Goal: Task Accomplishment & Management: Use online tool/utility

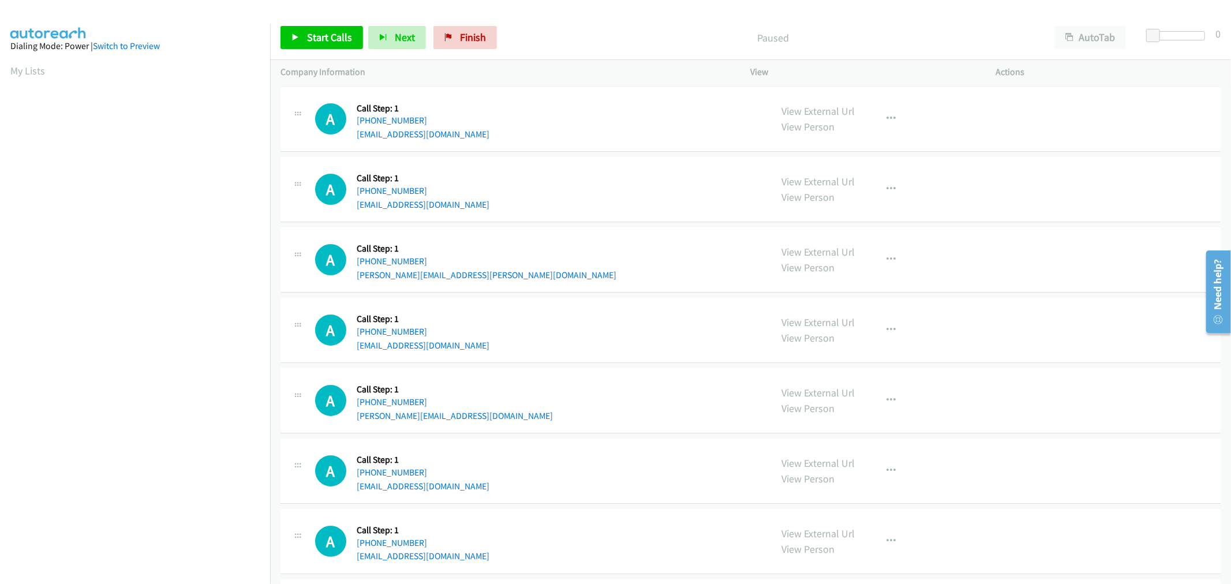
drag, startPoint x: 815, startPoint y: 183, endPoint x: 502, endPoint y: 1, distance: 362.4
click at [612, 153] on td "A Callback Scheduled Call Step: 1 America/Los_Angeles [PHONE_NUMBER] [EMAIL_ADD…" at bounding box center [750, 119] width 961 height 70
click at [293, 30] on link "Start Calls" at bounding box center [321, 37] width 82 height 23
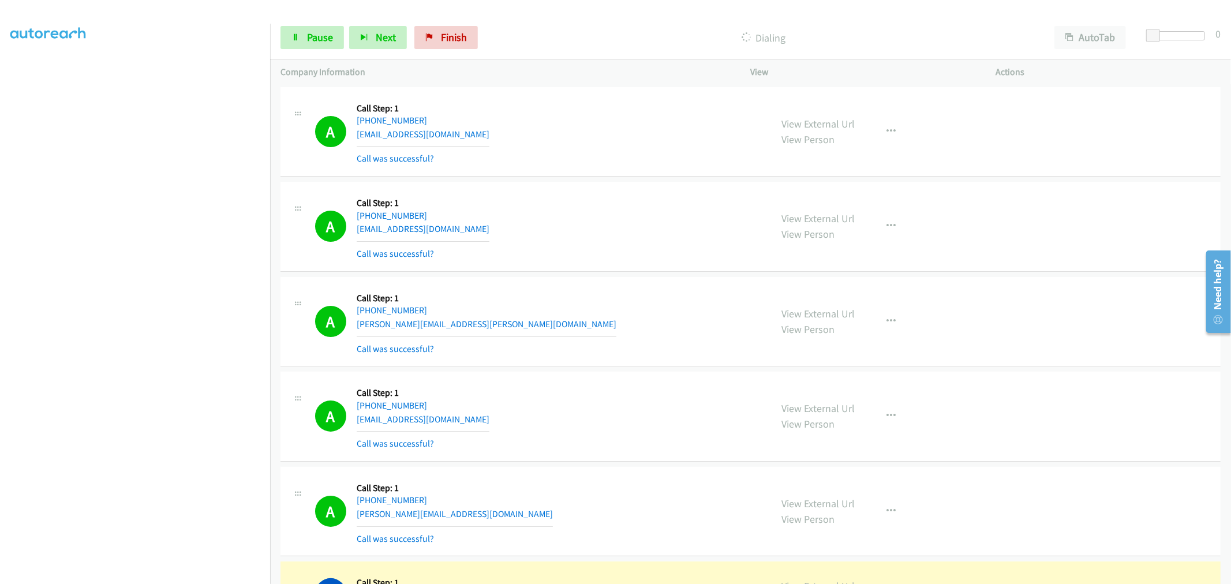
click at [677, 378] on div "A Callback Scheduled Call Step: 1 America/Los_Angeles [PHONE_NUMBER] [EMAIL_ADD…" at bounding box center [750, 417] width 940 height 90
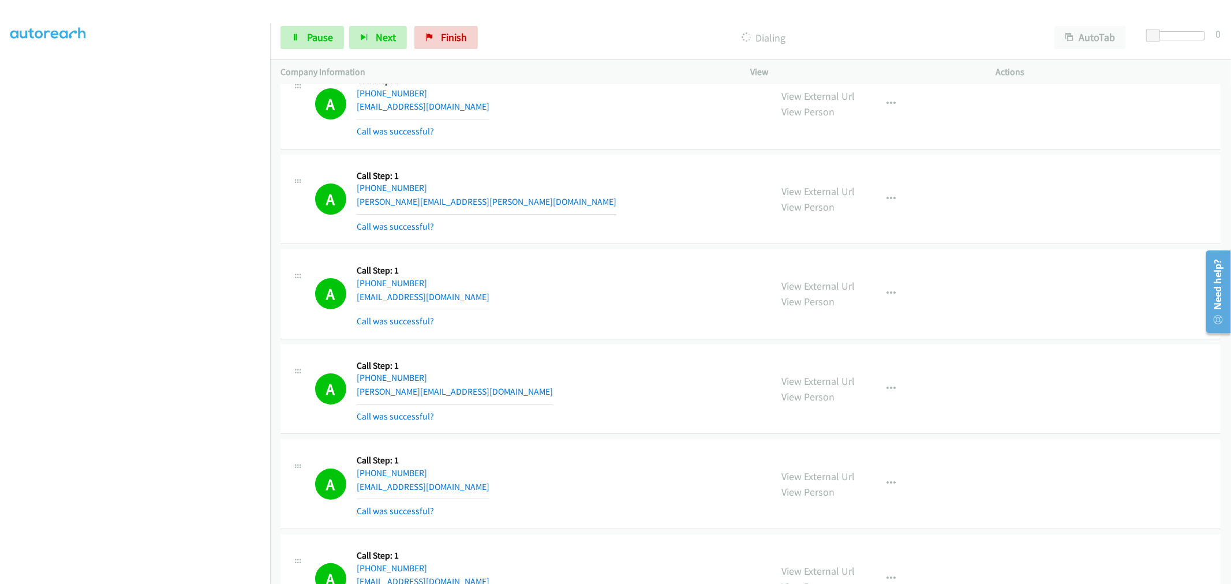
scroll to position [192, 0]
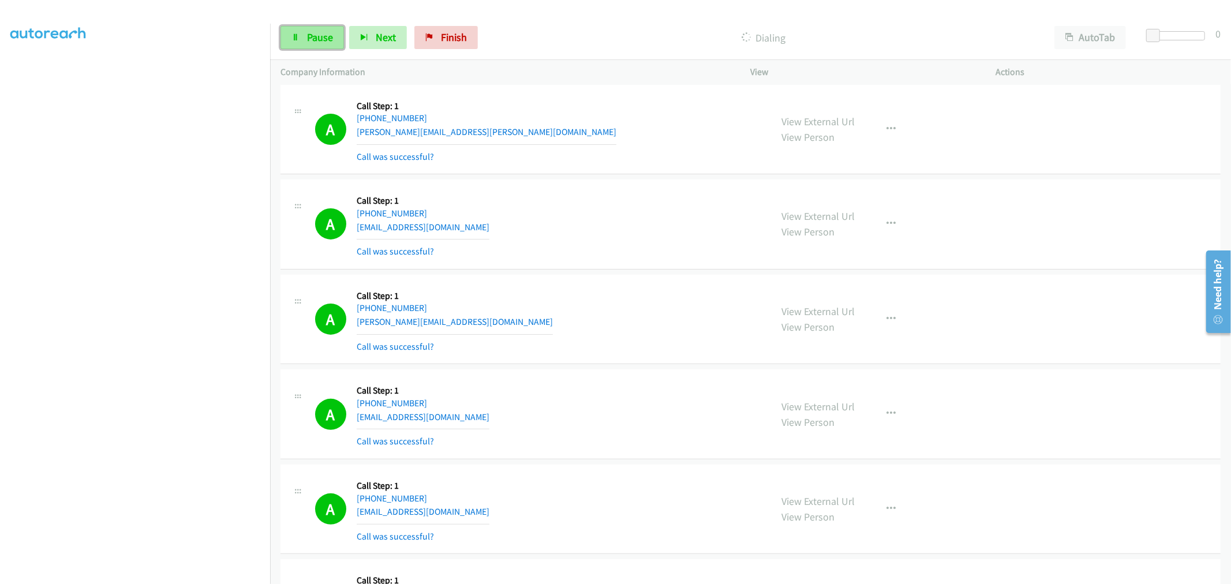
click at [303, 35] on link "Pause" at bounding box center [311, 37] width 63 height 23
click at [316, 37] on span "Start Calls" at bounding box center [329, 37] width 45 height 13
click at [683, 297] on div "A Callback Scheduled Call Step: 1 America/Los_Angeles [PHONE_NUMBER] [PERSON_NA…" at bounding box center [538, 319] width 446 height 69
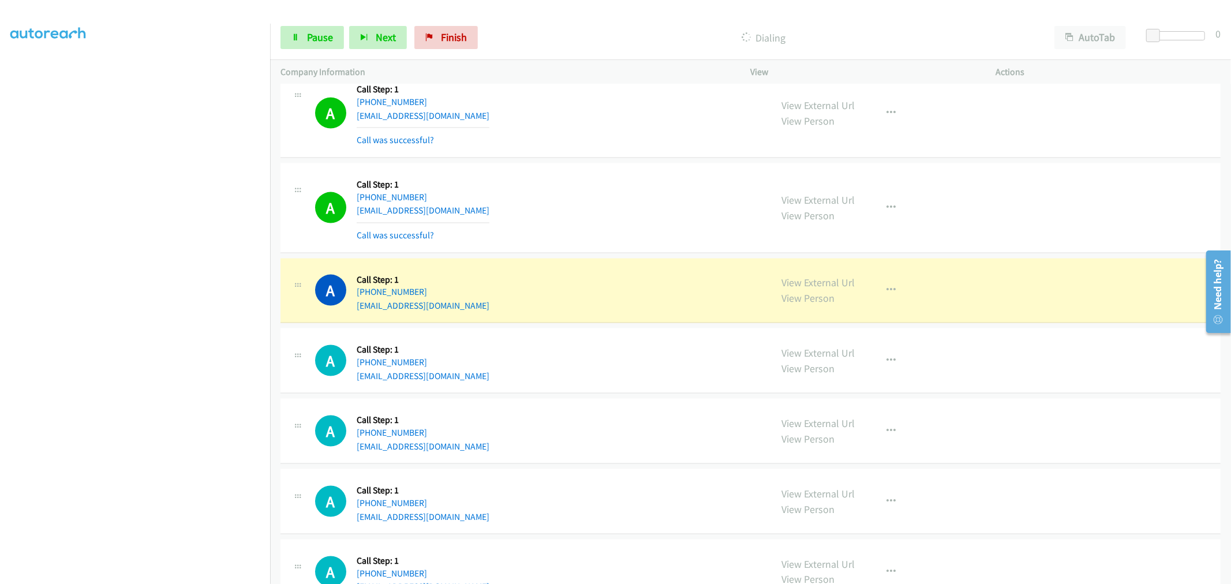
scroll to position [1346, 0]
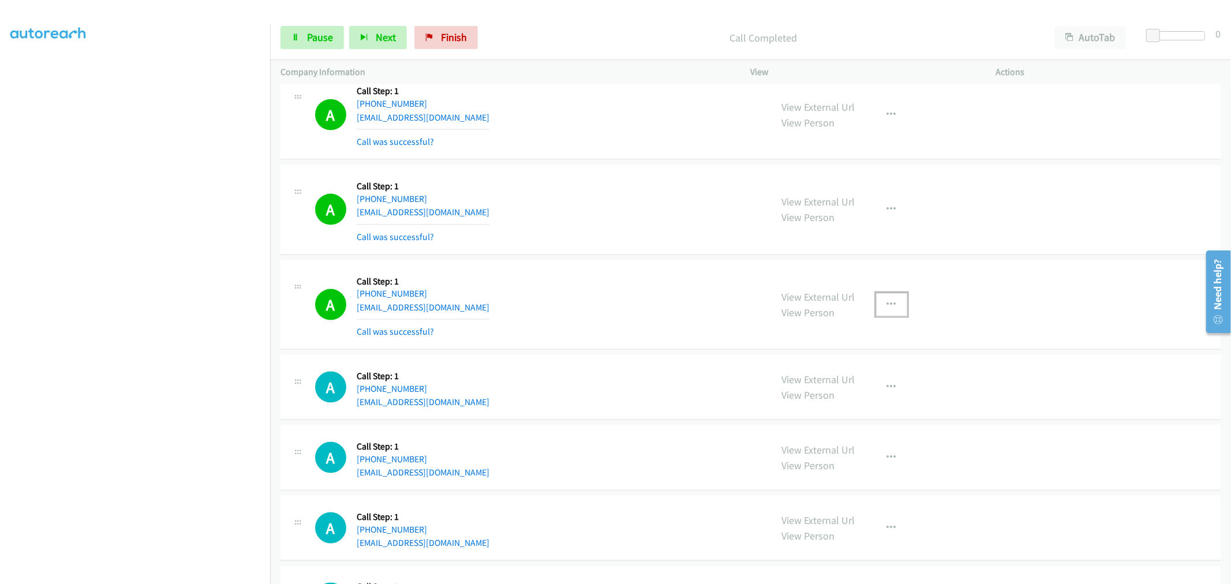
click at [876, 309] on button "button" at bounding box center [891, 304] width 31 height 23
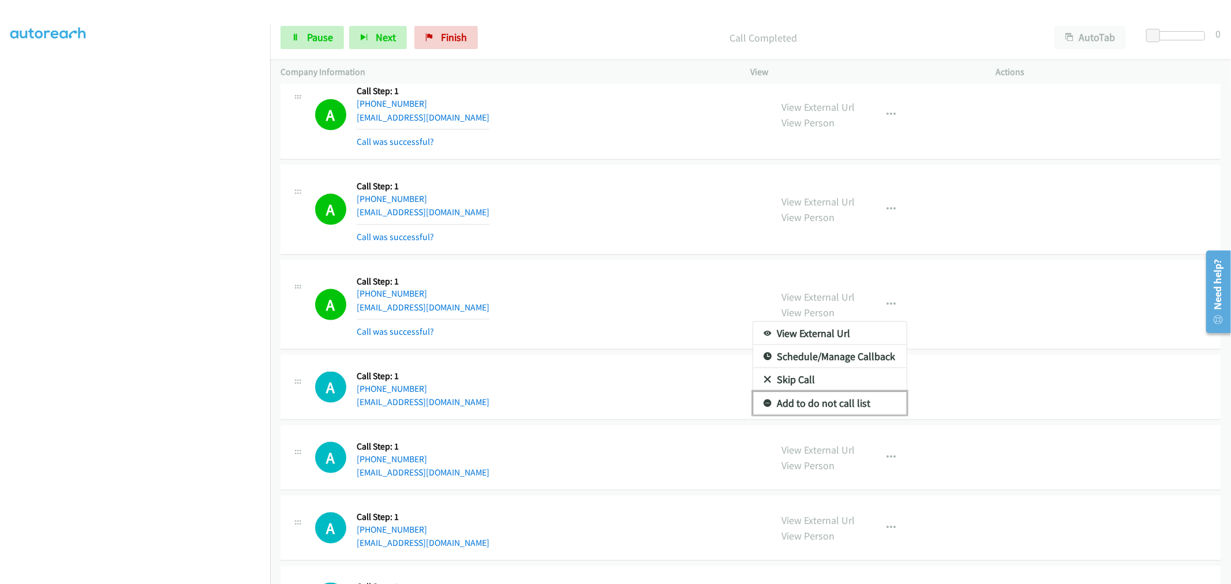
click at [791, 404] on link "Add to do not call list" at bounding box center [829, 403] width 153 height 23
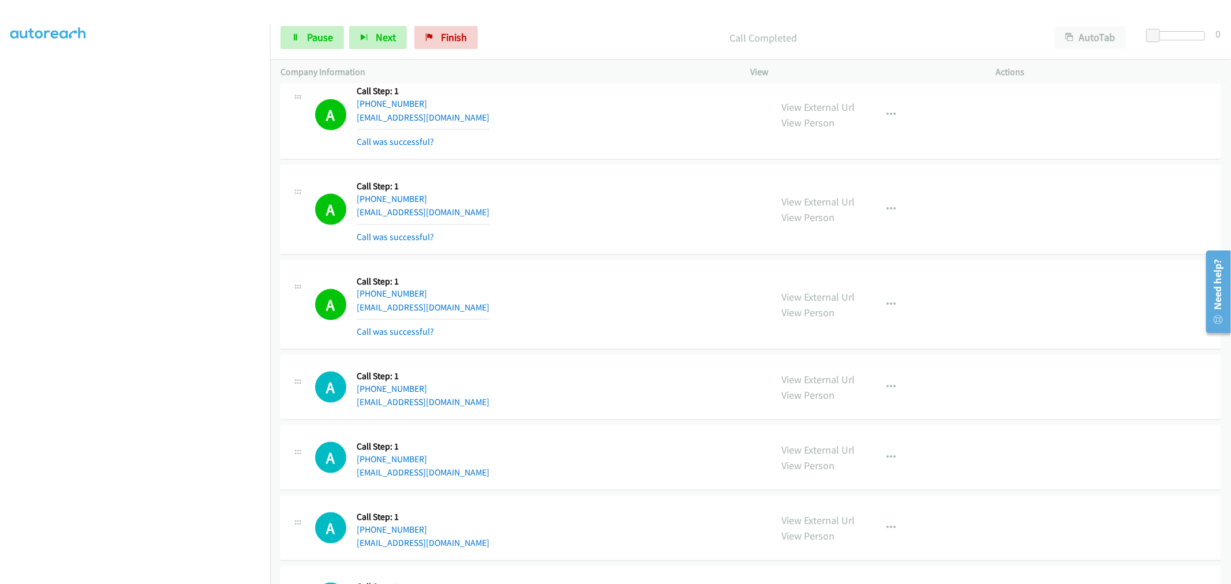
click at [586, 266] on div "A Callback Scheduled Call Step: 1 [GEOGRAPHIC_DATA]/[GEOGRAPHIC_DATA] [PHONE_NU…" at bounding box center [750, 305] width 940 height 90
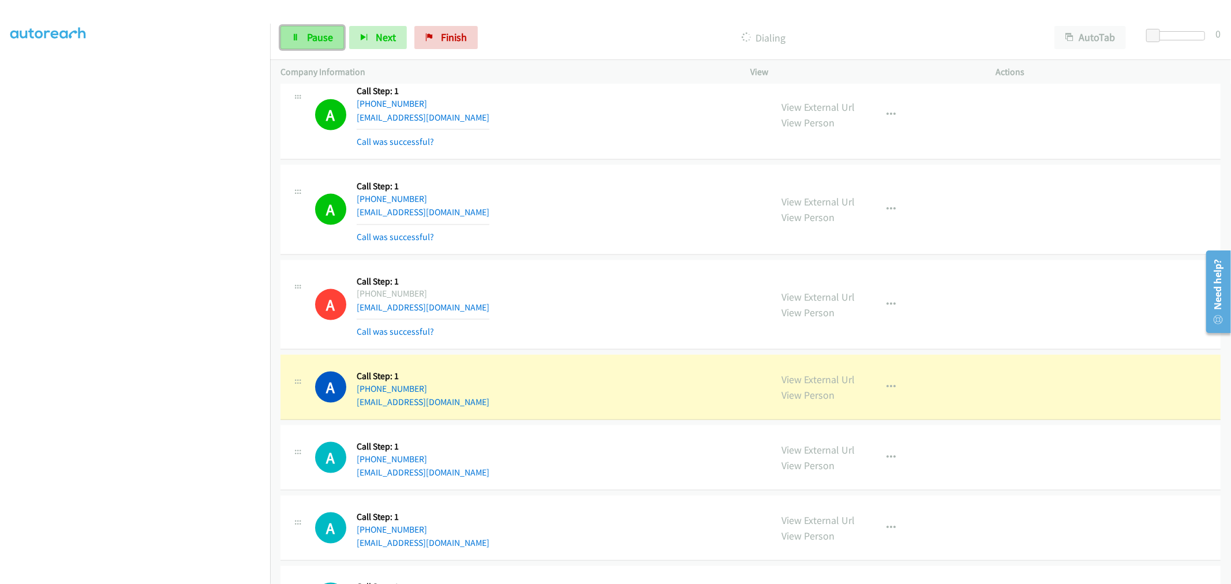
click at [301, 40] on link "Pause" at bounding box center [311, 37] width 63 height 23
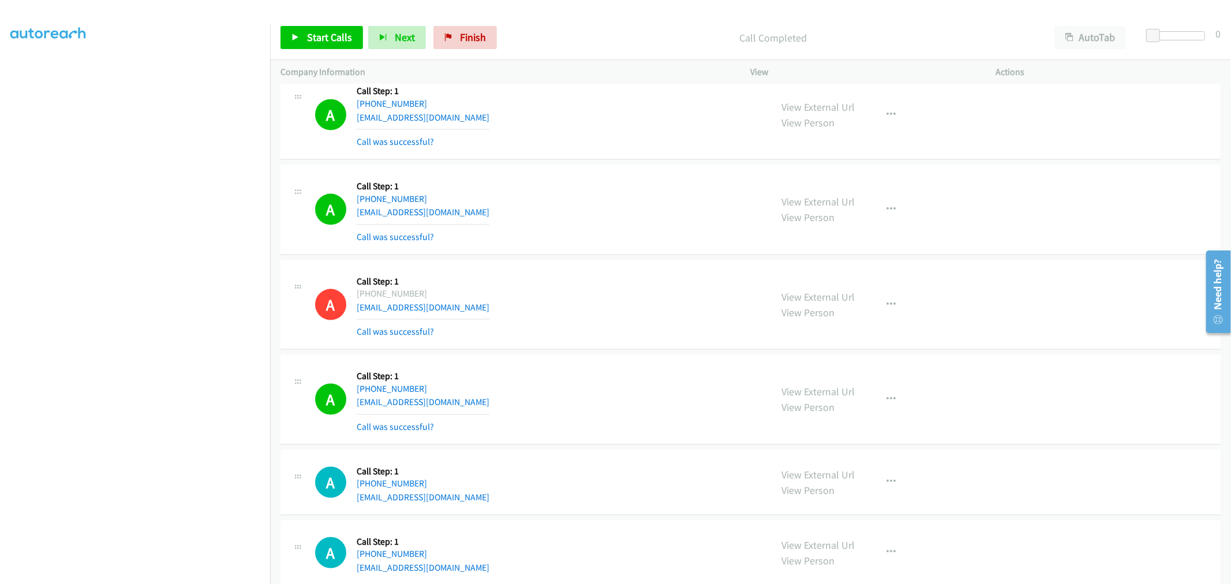
click at [591, 255] on div "A Callback Scheduled Call Step: 1 America/New_York [PHONE_NUMBER] [EMAIL_ADDRES…" at bounding box center [750, 210] width 940 height 90
click at [339, 33] on span "Start Calls" at bounding box center [329, 37] width 45 height 13
click at [711, 257] on tbody "A Callback Scheduled Call Step: 1 America/Los_Angeles [PHONE_NUMBER] [EMAIL_ADD…" at bounding box center [750, 49] width 961 height 2623
click at [620, 164] on td "A Callback Scheduled Call Step: 1 America/New_York [PHONE_NUMBER] [EMAIL_ADDRES…" at bounding box center [750, 209] width 961 height 95
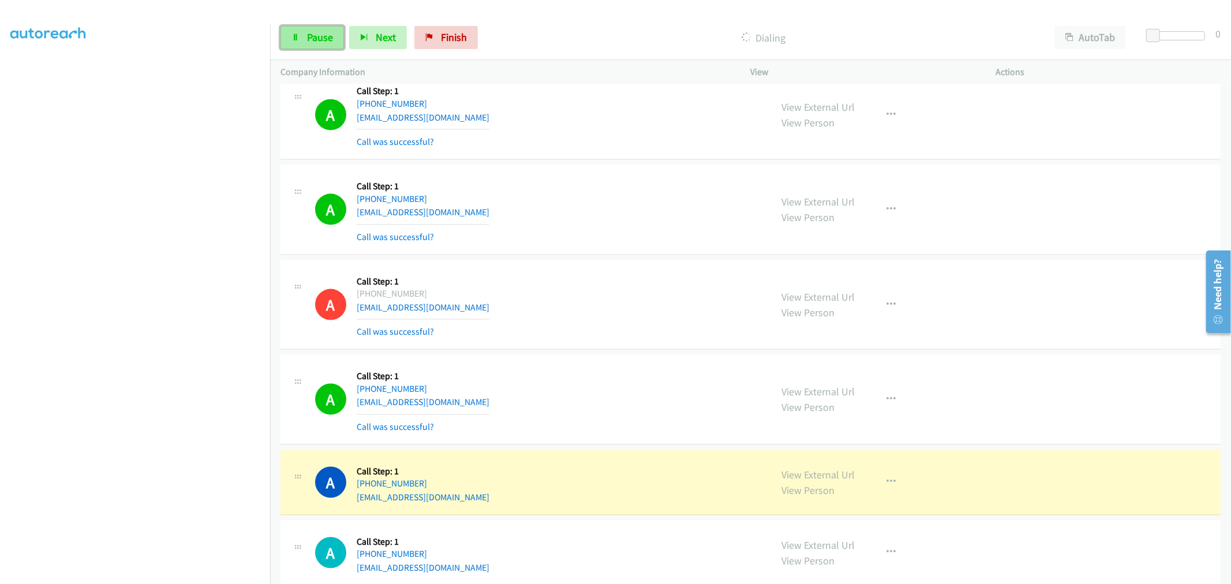
click at [295, 29] on link "Pause" at bounding box center [311, 37] width 63 height 23
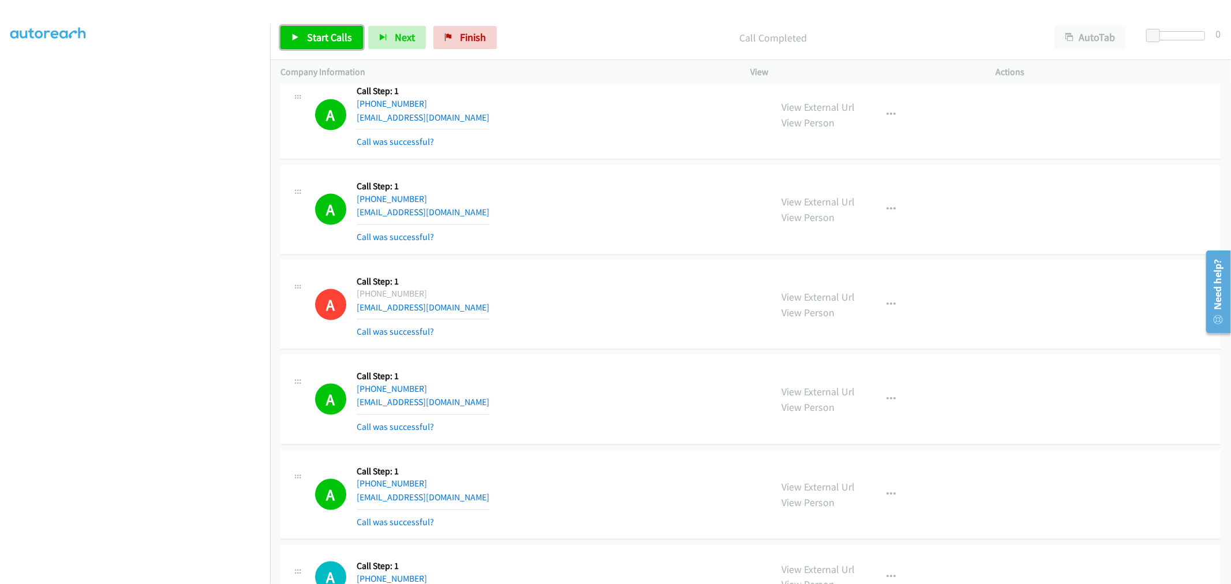
click at [317, 39] on span "Start Calls" at bounding box center [329, 37] width 45 height 13
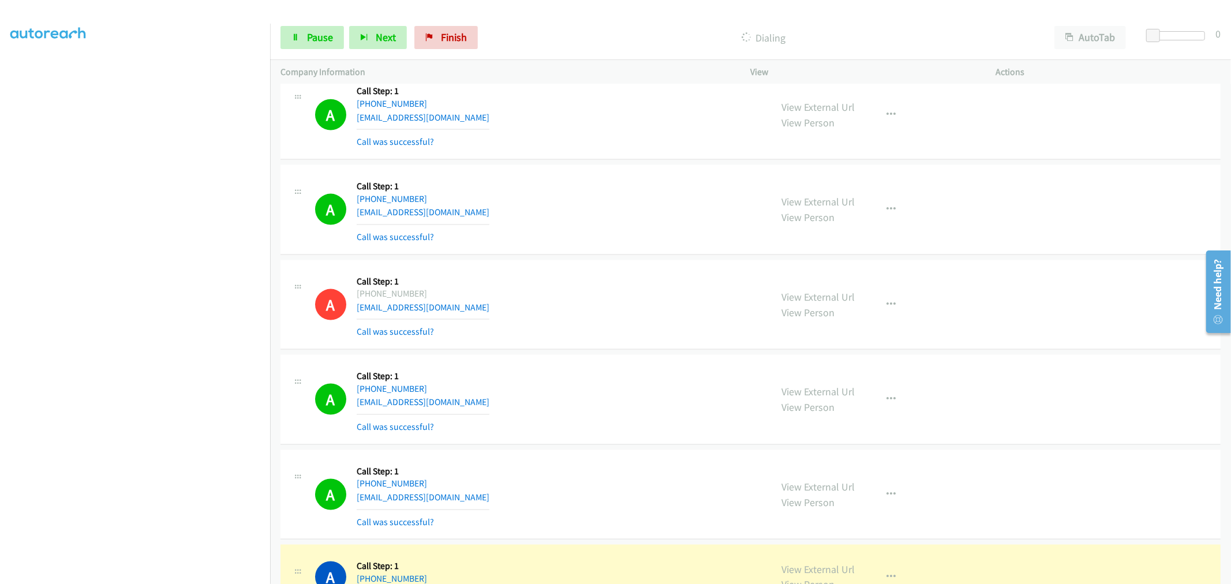
click at [643, 250] on div "A Callback Scheduled Call Step: 1 America/New_York [PHONE_NUMBER] [EMAIL_ADDRES…" at bounding box center [750, 210] width 940 height 90
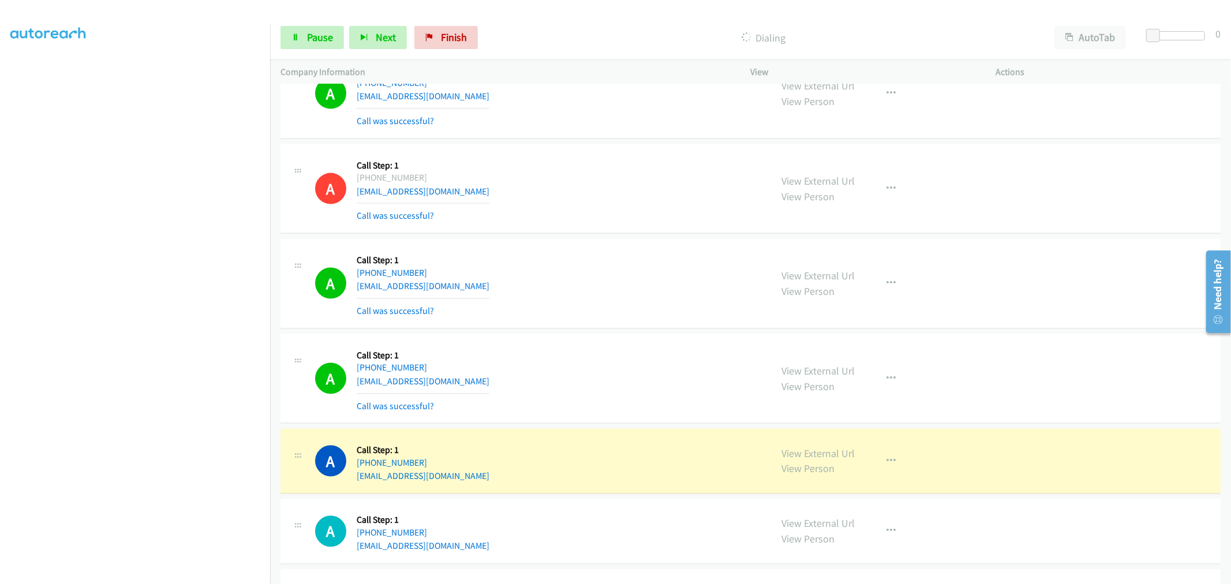
scroll to position [1474, 0]
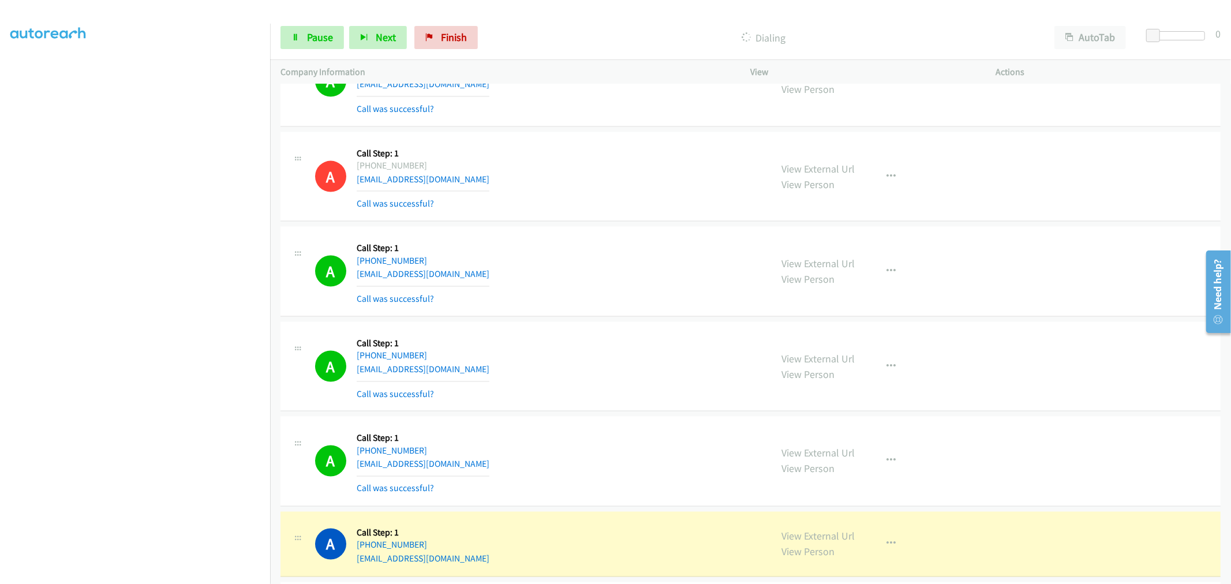
click at [615, 226] on td "A Callback Scheduled Call Step: 1 [GEOGRAPHIC_DATA]/[GEOGRAPHIC_DATA] [PHONE_NU…" at bounding box center [750, 271] width 961 height 95
click at [625, 228] on div "A Callback Scheduled Call Step: 1 [GEOGRAPHIC_DATA]/[GEOGRAPHIC_DATA] [PHONE_NU…" at bounding box center [750, 272] width 940 height 90
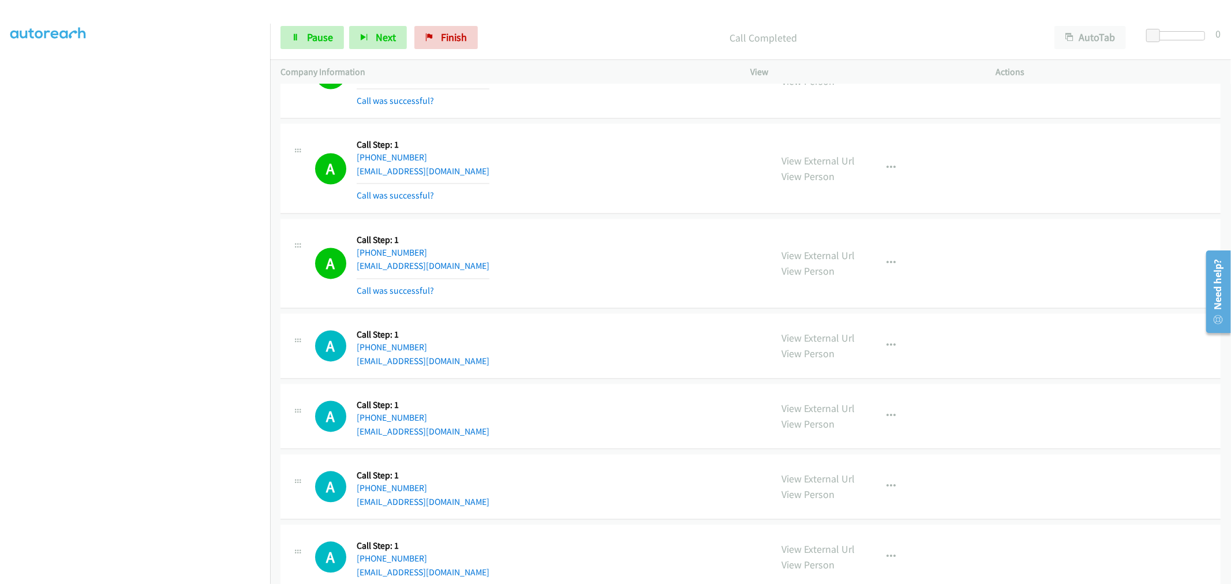
scroll to position [1987, 0]
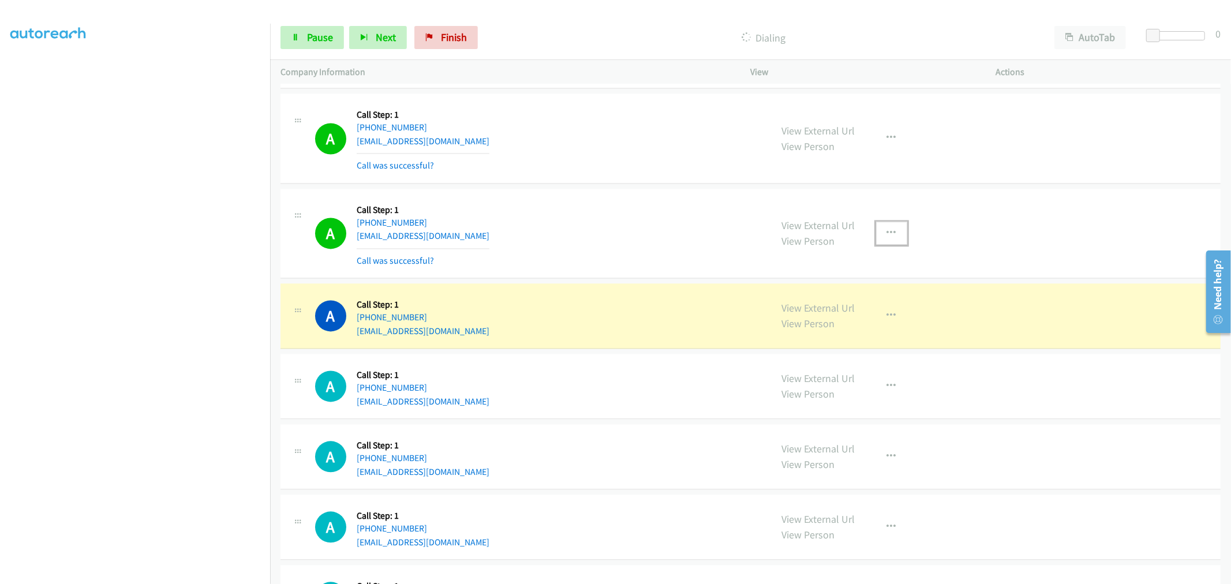
click at [892, 233] on button "button" at bounding box center [891, 233] width 31 height 23
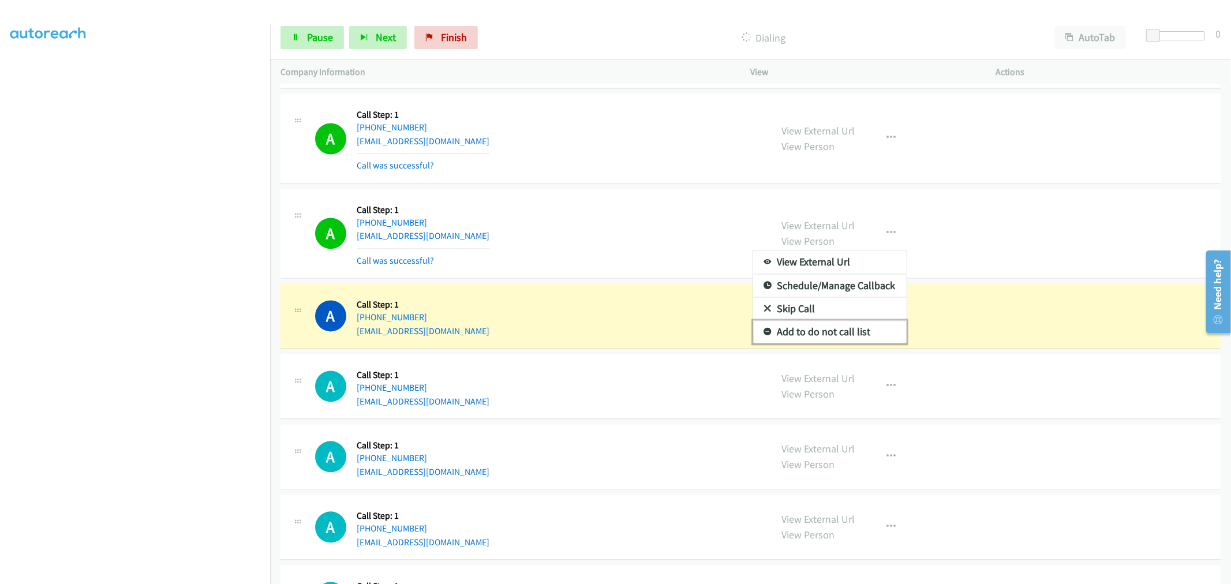
click at [833, 335] on link "Add to do not call list" at bounding box center [829, 331] width 153 height 23
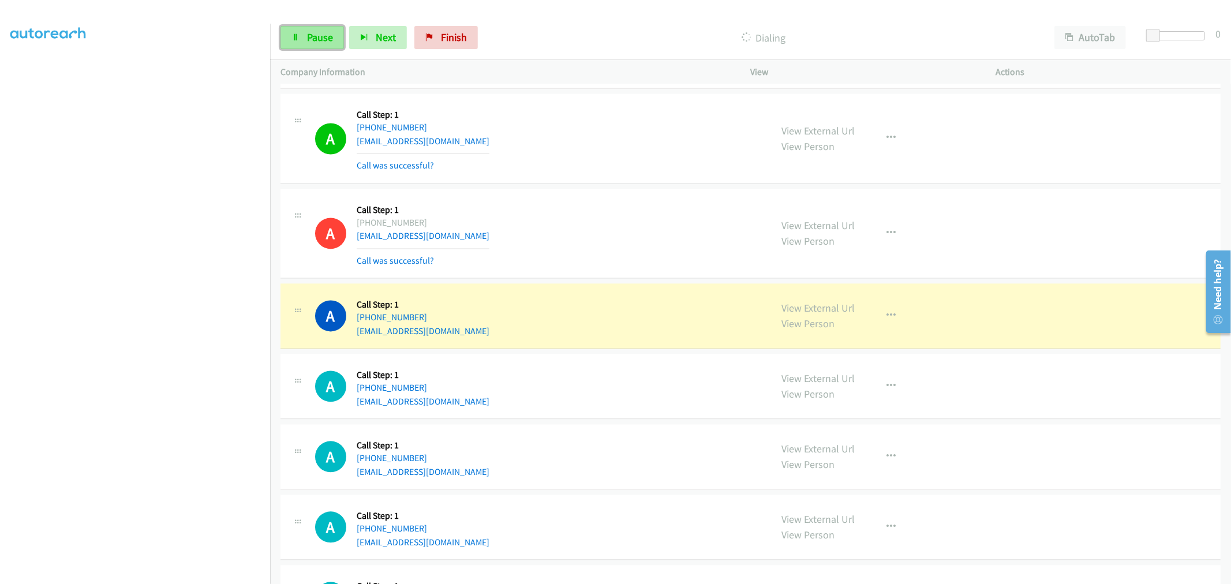
click at [304, 42] on link "Pause" at bounding box center [311, 37] width 63 height 23
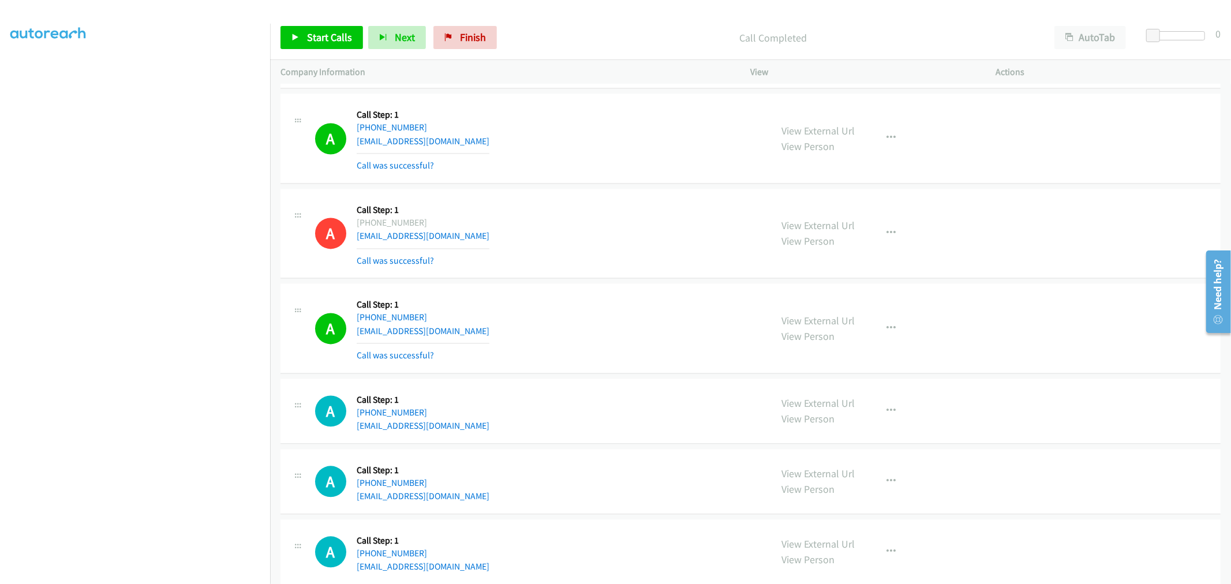
click at [609, 187] on td "A Callback Scheduled Call Step: 1 America/New_York [PHONE_NUMBER] [EMAIL_ADDRES…" at bounding box center [750, 233] width 961 height 95
click at [617, 186] on td "A Callback Scheduled Call Step: 1 America/New_York [PHONE_NUMBER] [EMAIL_ADDRES…" at bounding box center [750, 138] width 961 height 95
click at [609, 186] on td "A Callback Scheduled Call Step: 1 America/New_York [PHONE_NUMBER] [EMAIL_ADDRES…" at bounding box center [750, 138] width 961 height 95
drag, startPoint x: 326, startPoint y: 40, endPoint x: 338, endPoint y: 51, distance: 16.0
click at [326, 40] on span "Start Calls" at bounding box center [329, 37] width 45 height 13
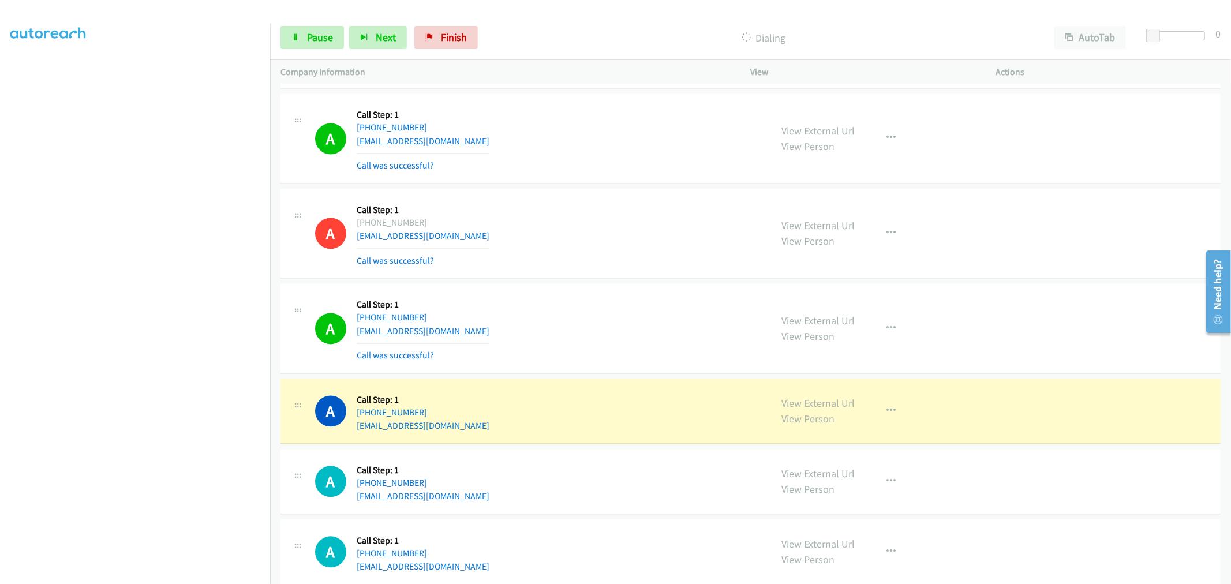
click at [504, 312] on div "A Callback Scheduled Call Step: 1 America/New_York [PHONE_NUMBER] [EMAIL_ADDRES…" at bounding box center [538, 328] width 446 height 69
click at [879, 145] on button "button" at bounding box center [891, 137] width 31 height 23
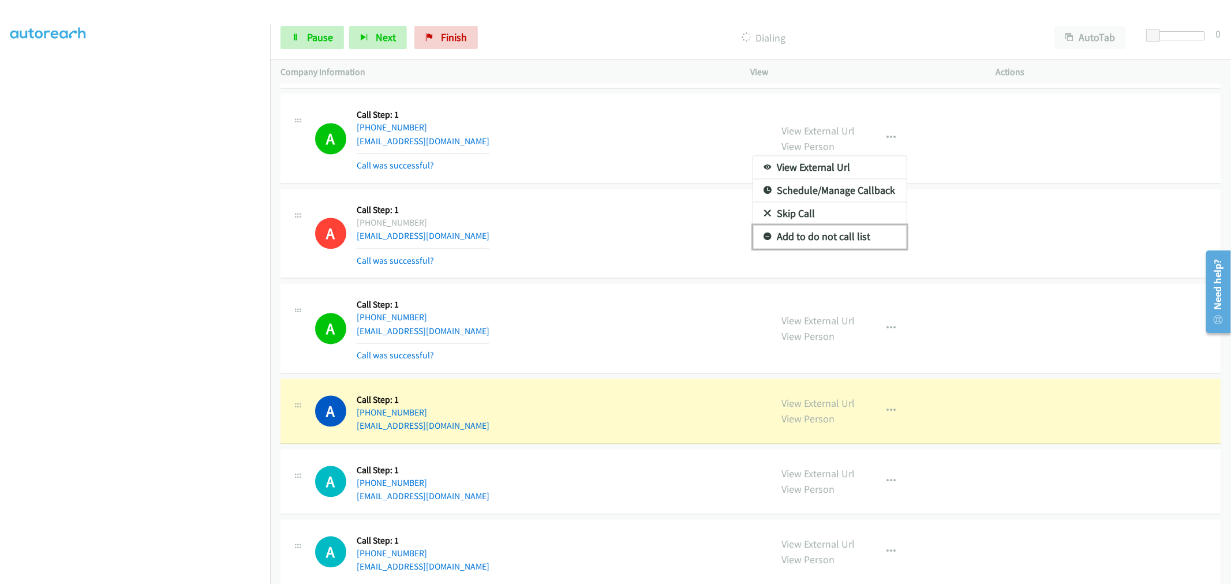
click at [809, 237] on link "Add to do not call list" at bounding box center [829, 236] width 153 height 23
click at [606, 164] on div "A Callback Scheduled Call Step: 1 America/New_York [PHONE_NUMBER] [EMAIL_ADDRES…" at bounding box center [538, 138] width 446 height 69
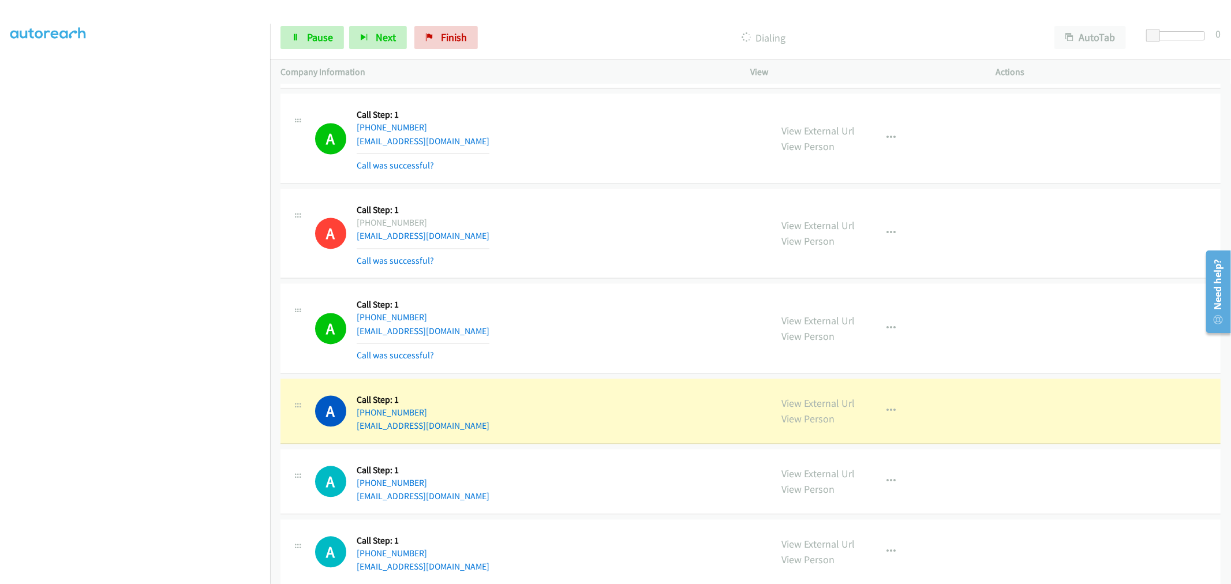
click at [609, 220] on div "A Callback Scheduled Call Step: 1 America/New_York [PHONE_NUMBER] [EMAIL_ADDRES…" at bounding box center [538, 233] width 446 height 69
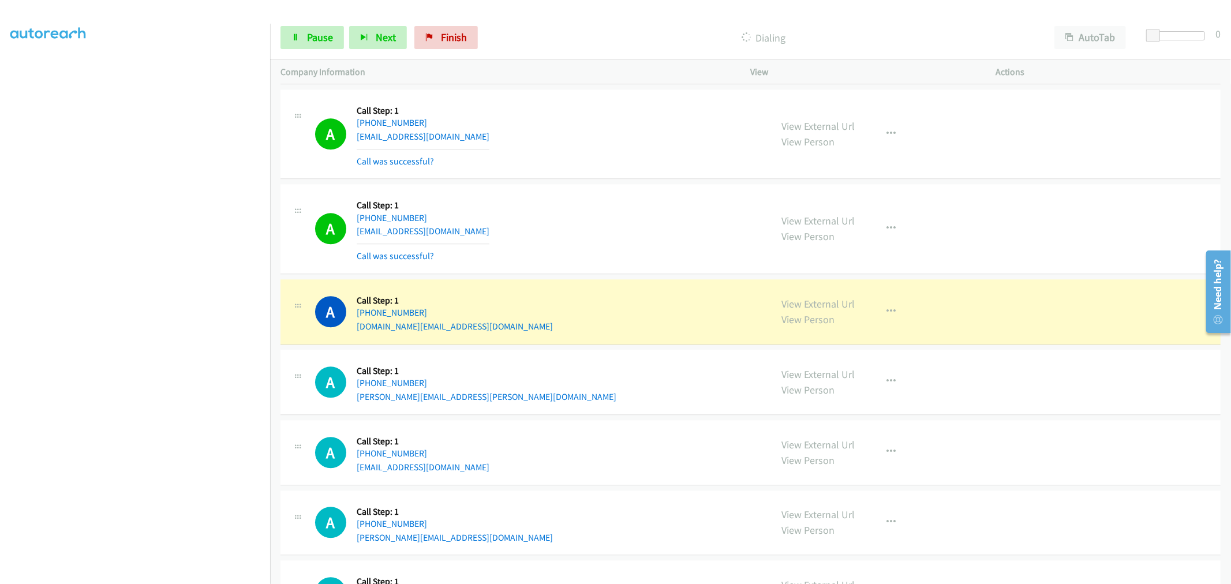
scroll to position [2372, 0]
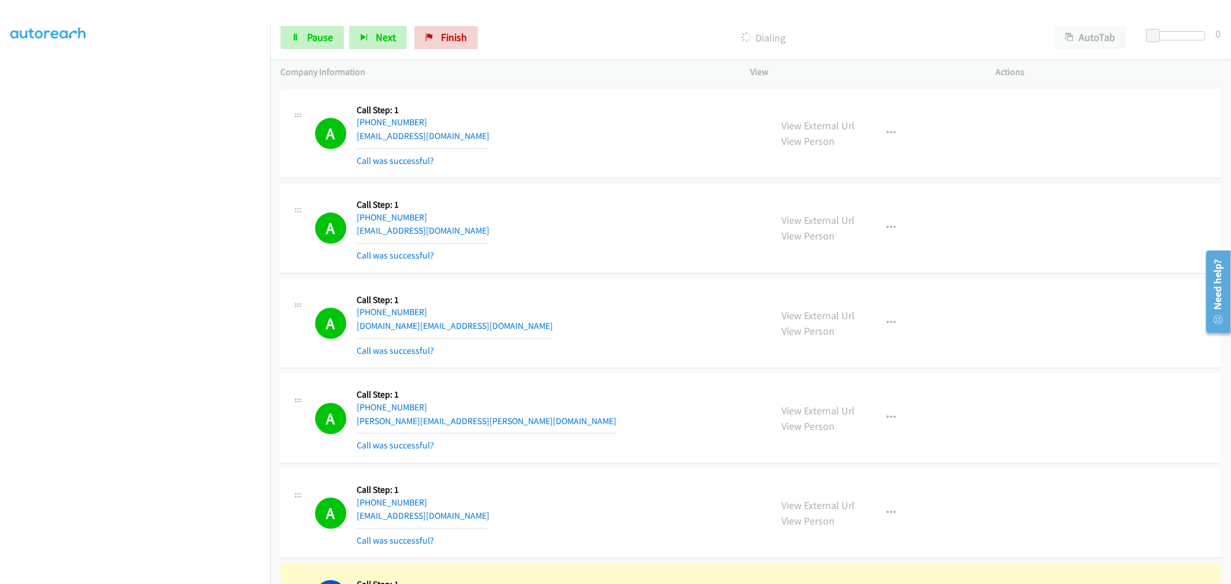
click at [595, 264] on div "A Callback Scheduled Call Step: 1 [GEOGRAPHIC_DATA]/[GEOGRAPHIC_DATA] [PHONE_NU…" at bounding box center [750, 228] width 940 height 90
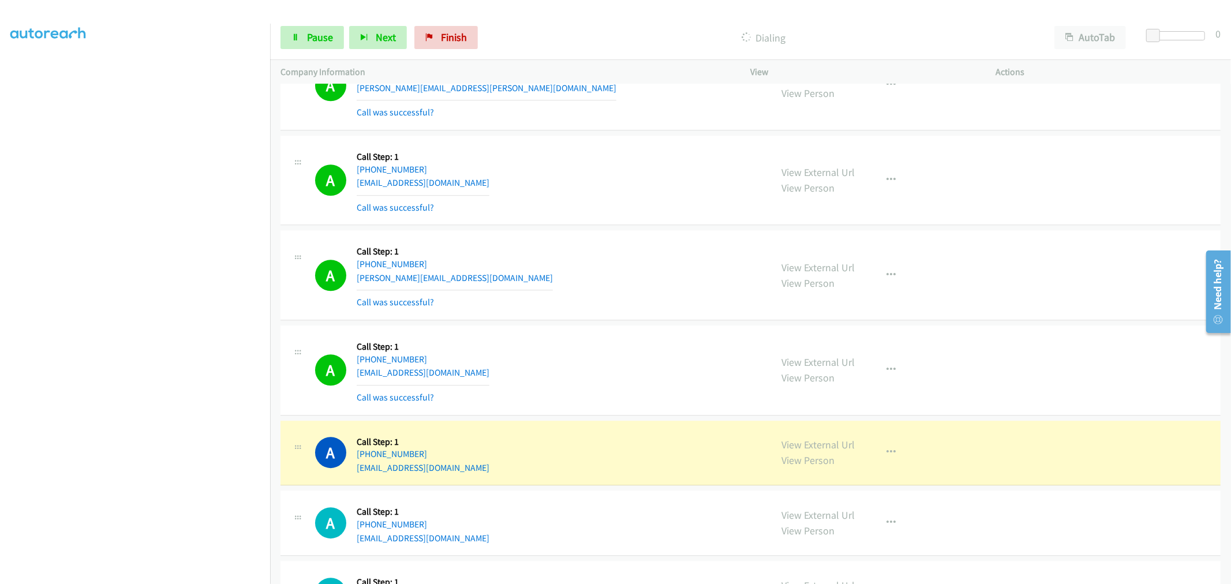
scroll to position [2564, 0]
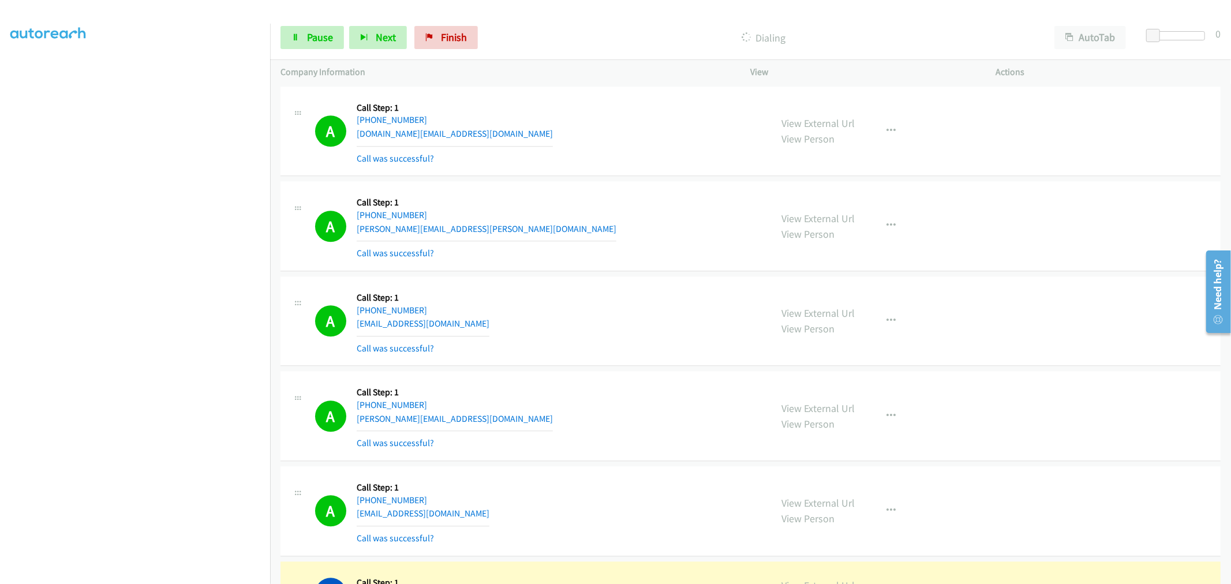
drag, startPoint x: 647, startPoint y: 284, endPoint x: 639, endPoint y: 279, distance: 9.3
click at [639, 279] on div "A Callback Scheduled Call Step: 1 America/Los_Angeles [PHONE_NUMBER] [EMAIL_ADD…" at bounding box center [750, 321] width 940 height 90
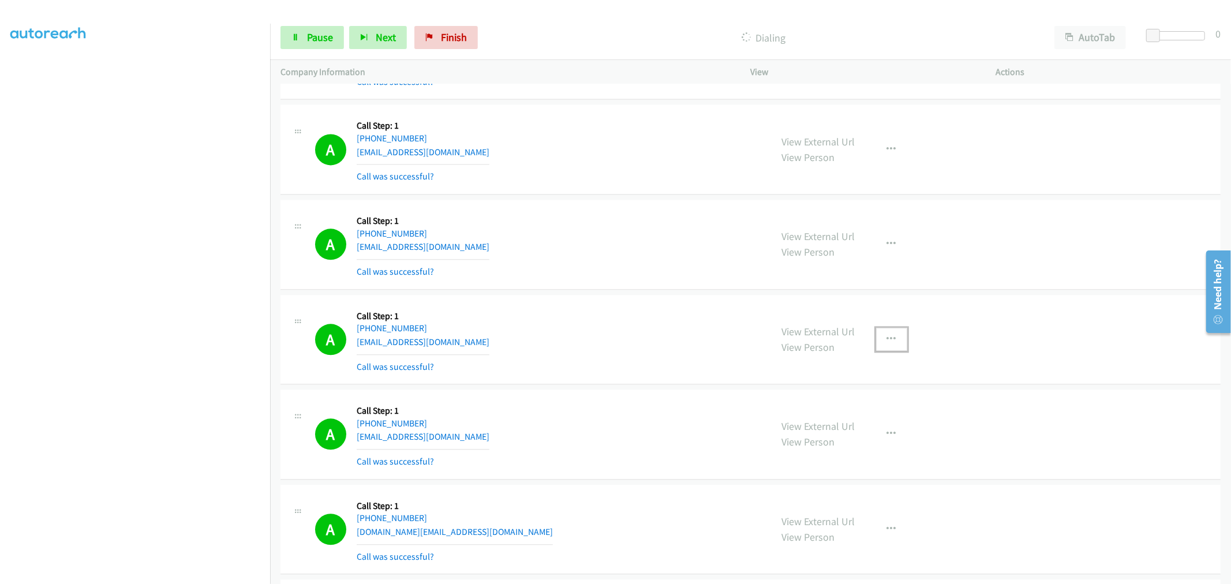
click at [892, 337] on button "button" at bounding box center [891, 339] width 31 height 23
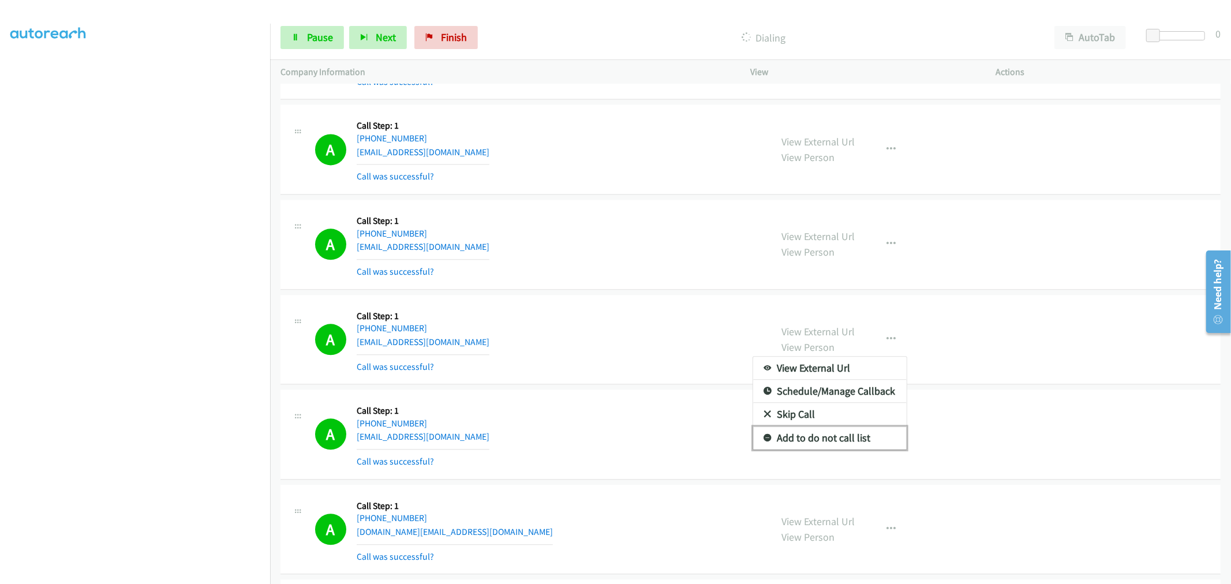
click at [836, 440] on link "Add to do not call list" at bounding box center [829, 437] width 153 height 23
click at [602, 337] on div "A Callback Scheduled Call Step: 1 America/Anchorage [PHONE_NUMBER] [EMAIL_ADDRE…" at bounding box center [538, 339] width 446 height 69
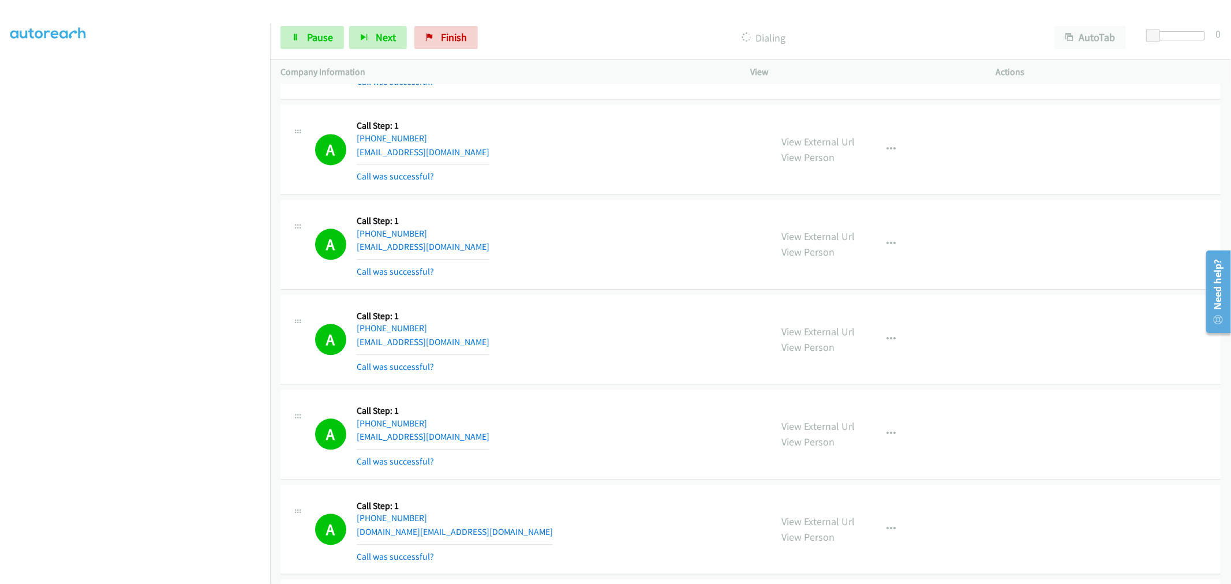
click at [655, 261] on div "A Callback Scheduled Call Step: 1 America/Los_Angeles [PHONE_NUMBER] [EMAIL_ADD…" at bounding box center [538, 244] width 446 height 69
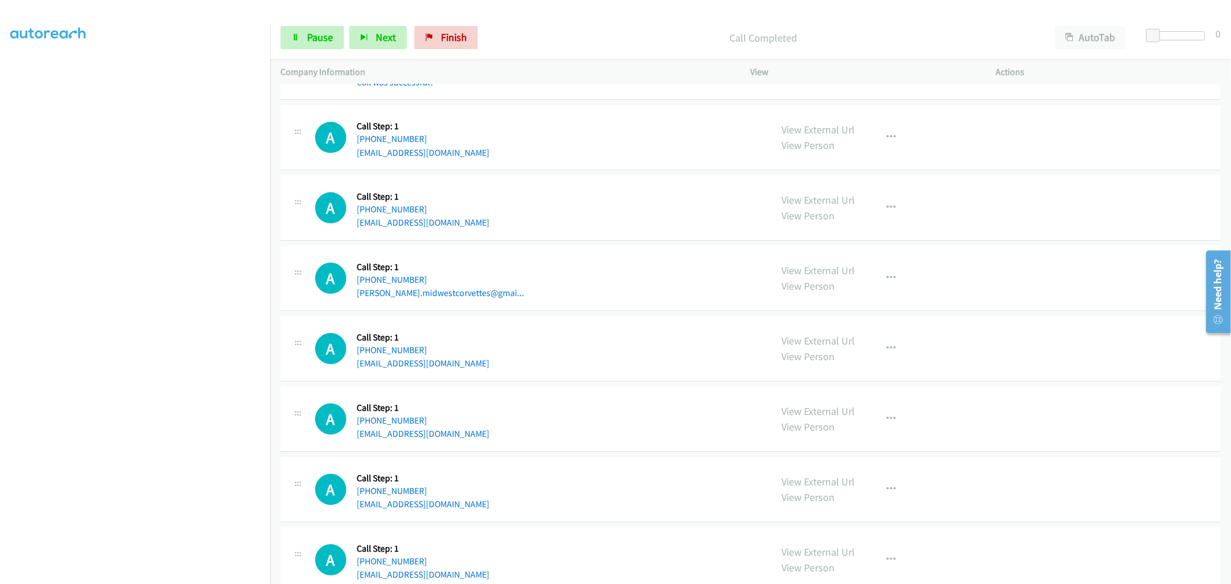
scroll to position [3329, 0]
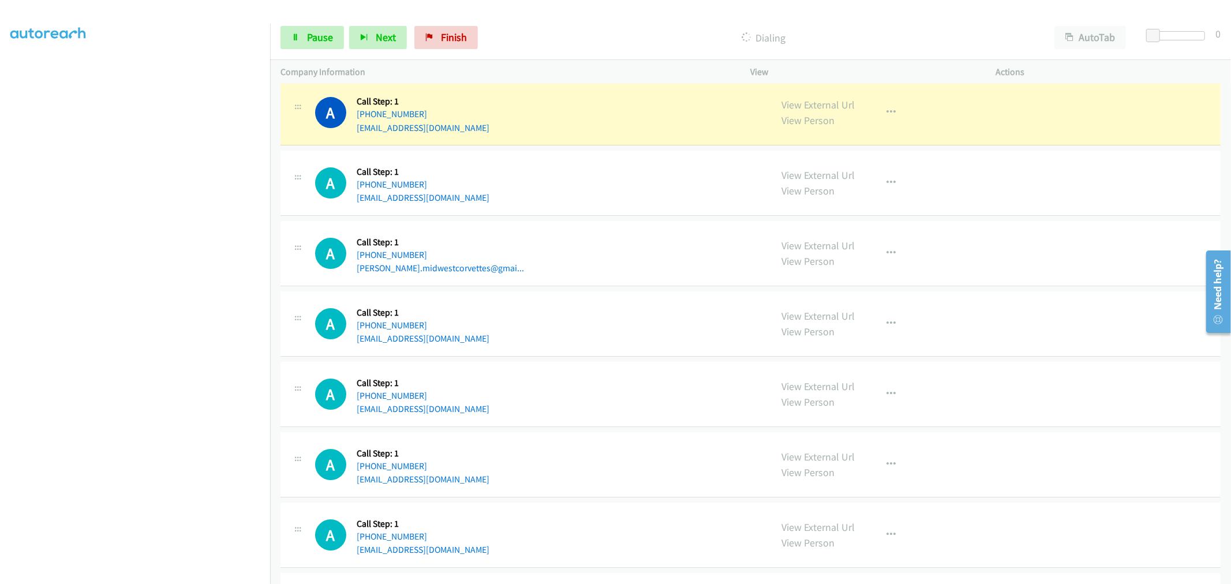
click at [625, 335] on div "A Callback Scheduled Call Step: 1 America/New_York [PHONE_NUMBER] [EMAIL_ADDRES…" at bounding box center [538, 324] width 446 height 44
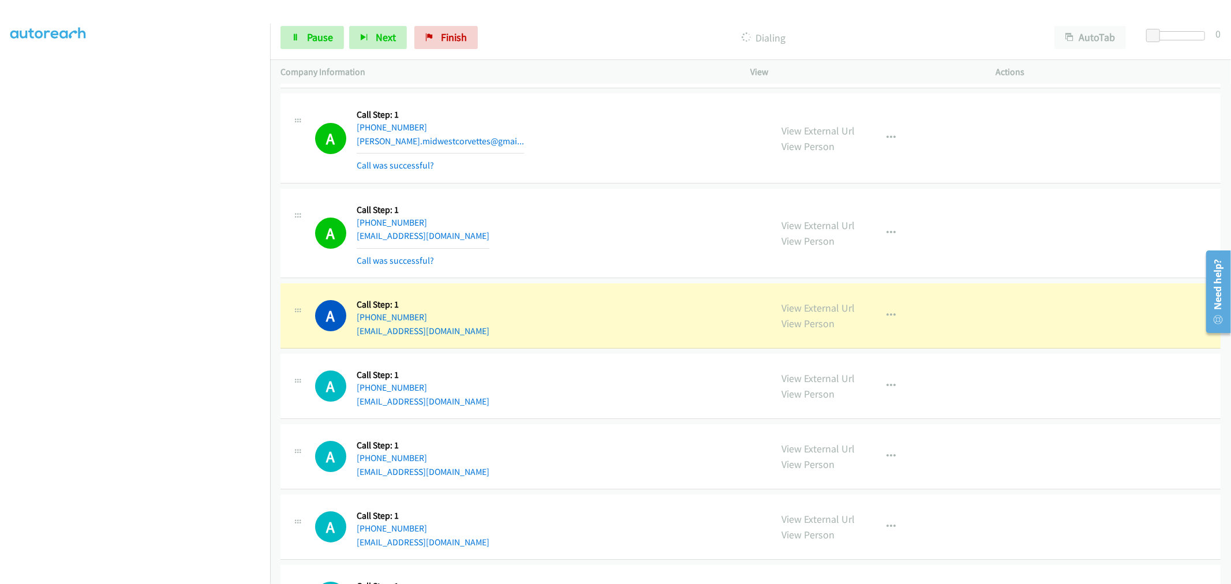
scroll to position [3521, 0]
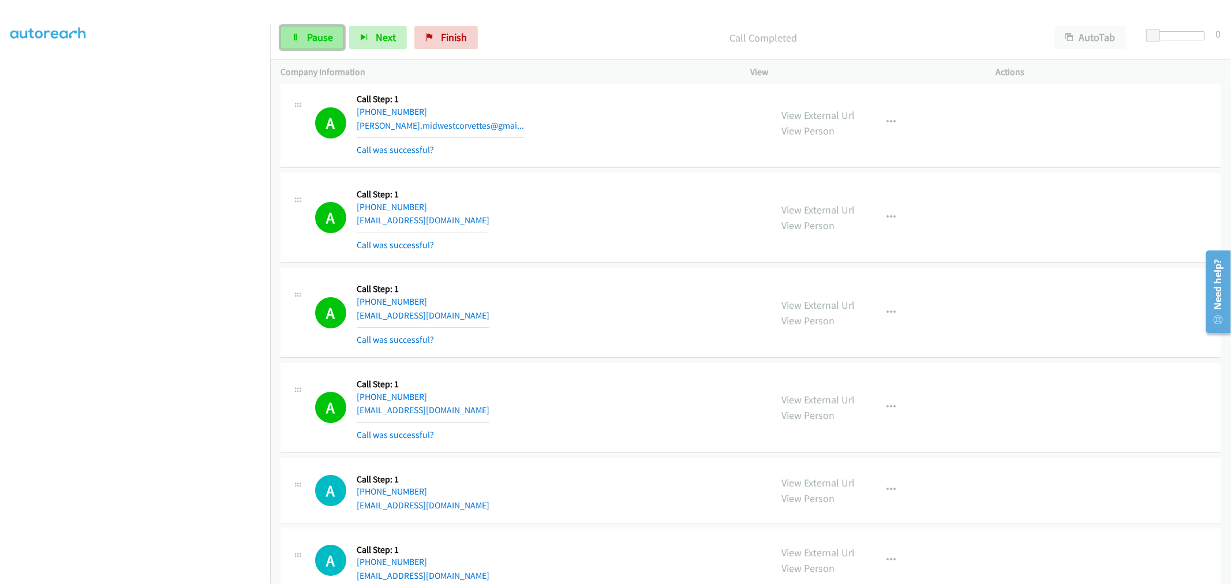
click at [323, 33] on span "Pause" at bounding box center [320, 37] width 26 height 13
click at [321, 35] on span "Start Calls" at bounding box center [329, 37] width 45 height 13
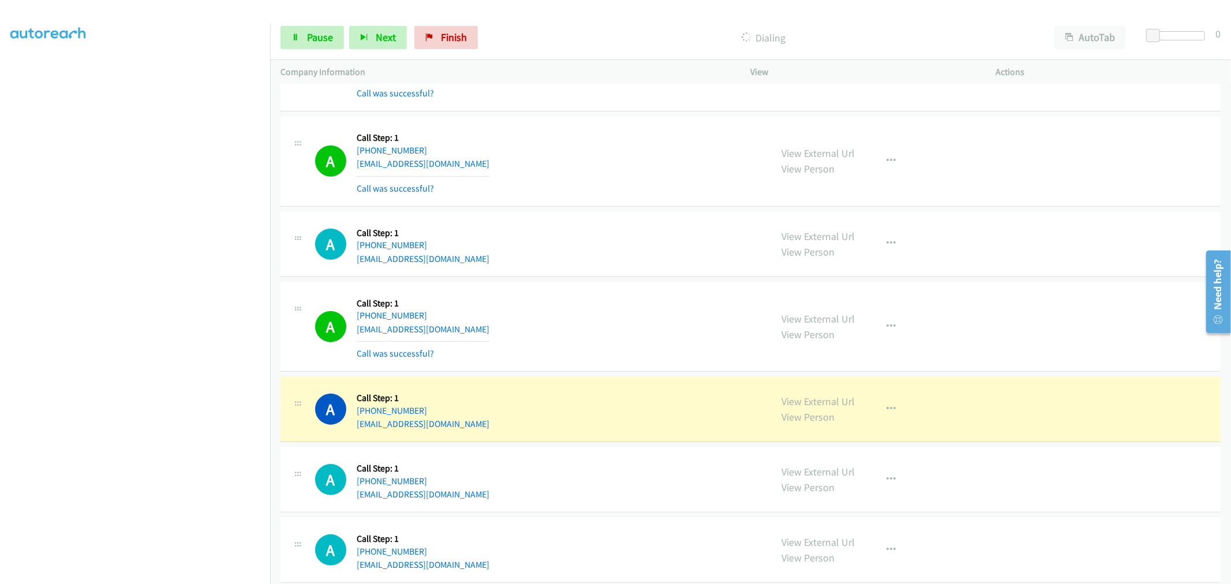
scroll to position [3777, 0]
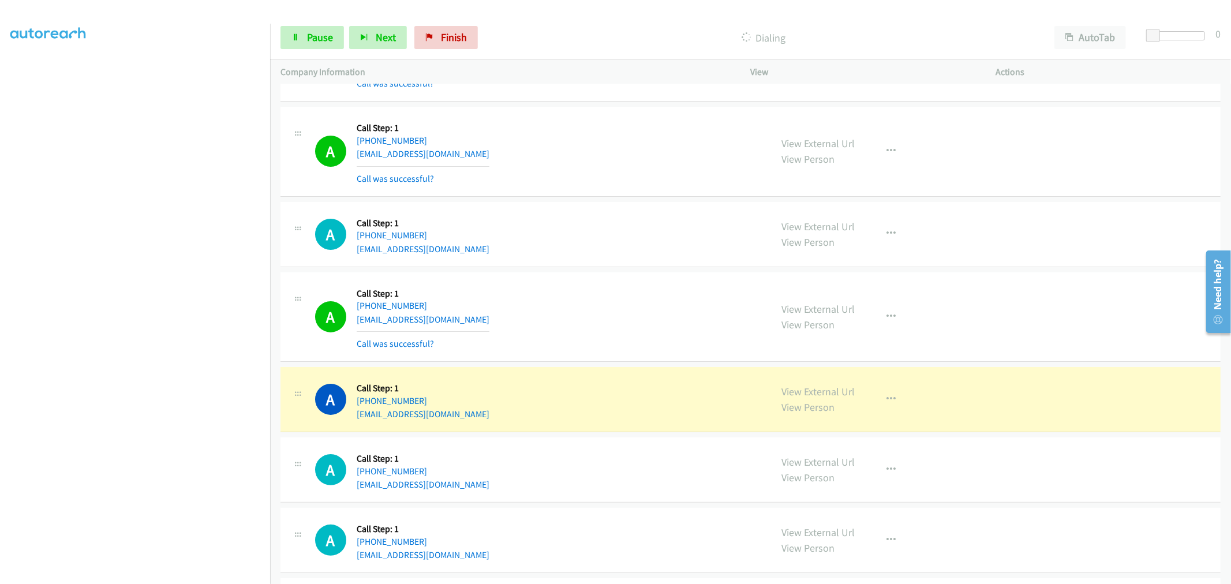
drag, startPoint x: 804, startPoint y: 390, endPoint x: 702, endPoint y: 316, distance: 126.4
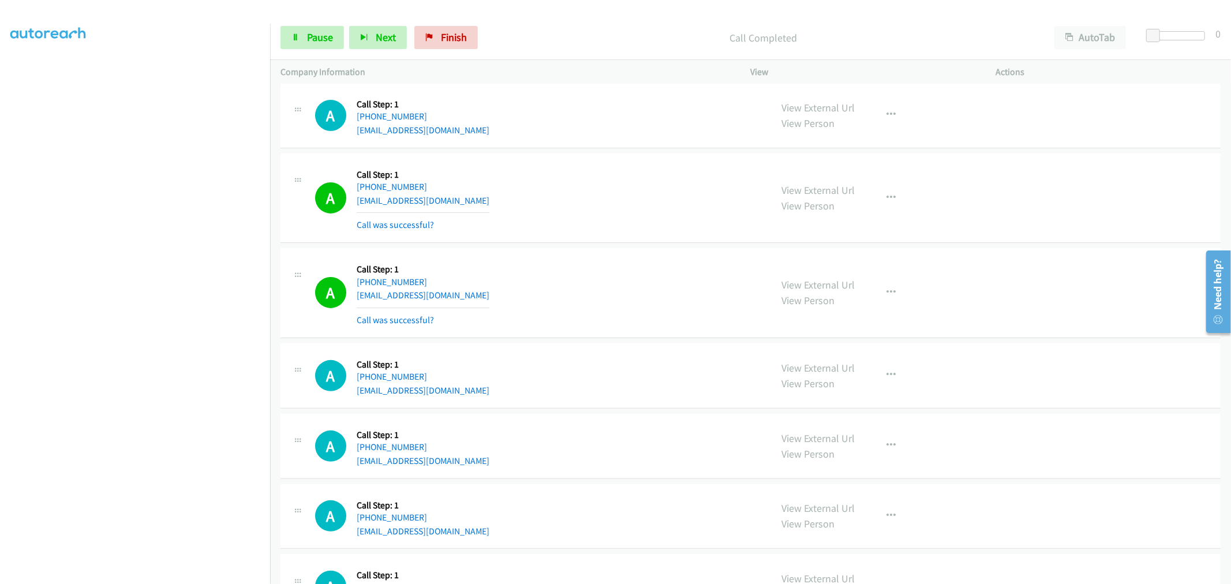
scroll to position [3970, 0]
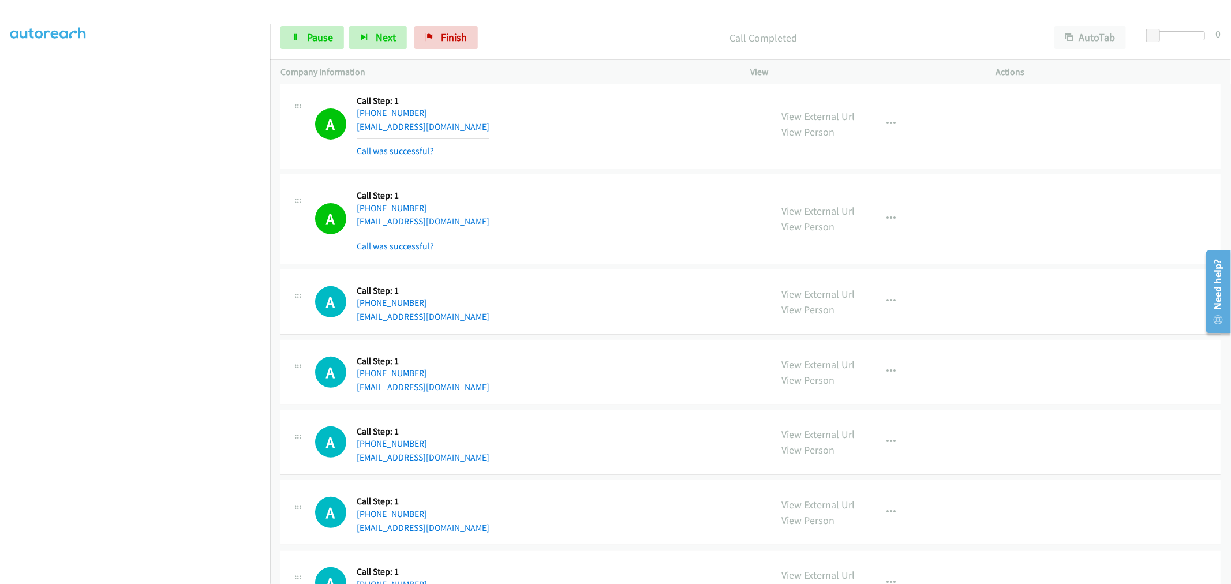
click at [869, 216] on div "View External Url View Person View External Url Email Schedule/Manage Callback …" at bounding box center [899, 219] width 256 height 69
click at [879, 223] on button "button" at bounding box center [891, 218] width 31 height 23
click at [835, 321] on link "Add to do not call list" at bounding box center [829, 317] width 153 height 23
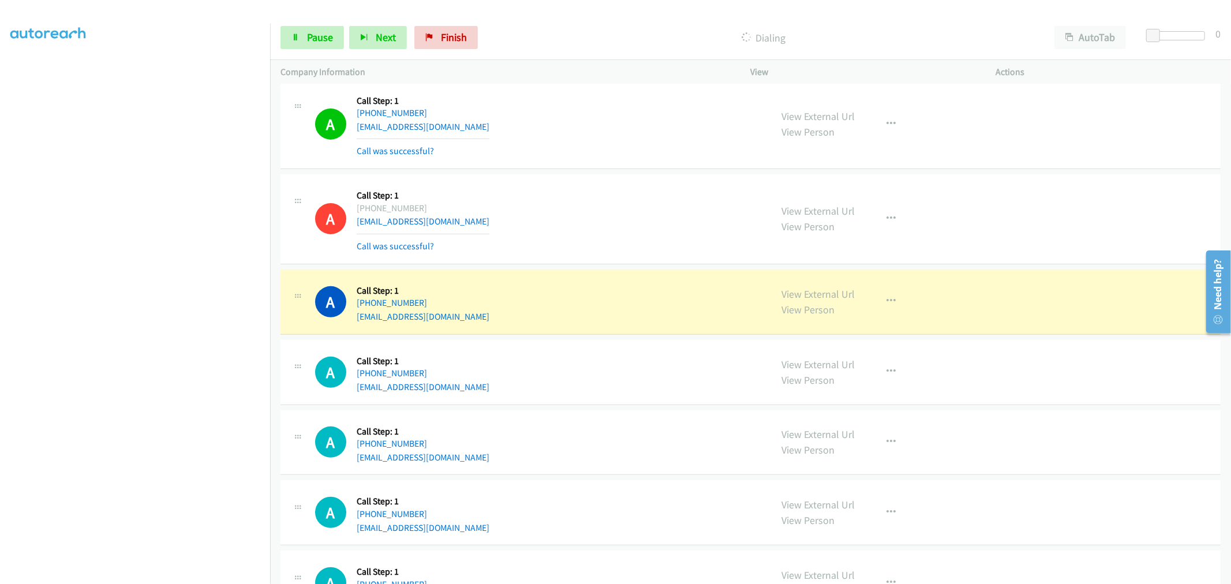
click at [622, 176] on div "A Callback Scheduled Call Step: 1 America/New_York [PHONE_NUMBER] [EMAIL_ADDRES…" at bounding box center [750, 219] width 940 height 90
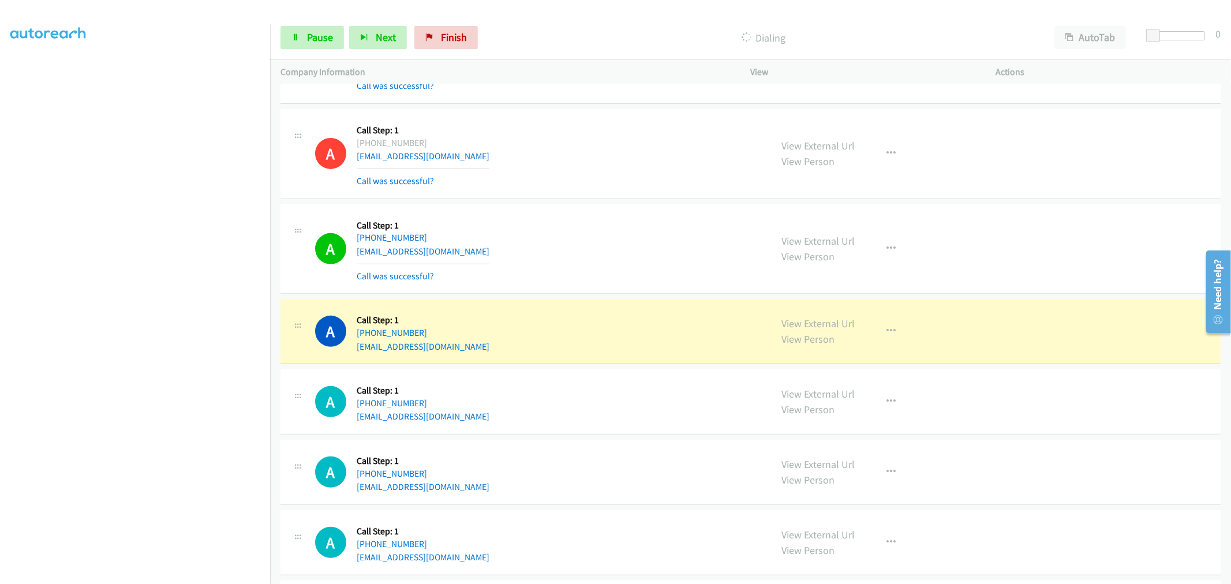
scroll to position [4098, 0]
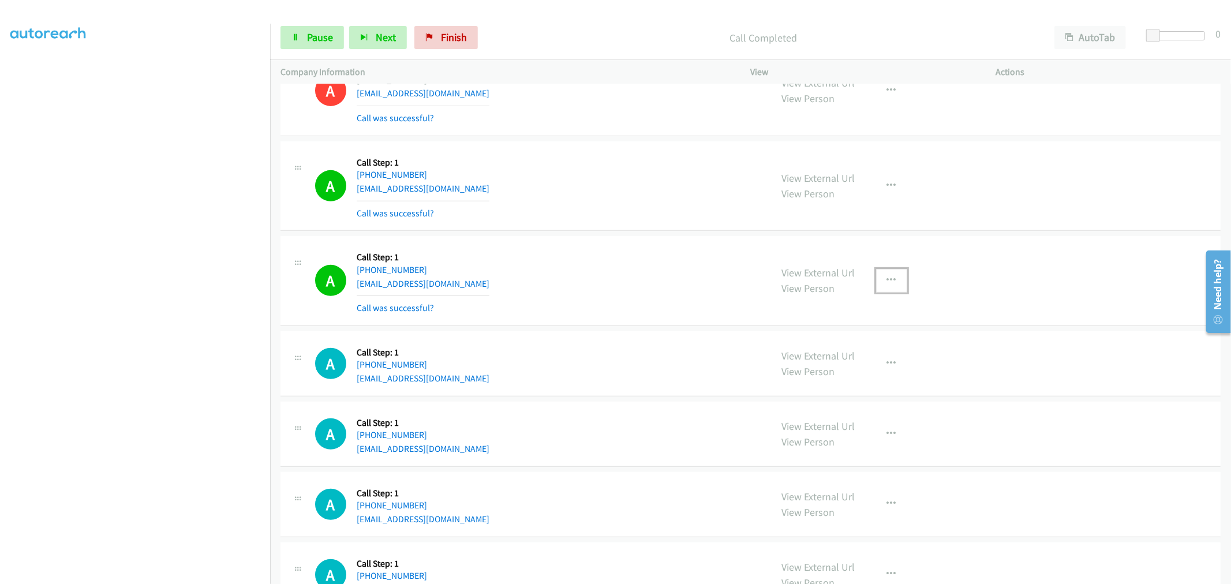
click at [887, 284] on icon "button" at bounding box center [891, 280] width 9 height 9
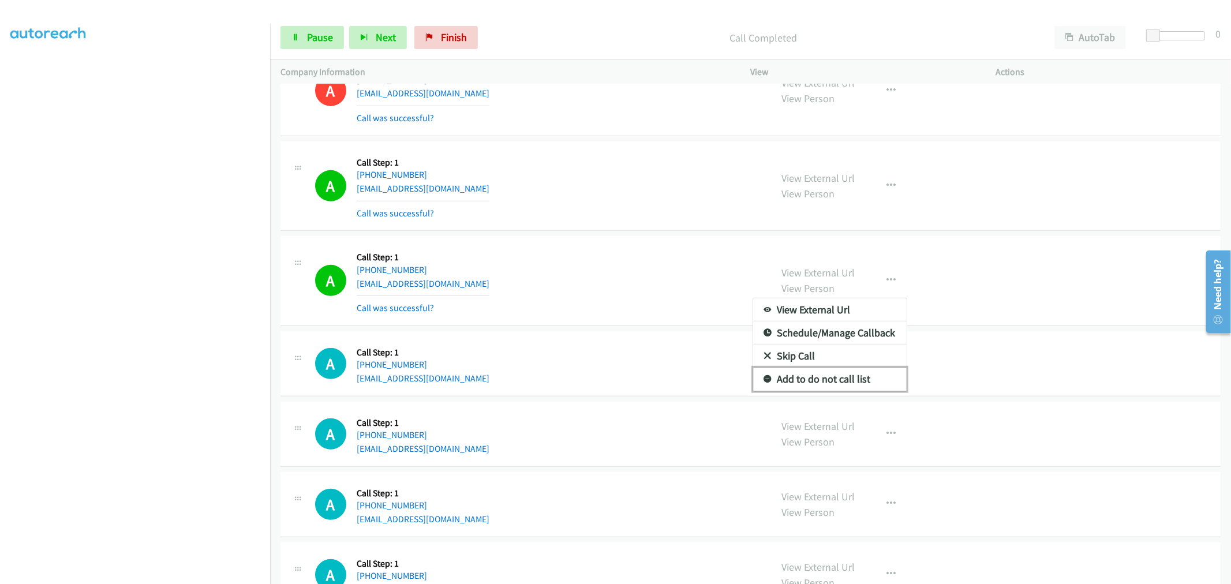
drag, startPoint x: 817, startPoint y: 381, endPoint x: 665, endPoint y: 239, distance: 207.8
click at [816, 378] on link "Add to do not call list" at bounding box center [829, 378] width 153 height 23
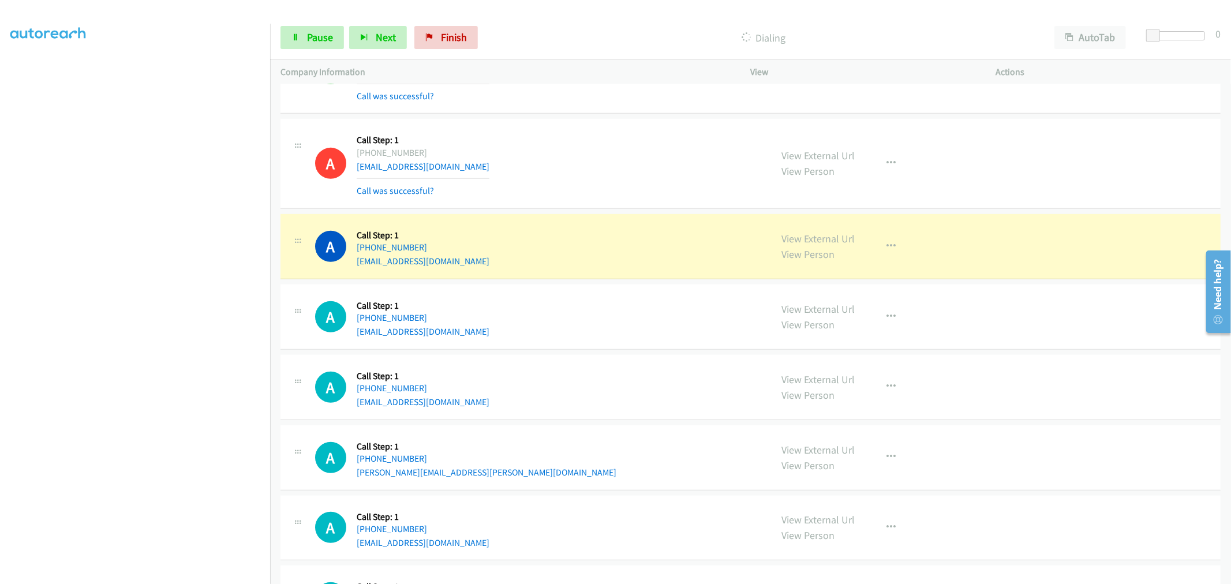
scroll to position [4226, 0]
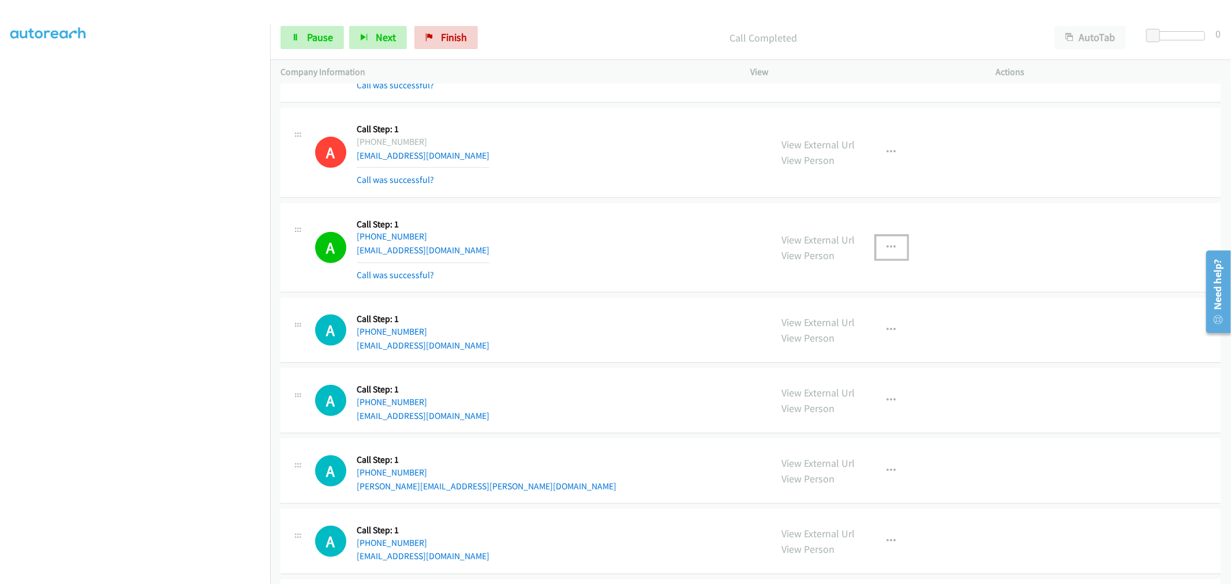
click at [887, 251] on icon "button" at bounding box center [891, 247] width 9 height 9
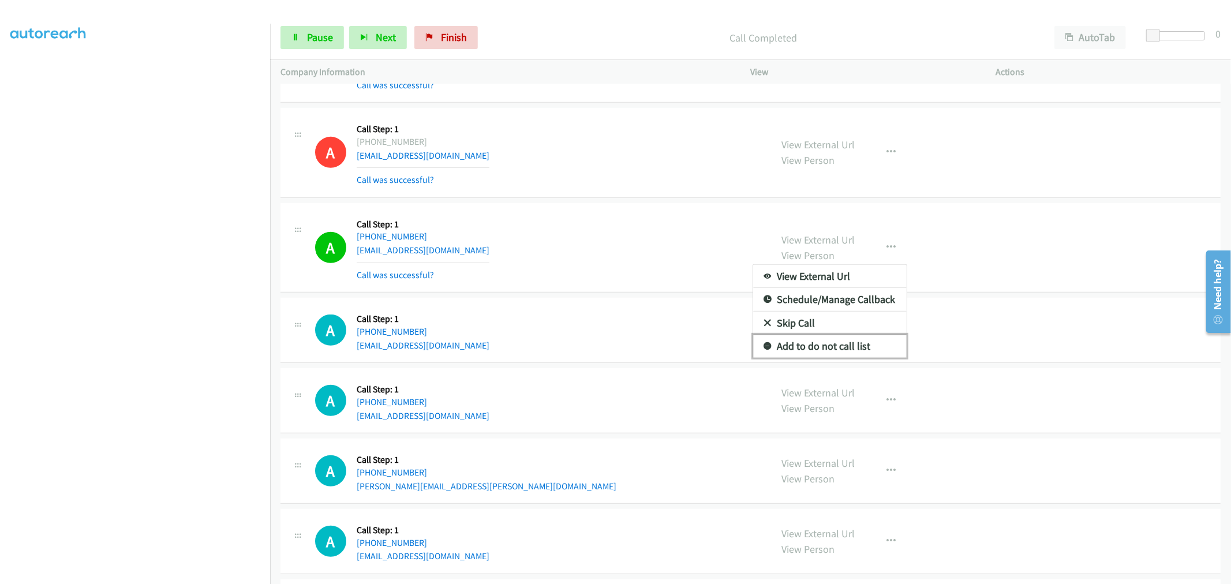
click at [826, 352] on link "Add to do not call list" at bounding box center [829, 346] width 153 height 23
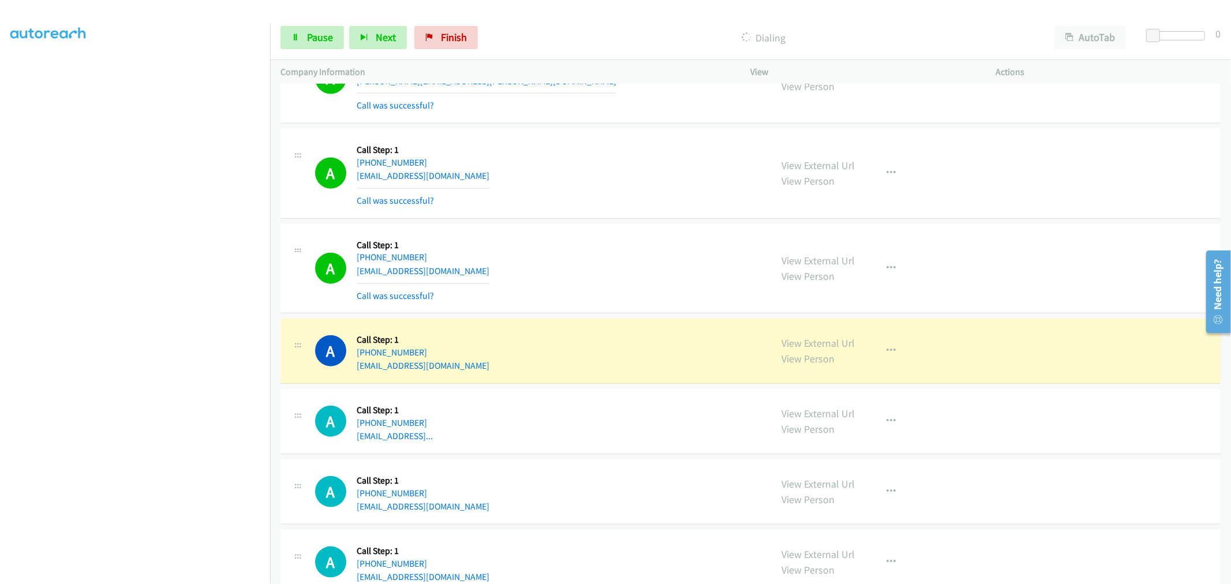
scroll to position [4739, 0]
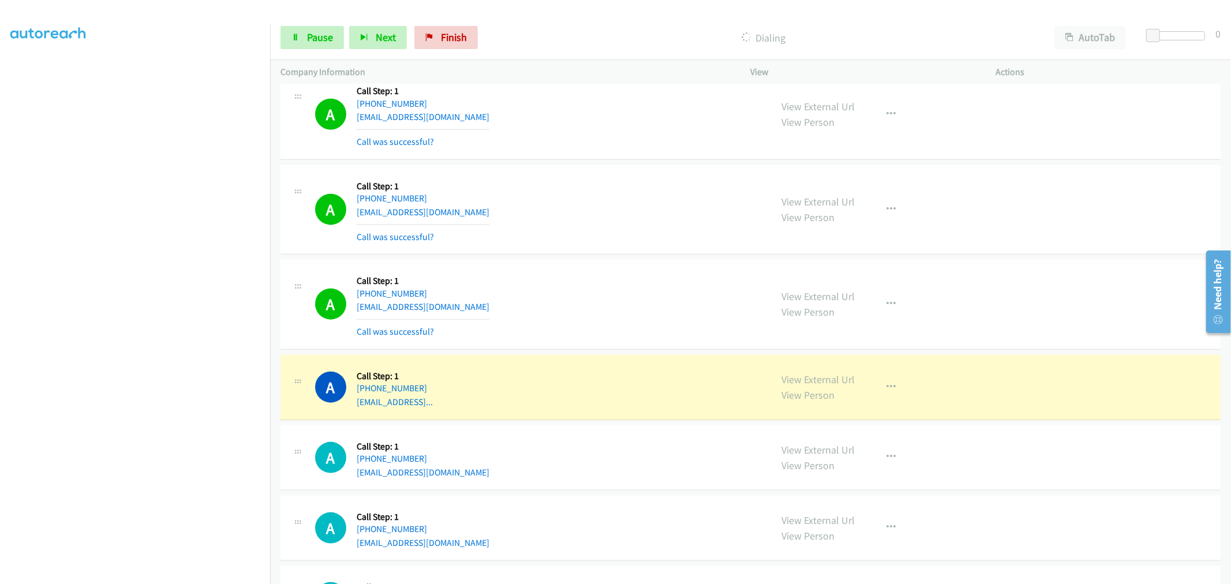
click at [598, 218] on div "A Callback Scheduled Call Step: 1 America/Los_Angeles [PHONE_NUMBER] [EMAIL_ADD…" at bounding box center [538, 209] width 446 height 69
click at [700, 260] on td "A Callback Scheduled Call Step: 1 America/New_York [PHONE_NUMBER] [EMAIL_ADDRES…" at bounding box center [750, 304] width 961 height 95
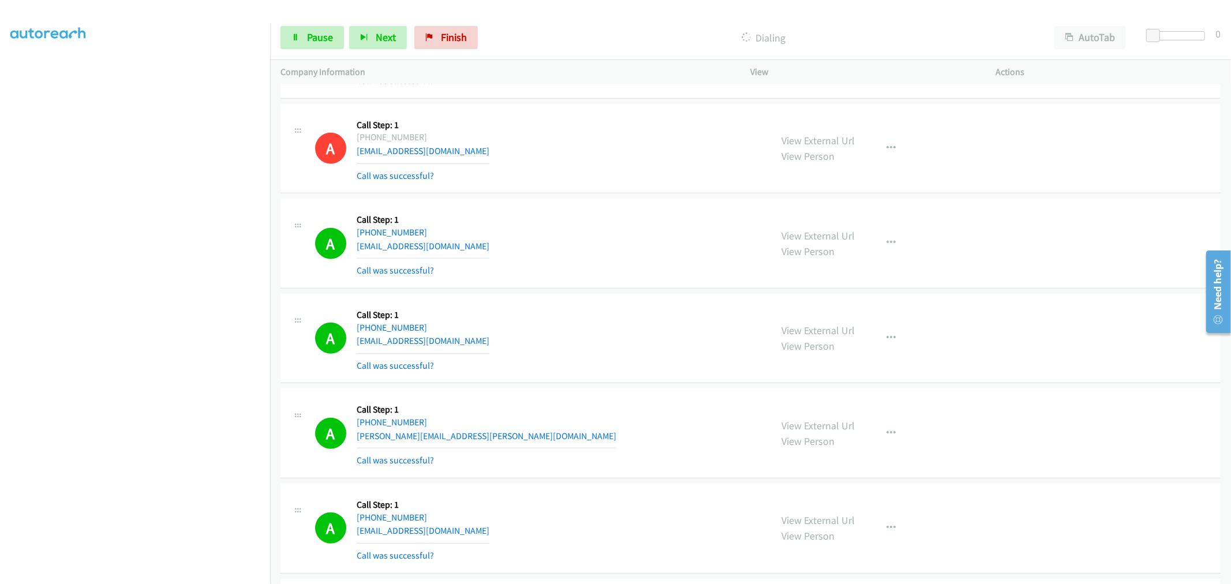
drag, startPoint x: 896, startPoint y: 353, endPoint x: 888, endPoint y: 346, distance: 10.2
click at [893, 350] on div "View External Url View Person View External Url Email Schedule/Manage Callback …" at bounding box center [899, 338] width 256 height 69
click at [887, 343] on icon "button" at bounding box center [891, 337] width 9 height 9
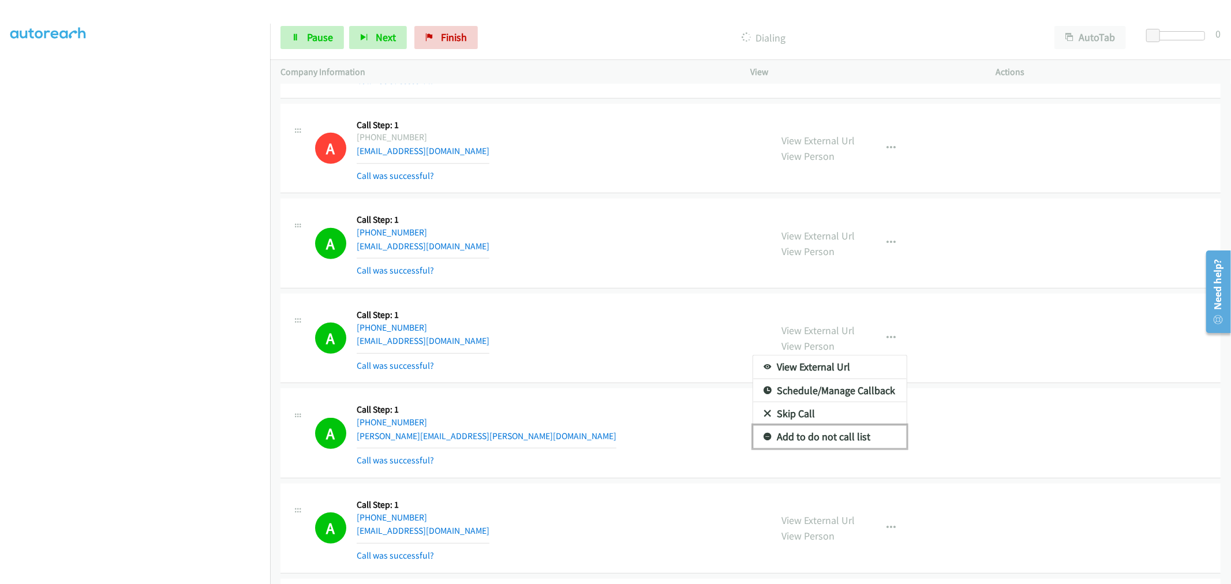
click at [824, 434] on link "Add to do not call list" at bounding box center [829, 436] width 153 height 23
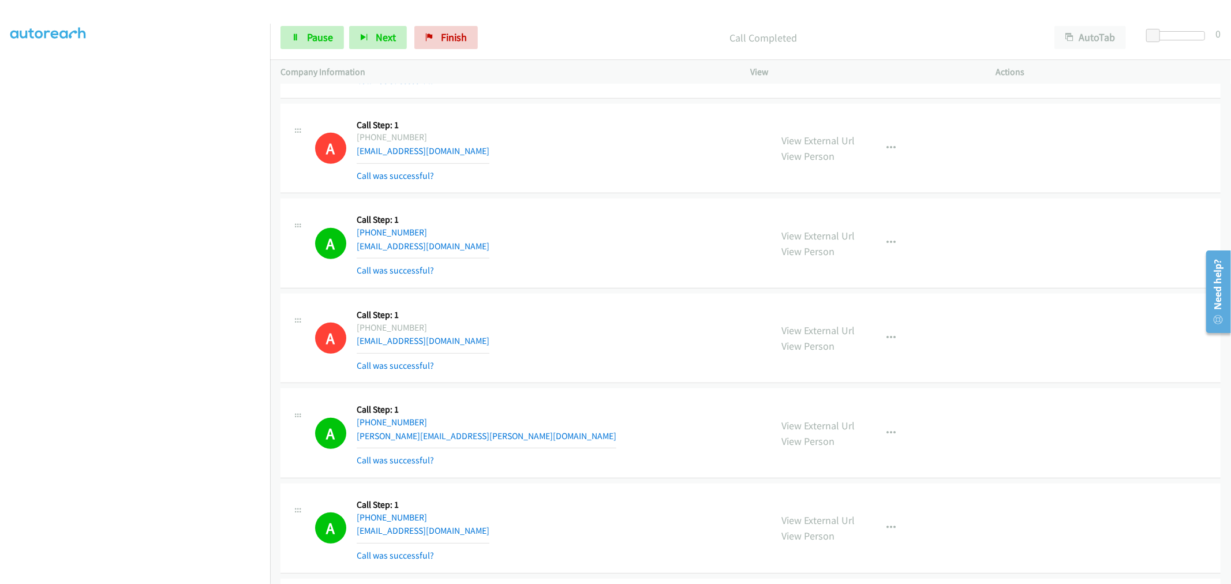
click at [618, 286] on div "A Callback Scheduled Call Step: 1 [GEOGRAPHIC_DATA]/[GEOGRAPHIC_DATA] [PHONE_NU…" at bounding box center [750, 243] width 940 height 90
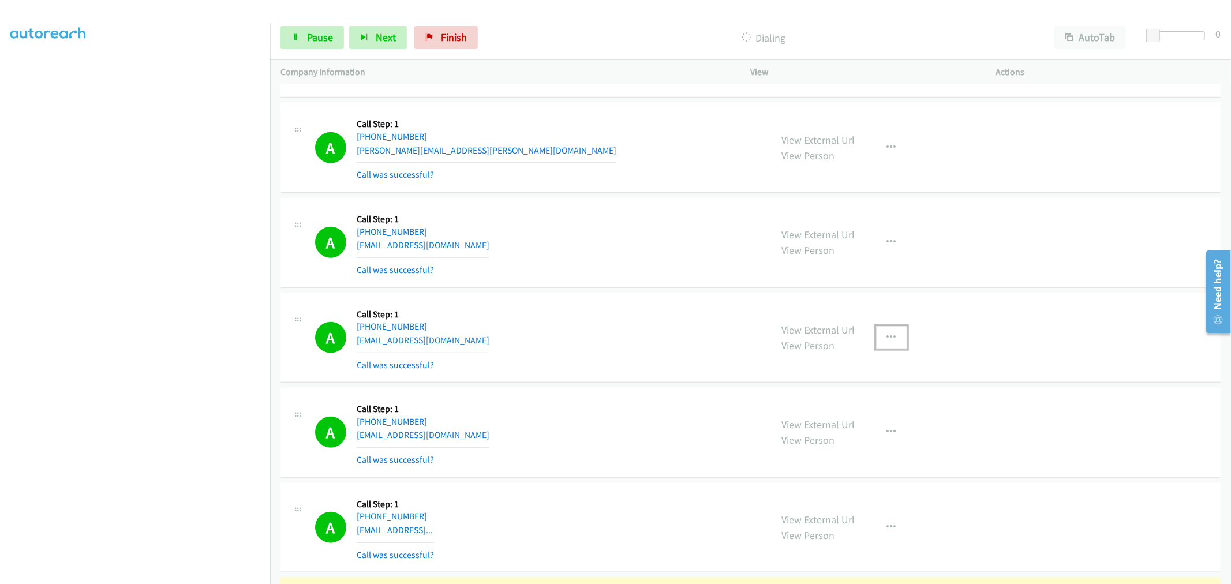
click at [890, 335] on icon "button" at bounding box center [891, 337] width 9 height 9
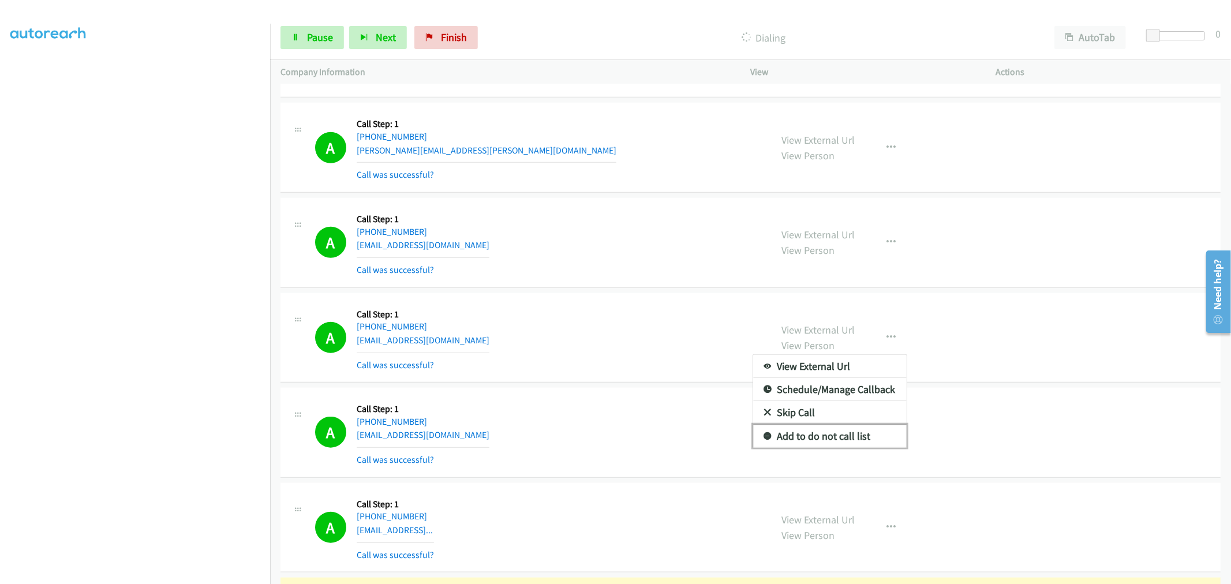
click at [821, 442] on link "Add to do not call list" at bounding box center [829, 436] width 153 height 23
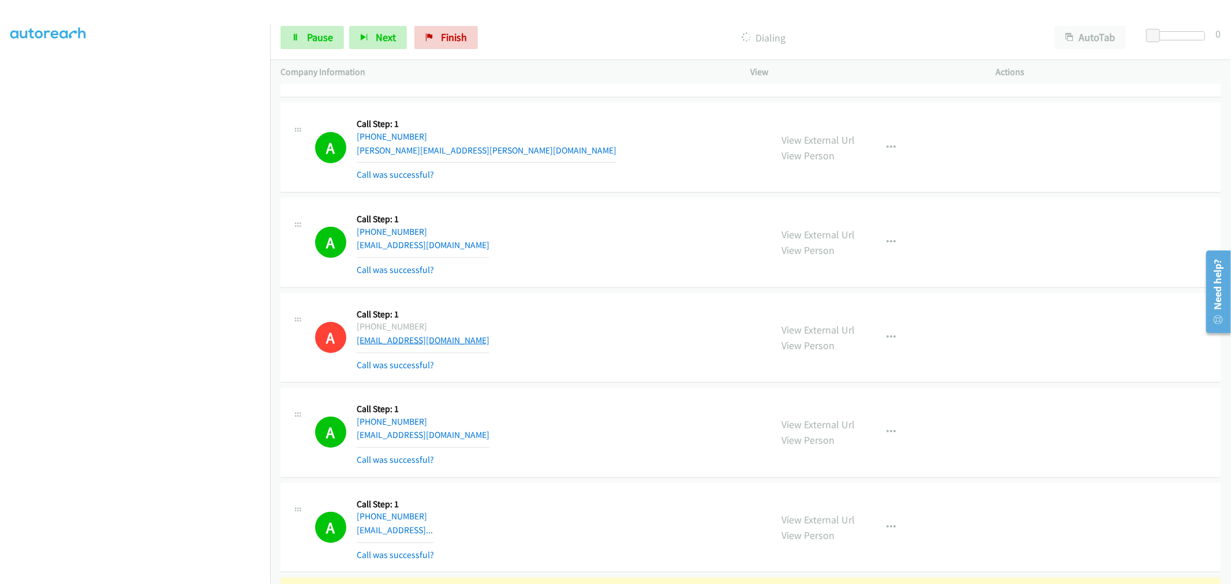
drag, startPoint x: 500, startPoint y: 345, endPoint x: 358, endPoint y: 344, distance: 141.3
click at [358, 344] on div "A Callback Scheduled Call Step: 1 America/Los_Angeles [PHONE_NUMBER] [EMAIL_ADD…" at bounding box center [538, 337] width 446 height 69
copy link "[EMAIL_ADDRESS][DOMAIN_NAME]"
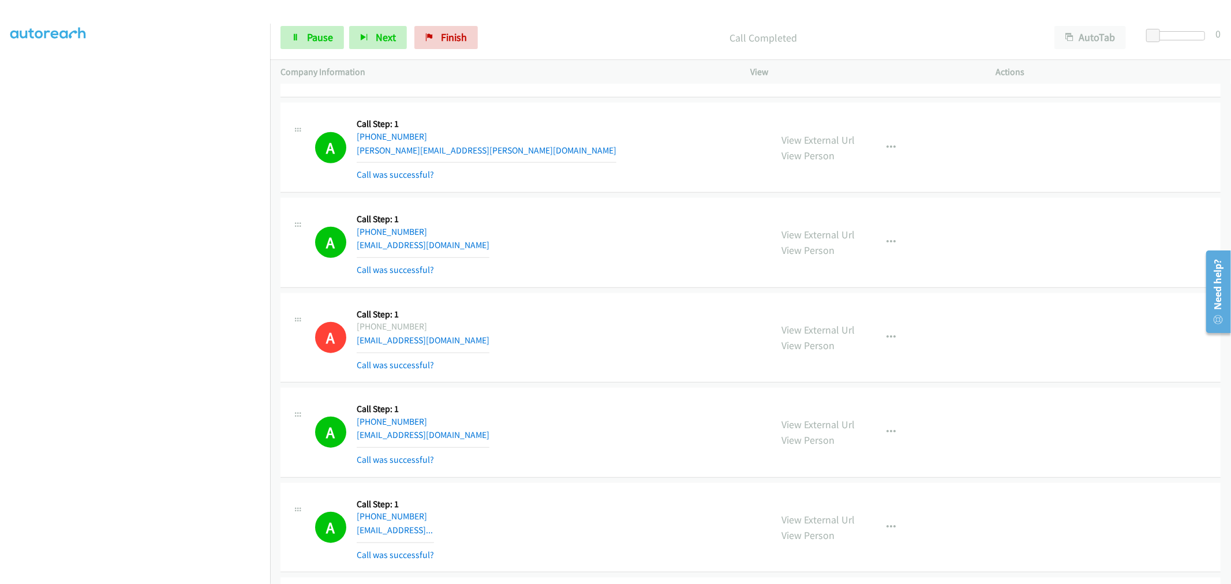
click at [621, 310] on div "A Callback Scheduled Call Step: 1 America/Los_Angeles [PHONE_NUMBER] [EMAIL_ADD…" at bounding box center [538, 337] width 446 height 69
click at [602, 239] on div "A Callback Scheduled Call Step: 1 America/New_York [PHONE_NUMBER] [EMAIL_ADDRES…" at bounding box center [538, 242] width 446 height 69
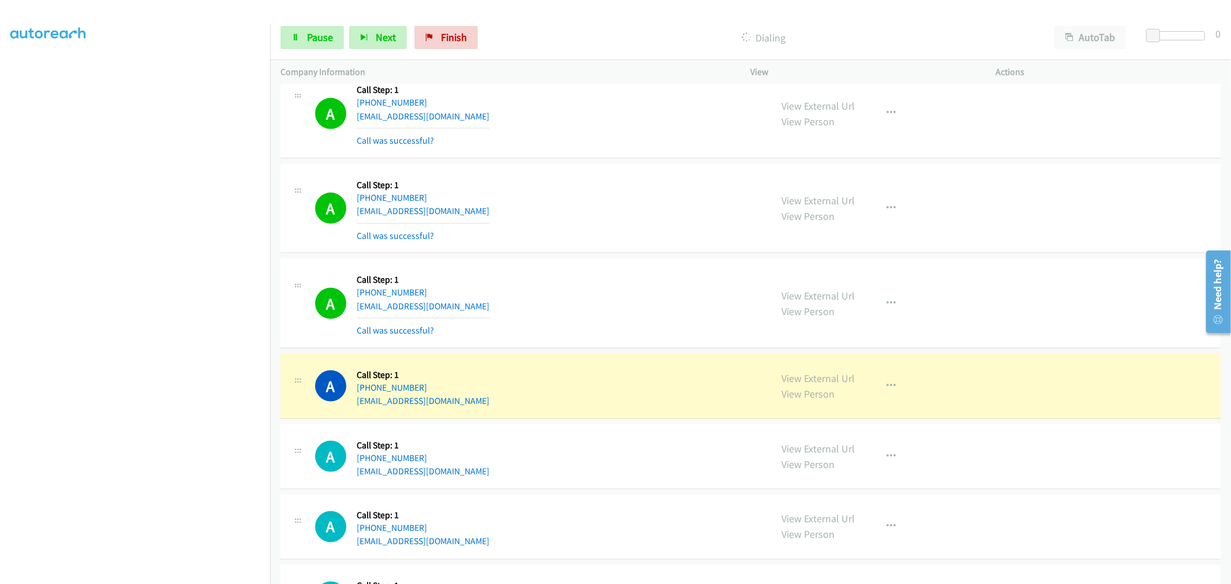
scroll to position [5124, 0]
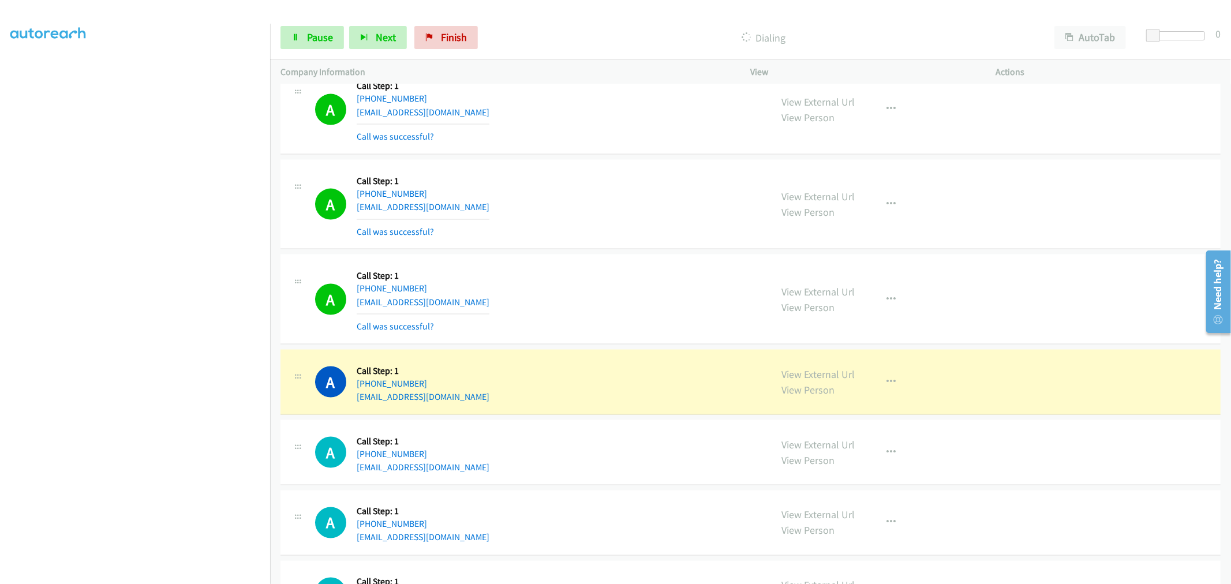
drag, startPoint x: 806, startPoint y: 382, endPoint x: 666, endPoint y: 298, distance: 162.8
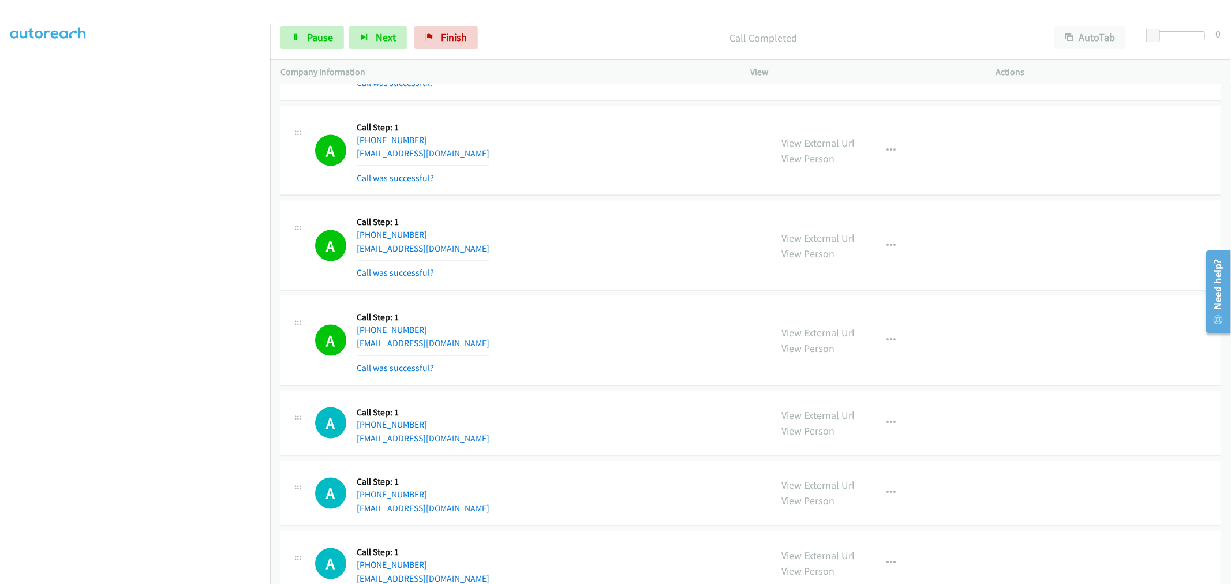
scroll to position [5252, 0]
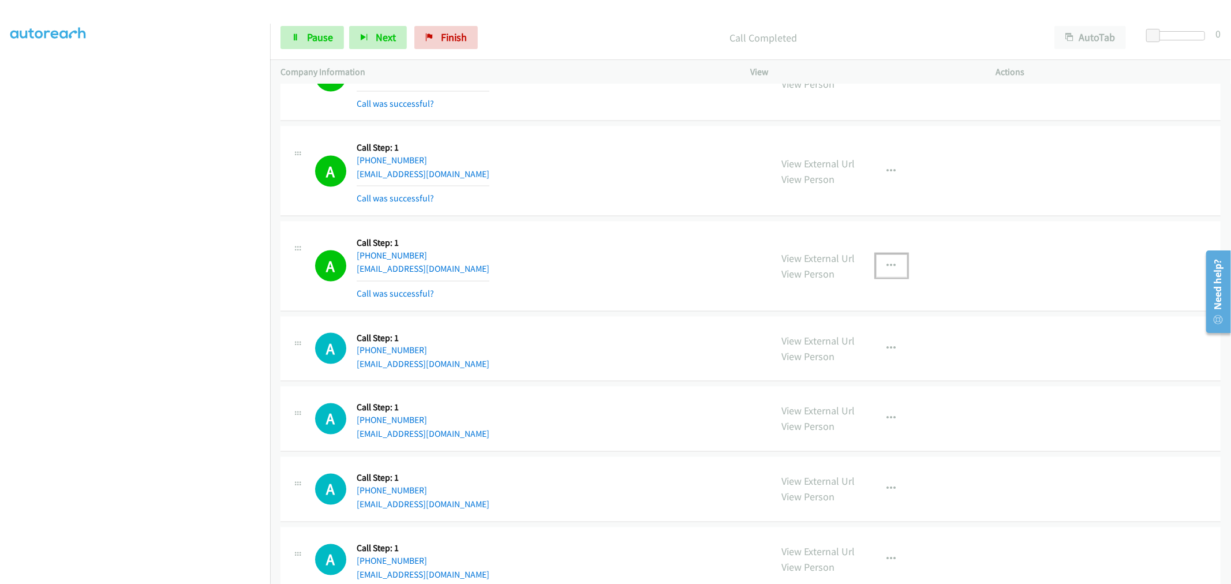
click at [895, 269] on button "button" at bounding box center [891, 265] width 31 height 23
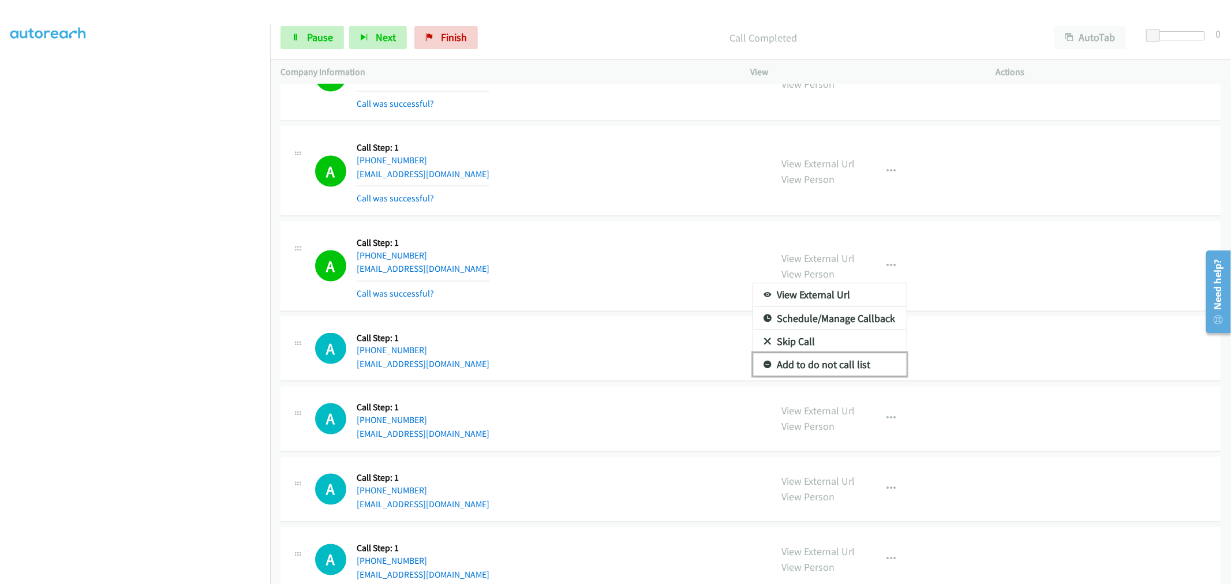
click at [826, 363] on link "Add to do not call list" at bounding box center [829, 364] width 153 height 23
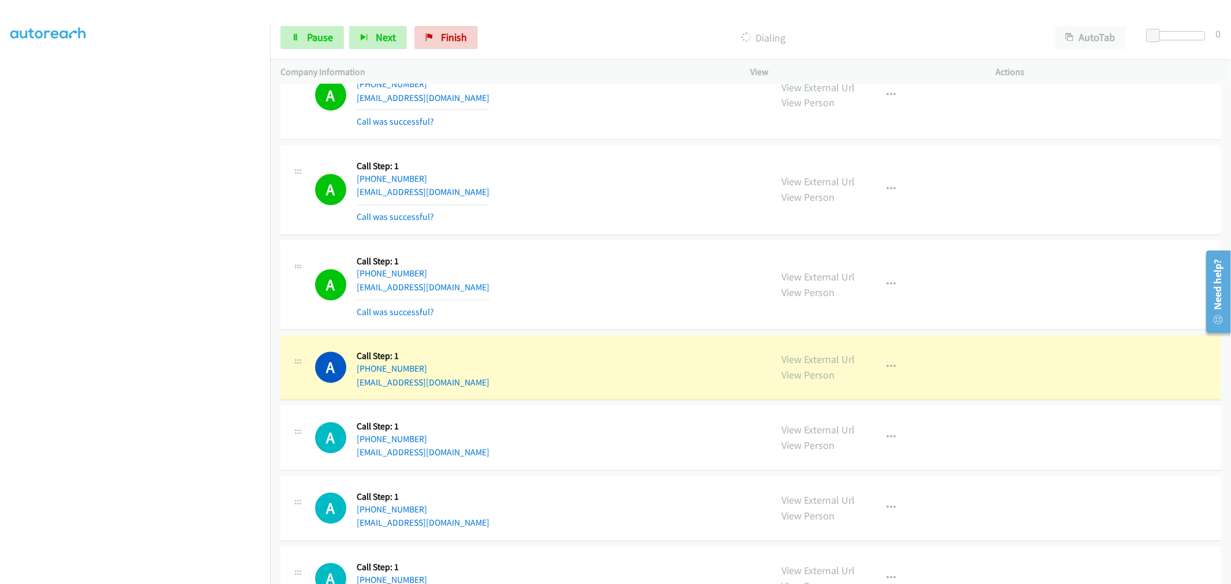
scroll to position [5637, 0]
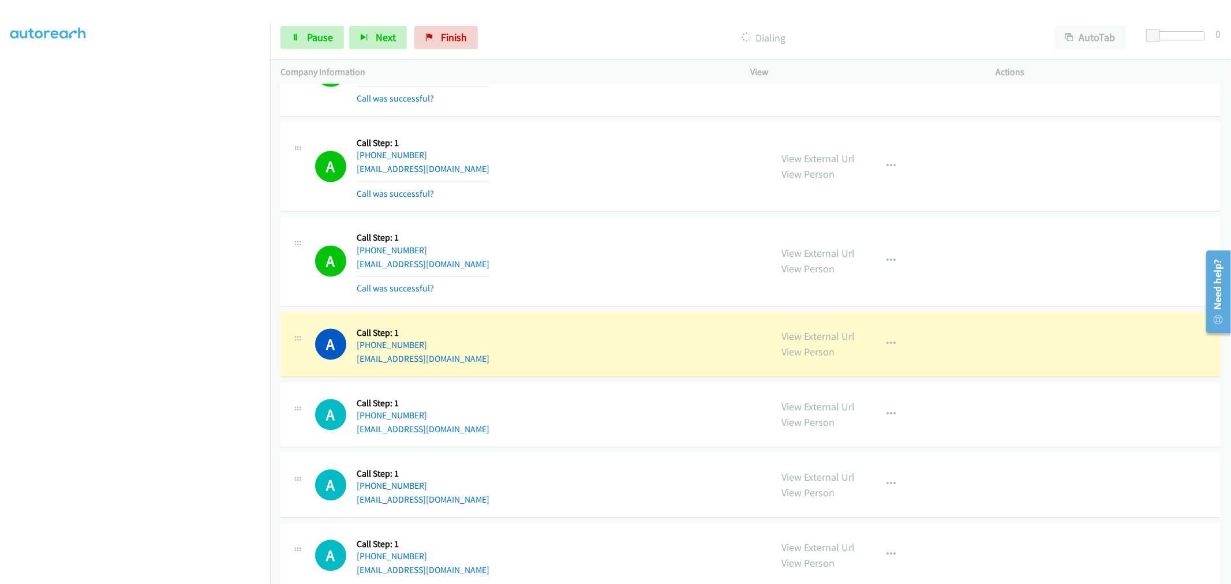
drag, startPoint x: 535, startPoint y: 337, endPoint x: 515, endPoint y: 312, distance: 32.9
click at [515, 309] on td "A Callback Scheduled Call Step: 1 [GEOGRAPHIC_DATA]/[GEOGRAPHIC_DATA] [PHONE_NU…" at bounding box center [750, 261] width 961 height 95
click at [609, 313] on td "A Callback Scheduled Call Step: 1 America/New_York [PHONE_NUMBER] [EMAIL_ADDRES…" at bounding box center [750, 344] width 961 height 70
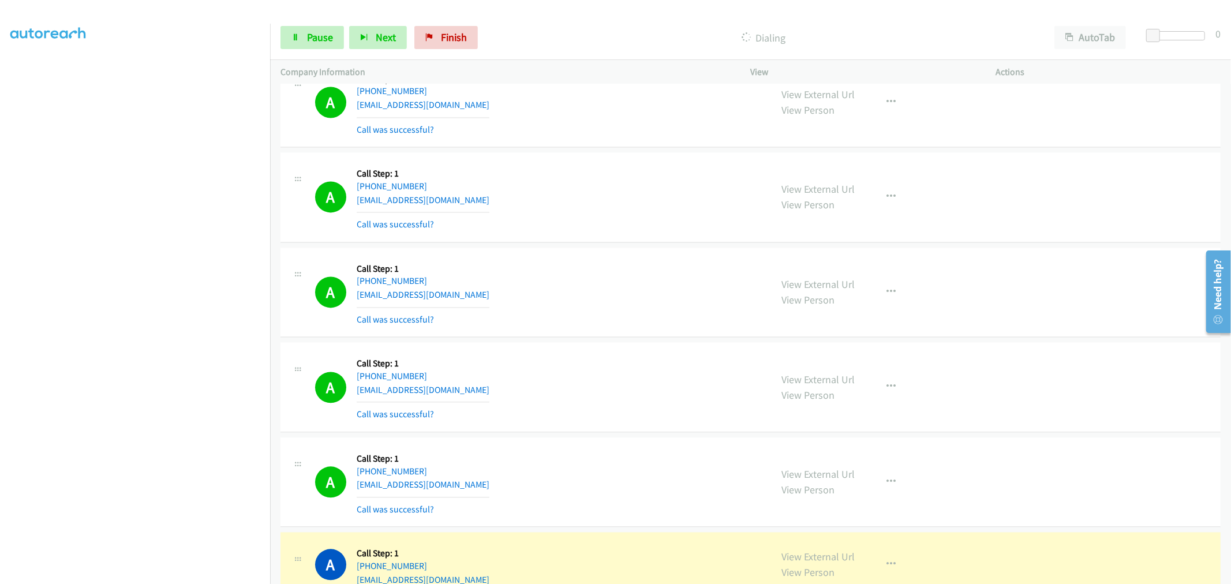
scroll to position [5829, 0]
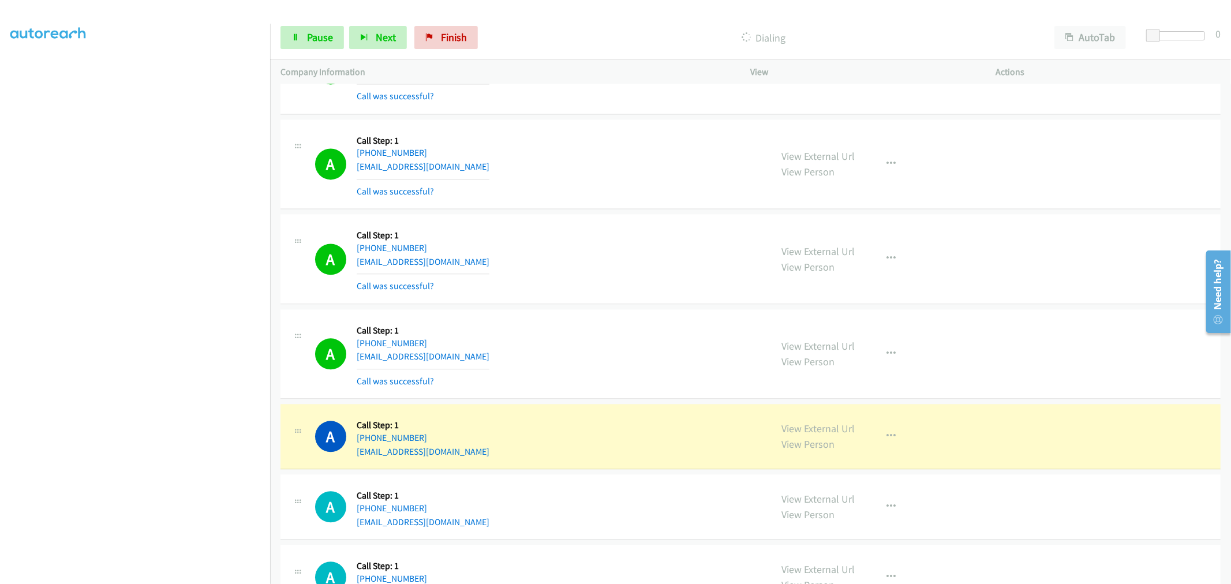
drag, startPoint x: 806, startPoint y: 431, endPoint x: 550, endPoint y: 154, distance: 377.6
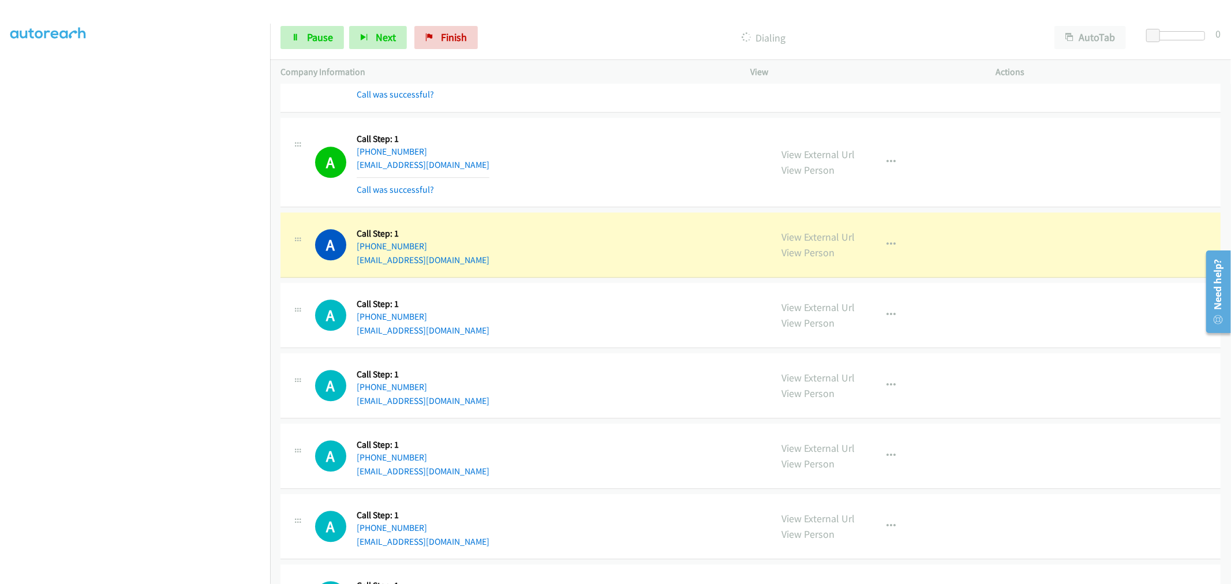
scroll to position [6021, 0]
click at [579, 139] on div "A Callback Scheduled Call Step: 1 [GEOGRAPHIC_DATA]/[GEOGRAPHIC_DATA] [PHONE_NU…" at bounding box center [538, 161] width 446 height 69
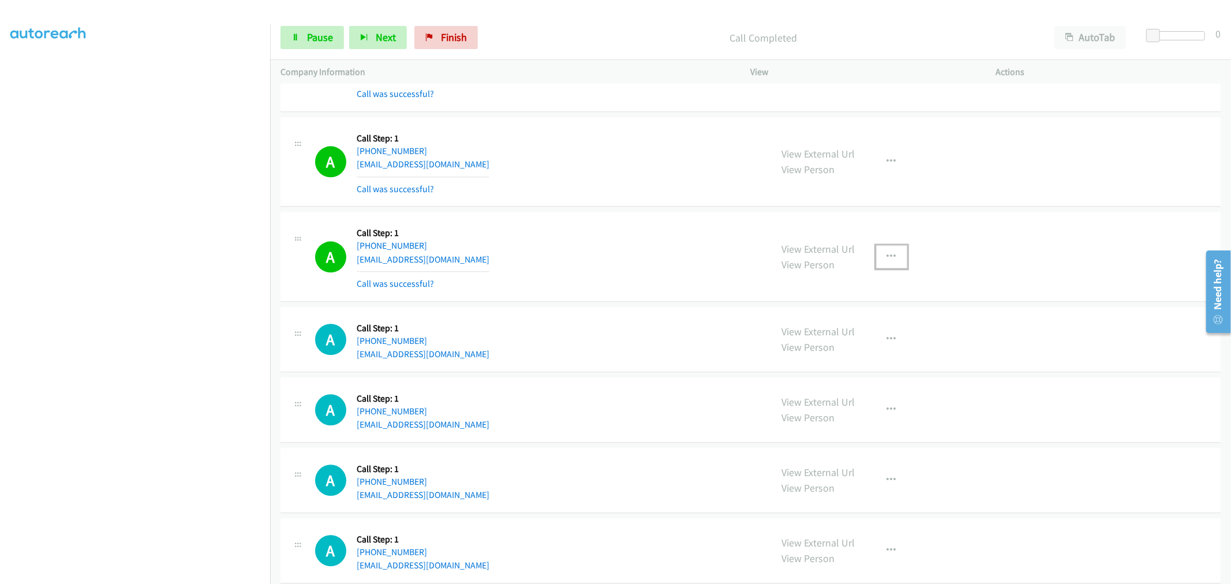
click at [901, 257] on button "button" at bounding box center [891, 256] width 31 height 23
click at [841, 355] on link "Add to do not call list" at bounding box center [829, 355] width 153 height 23
click at [569, 196] on div "A Callback Scheduled Call Step: 1 [GEOGRAPHIC_DATA]/[GEOGRAPHIC_DATA] [PHONE_NU…" at bounding box center [538, 161] width 446 height 69
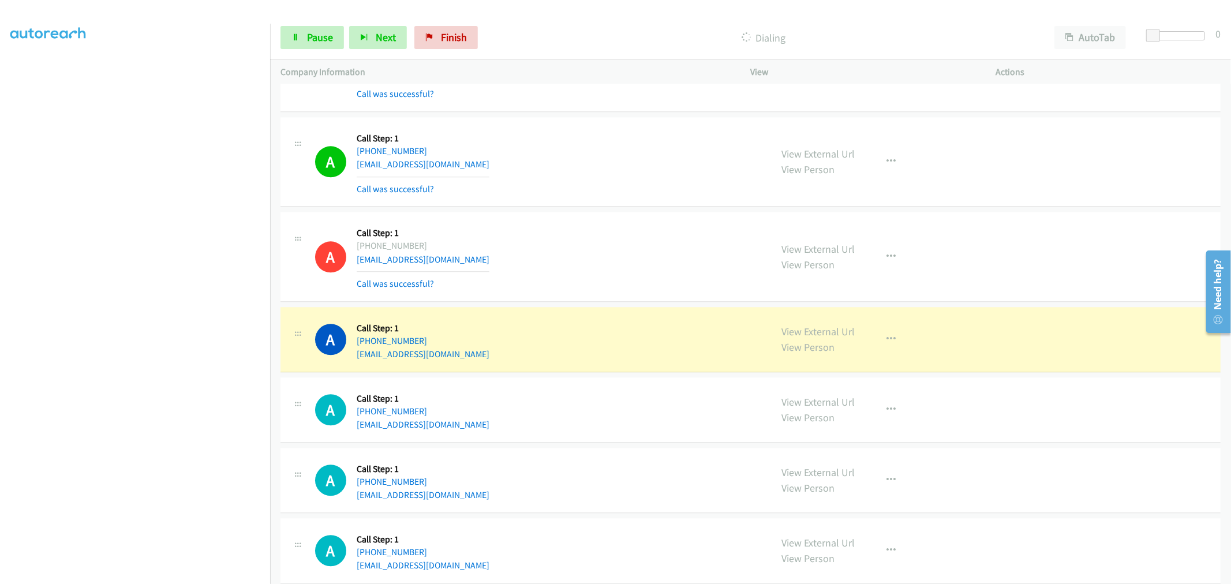
click at [695, 273] on div "A Callback Scheduled Call Step: 1 America/Los_Angeles [PHONE_NUMBER] [EMAIL_ADD…" at bounding box center [538, 256] width 446 height 69
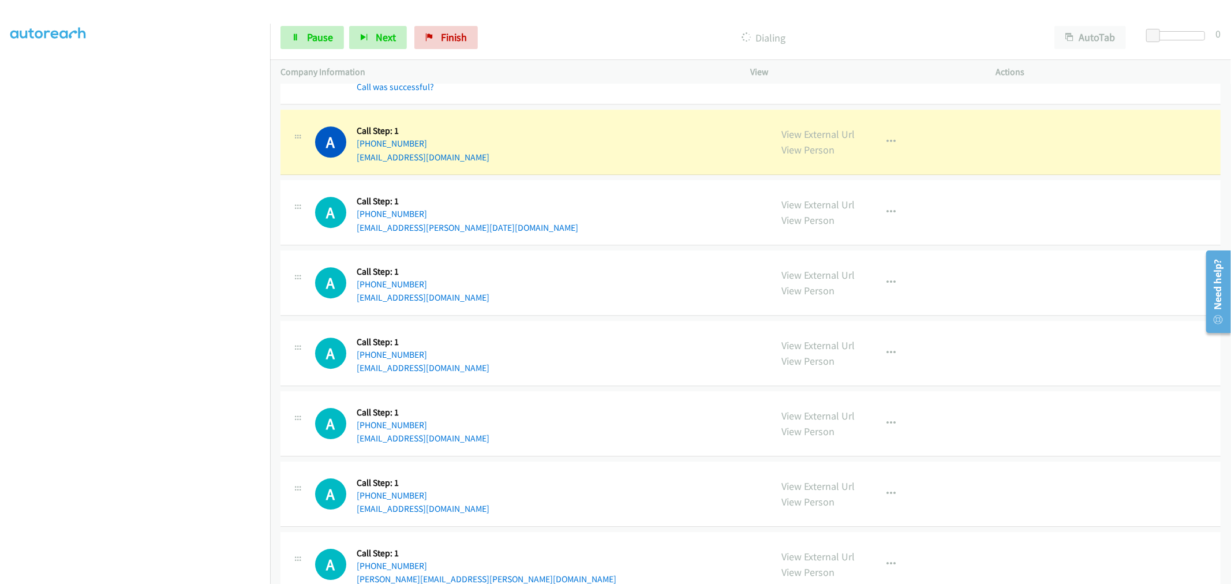
scroll to position [6470, 0]
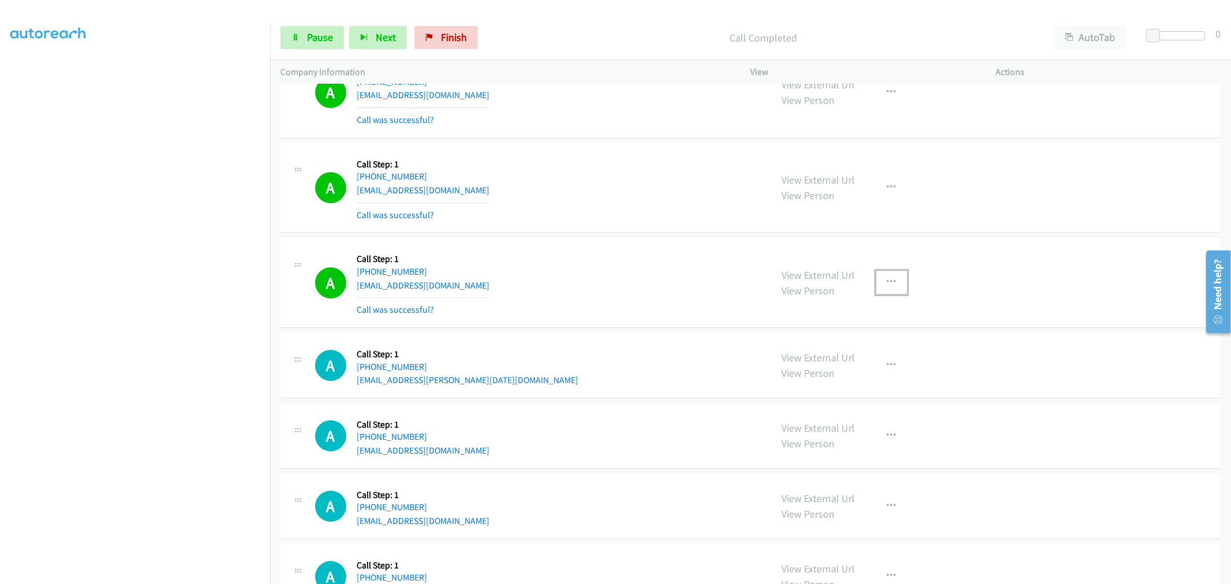
click at [883, 284] on button "button" at bounding box center [891, 282] width 31 height 23
click at [827, 382] on link "Add to do not call list" at bounding box center [829, 380] width 153 height 23
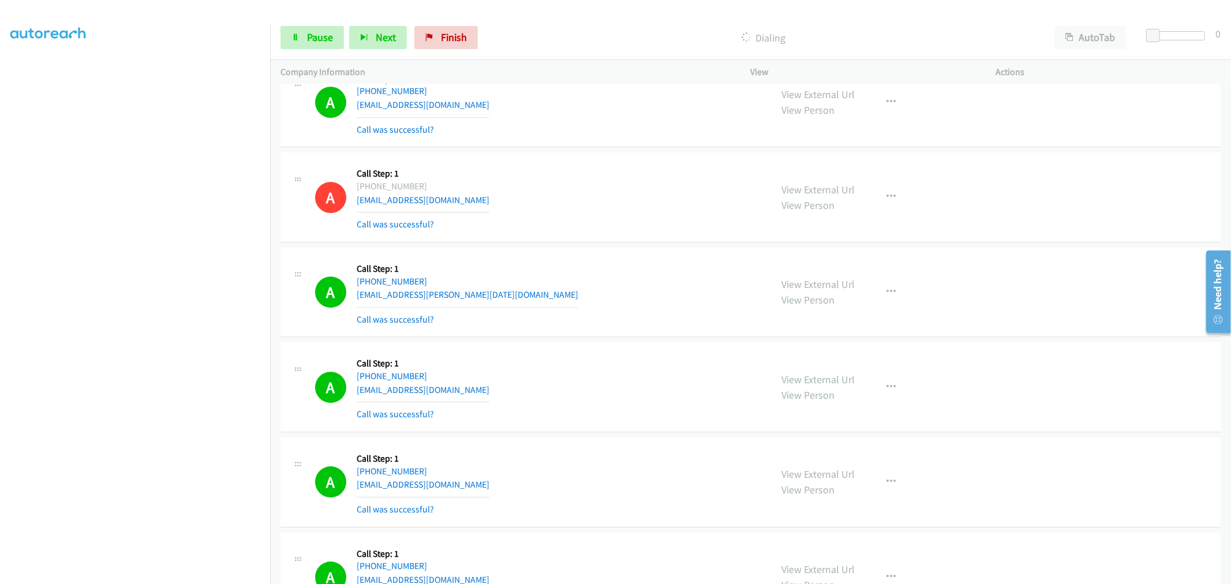
scroll to position [6791, 0]
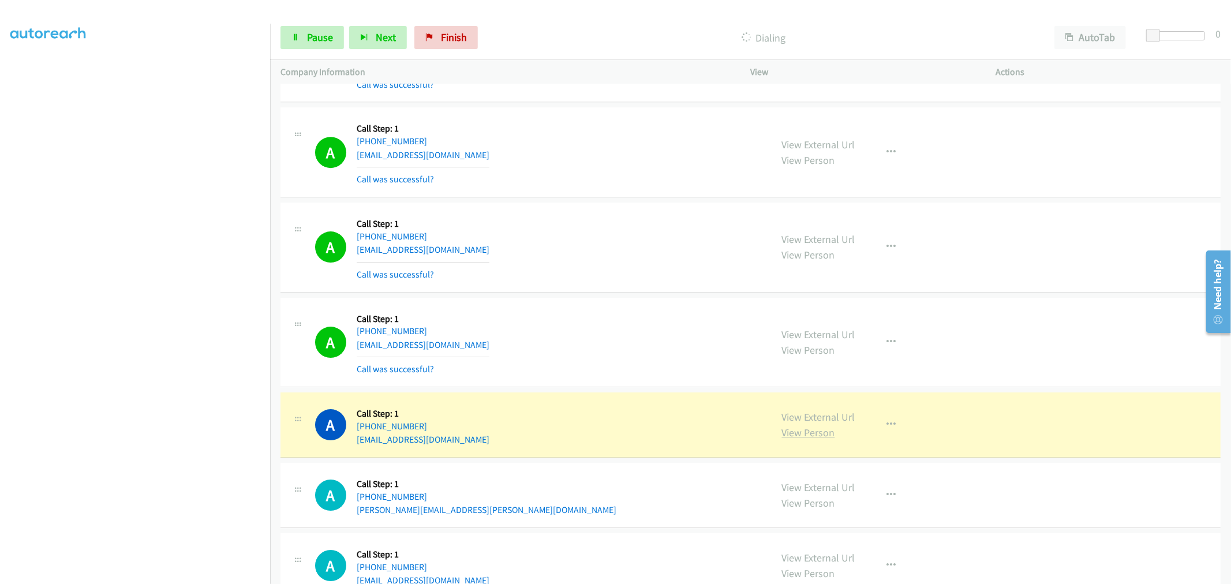
drag, startPoint x: 814, startPoint y: 419, endPoint x: 814, endPoint y: 435, distance: 16.2
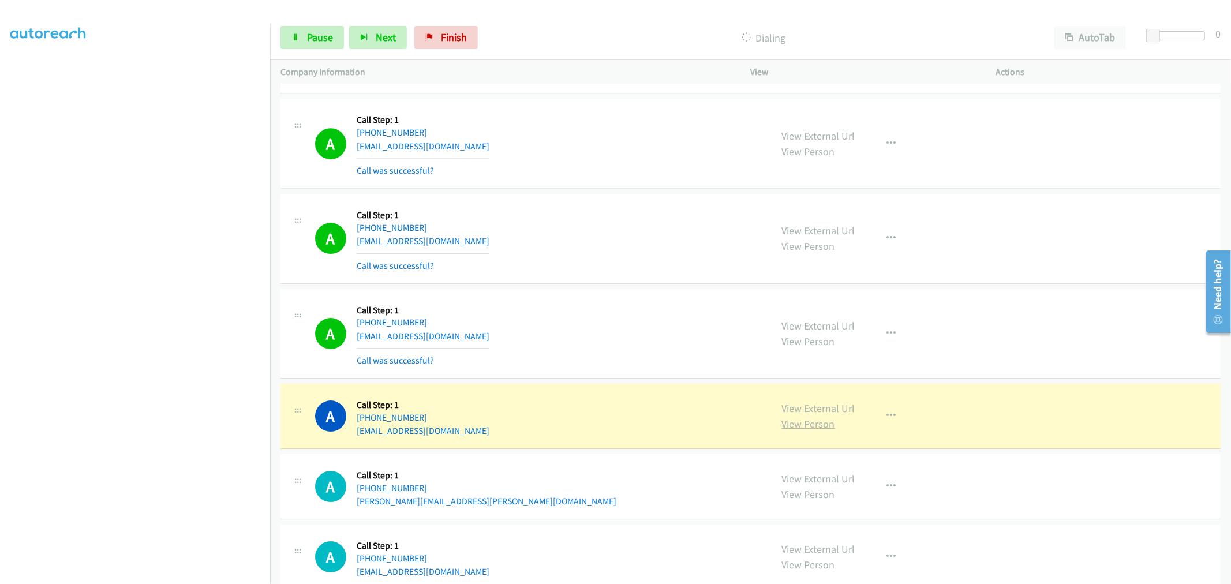
scroll to position [6802, 0]
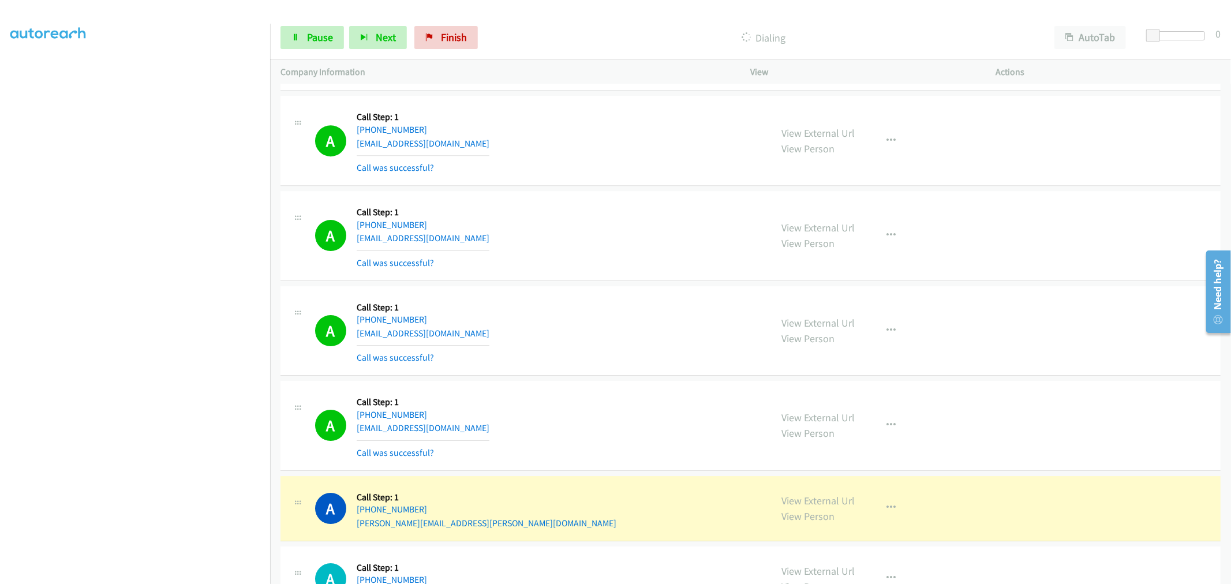
drag, startPoint x: 869, startPoint y: 427, endPoint x: 869, endPoint y: 433, distance: 5.8
click at [869, 429] on div "View External Url View Person View External Url Email Schedule/Manage Callback …" at bounding box center [899, 425] width 256 height 69
drag, startPoint x: 893, startPoint y: 422, endPoint x: 828, endPoint y: 492, distance: 95.5
click at [893, 423] on button "button" at bounding box center [891, 425] width 31 height 23
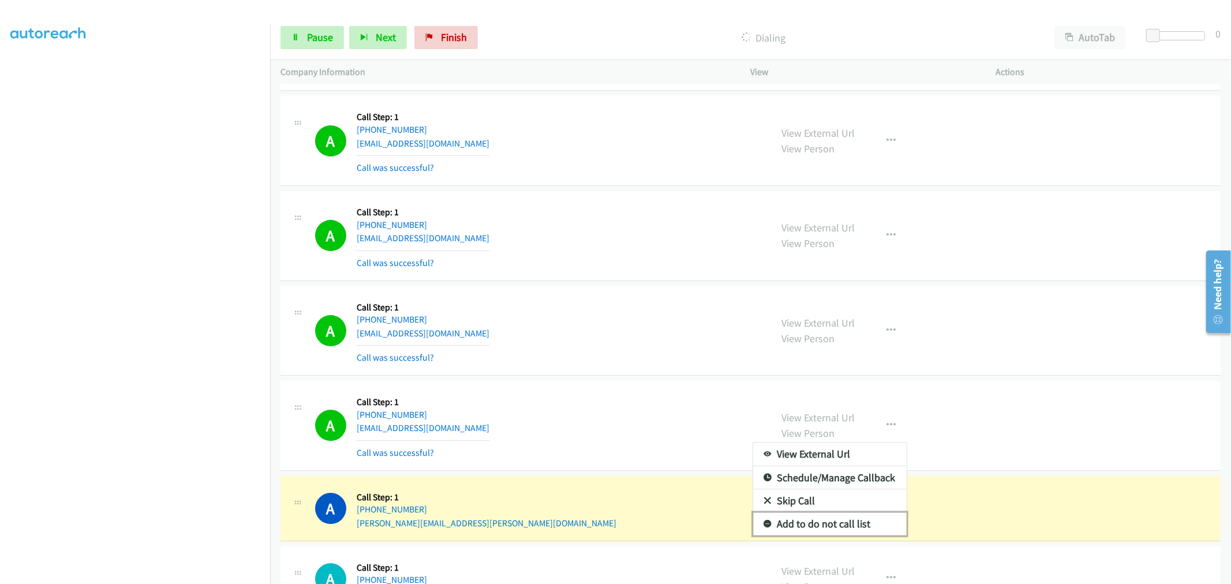
drag, startPoint x: 822, startPoint y: 524, endPoint x: 655, endPoint y: 403, distance: 206.6
click at [822, 524] on link "Add to do not call list" at bounding box center [829, 523] width 153 height 23
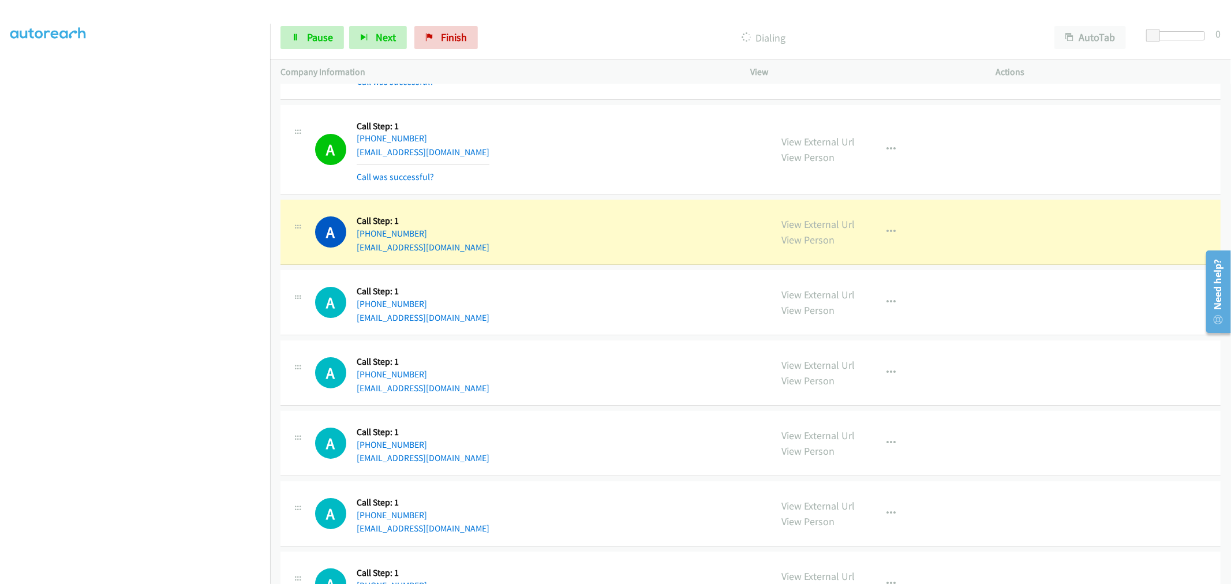
scroll to position [7378, 0]
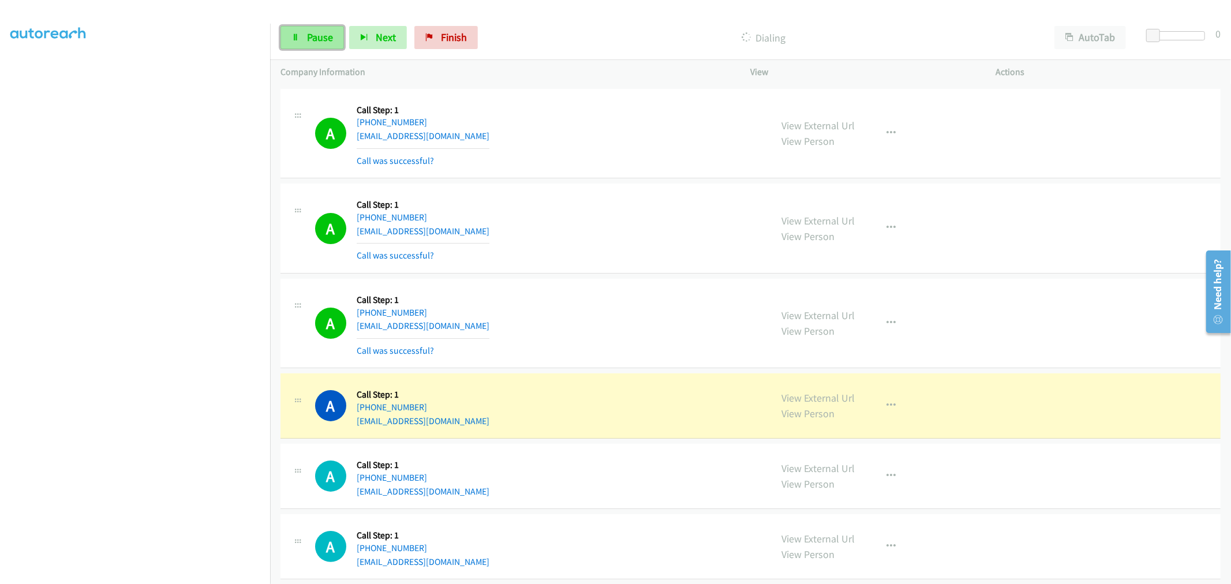
click at [300, 38] on link "Pause" at bounding box center [311, 37] width 63 height 23
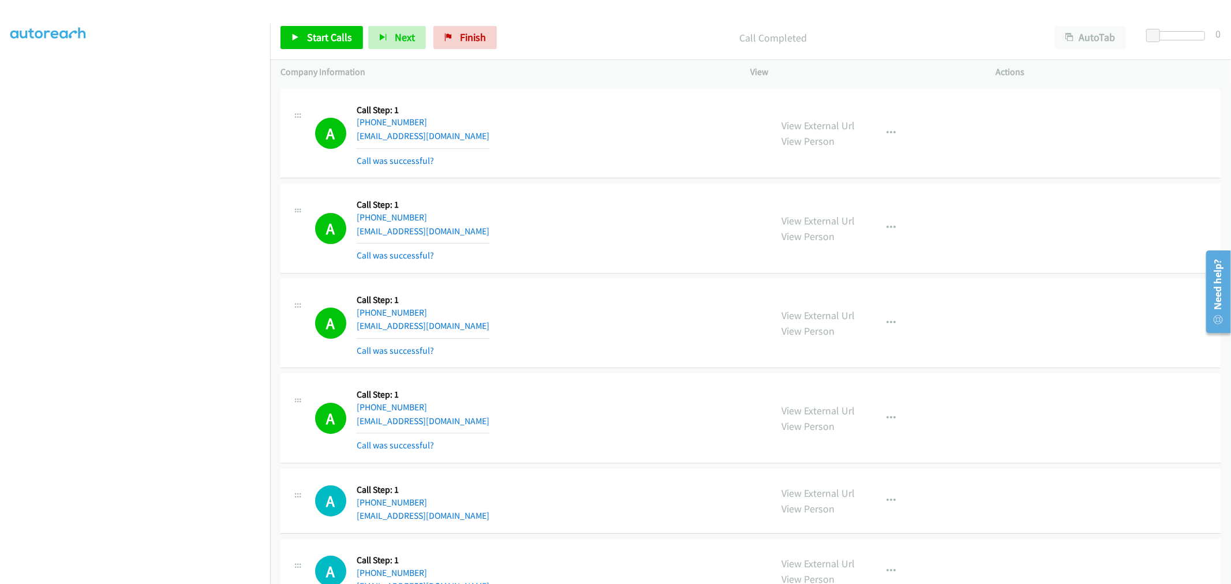
click at [578, 216] on div "A Callback Scheduled Call Step: 1 America/Los_Angeles [PHONE_NUMBER] [EMAIL_ADD…" at bounding box center [538, 228] width 446 height 69
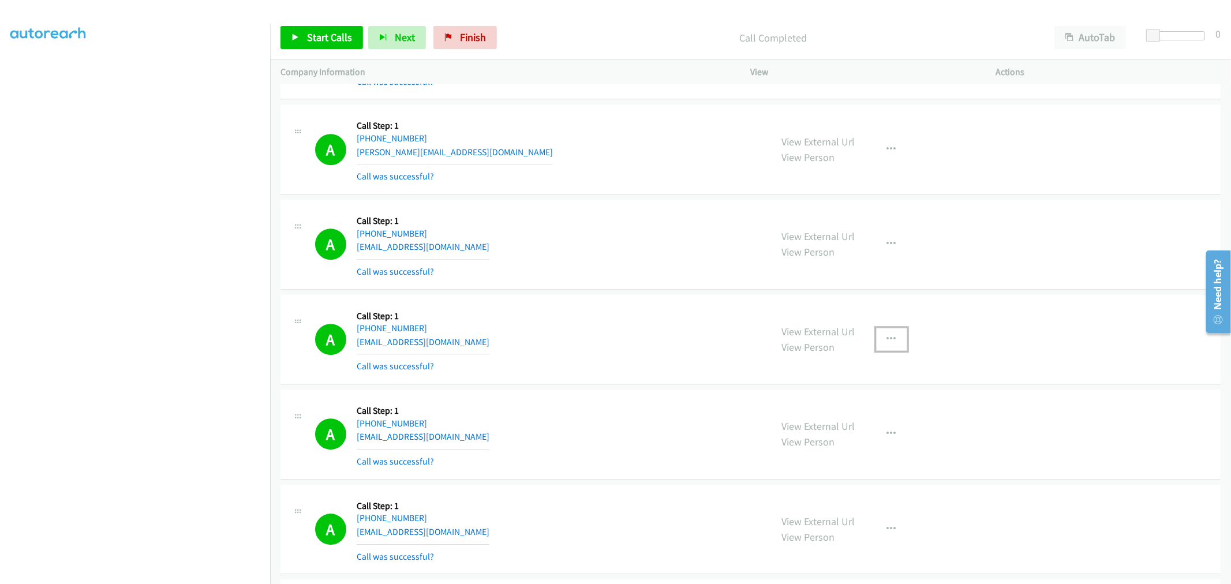
drag, startPoint x: 888, startPoint y: 339, endPoint x: 860, endPoint y: 407, distance: 73.2
click at [888, 339] on icon "button" at bounding box center [891, 339] width 9 height 9
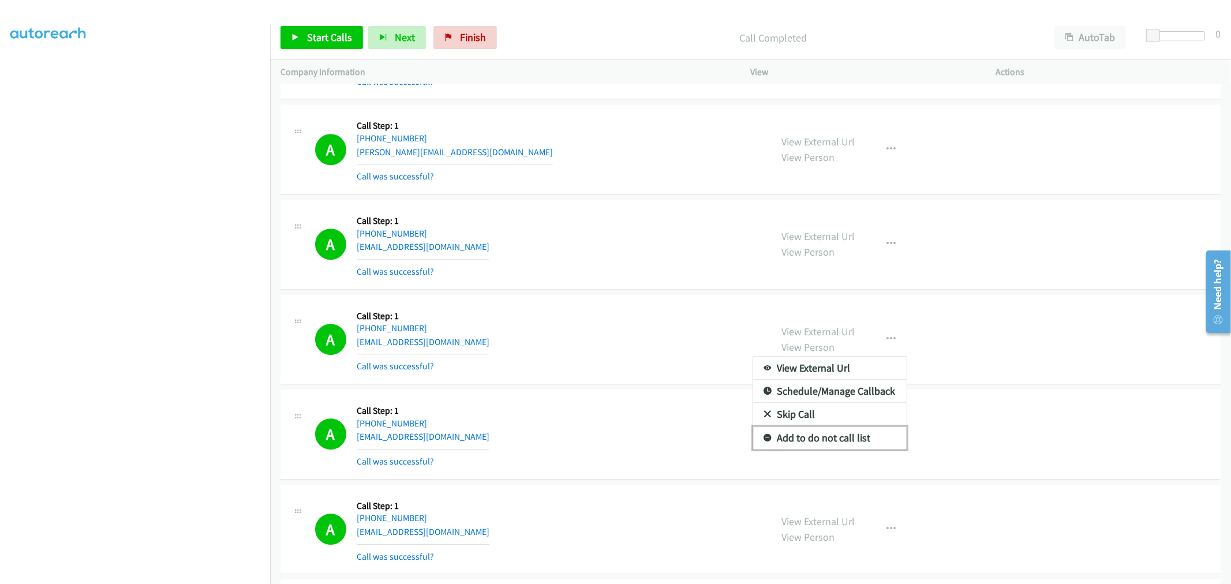
click at [843, 437] on link "Add to do not call list" at bounding box center [829, 437] width 153 height 23
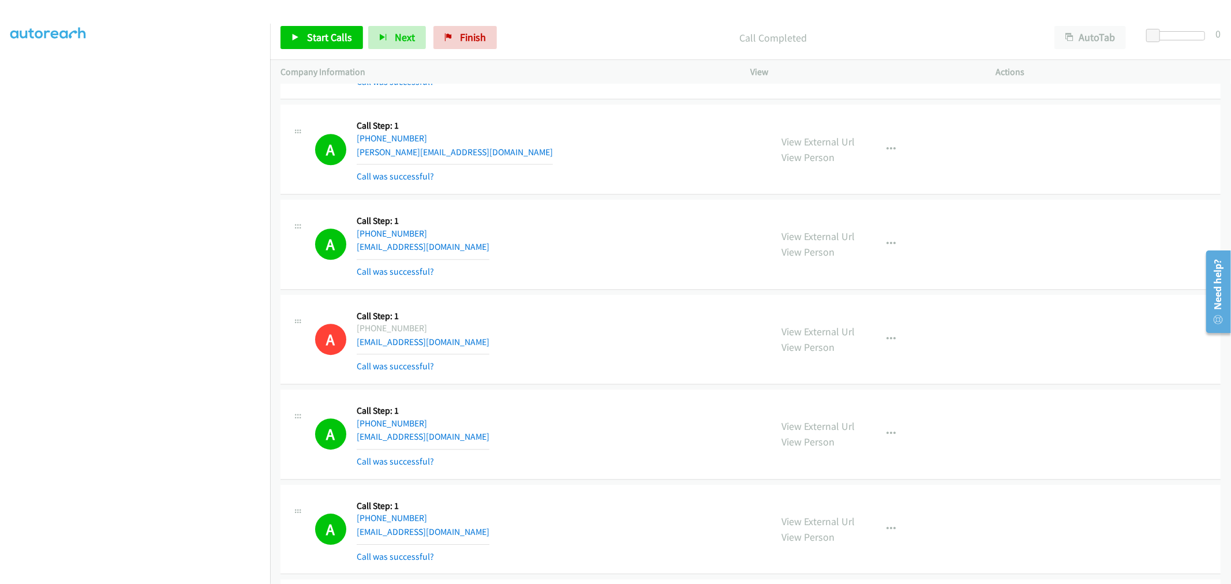
click at [610, 186] on div "A Callback Scheduled Call Step: 1 America/New_York [PHONE_NUMBER] [PERSON_NAME]…" at bounding box center [750, 149] width 940 height 90
click at [584, 196] on td "A Callback Scheduled Call Step: 1 America/New_York [PHONE_NUMBER] [PERSON_NAME]…" at bounding box center [750, 149] width 961 height 95
click at [335, 41] on span "Start Calls" at bounding box center [329, 37] width 45 height 13
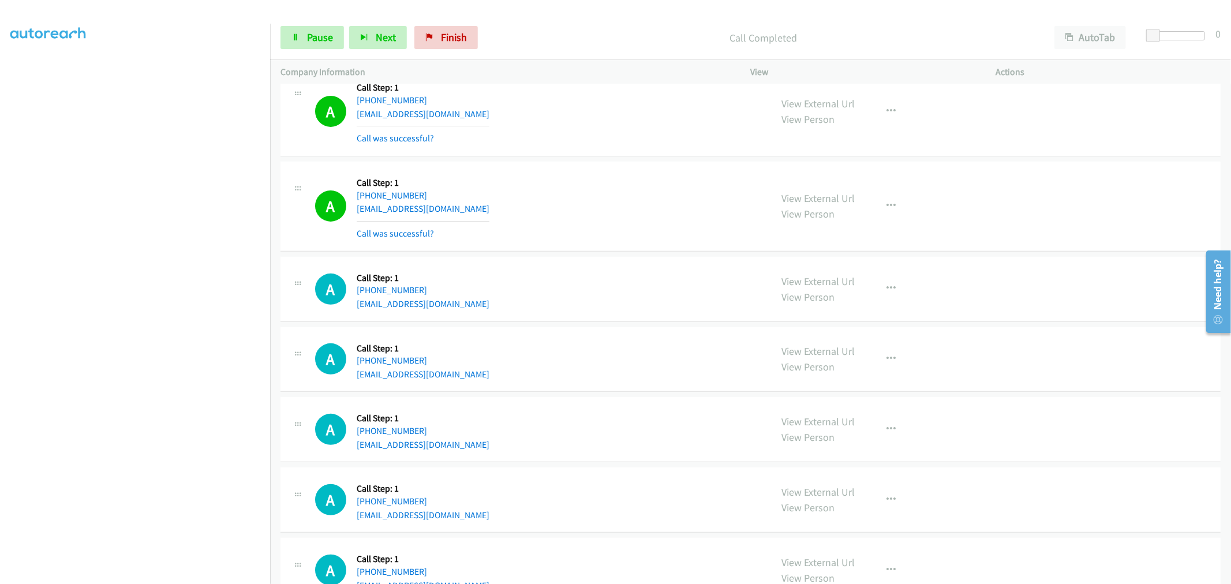
scroll to position [7554, 0]
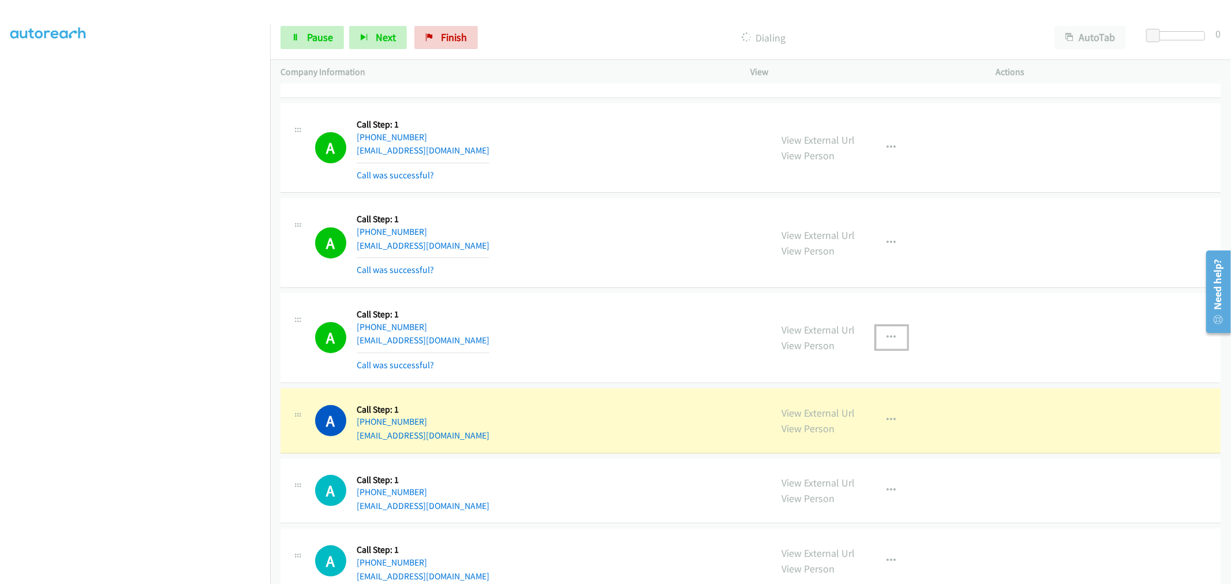
click at [881, 346] on button "button" at bounding box center [891, 337] width 31 height 23
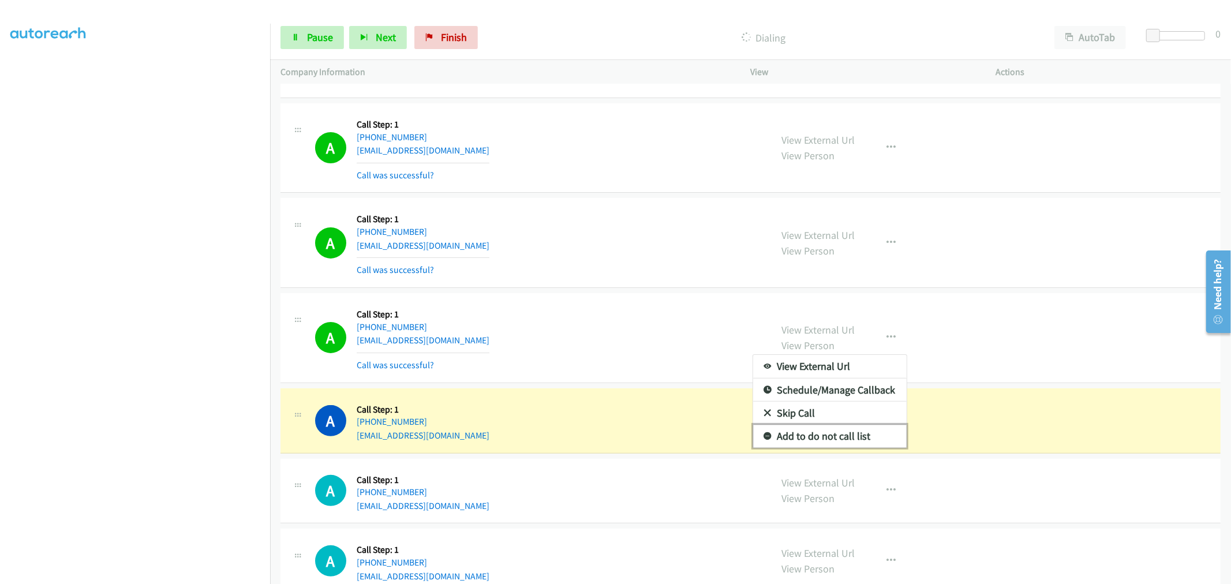
click at [828, 439] on link "Add to do not call list" at bounding box center [829, 436] width 153 height 23
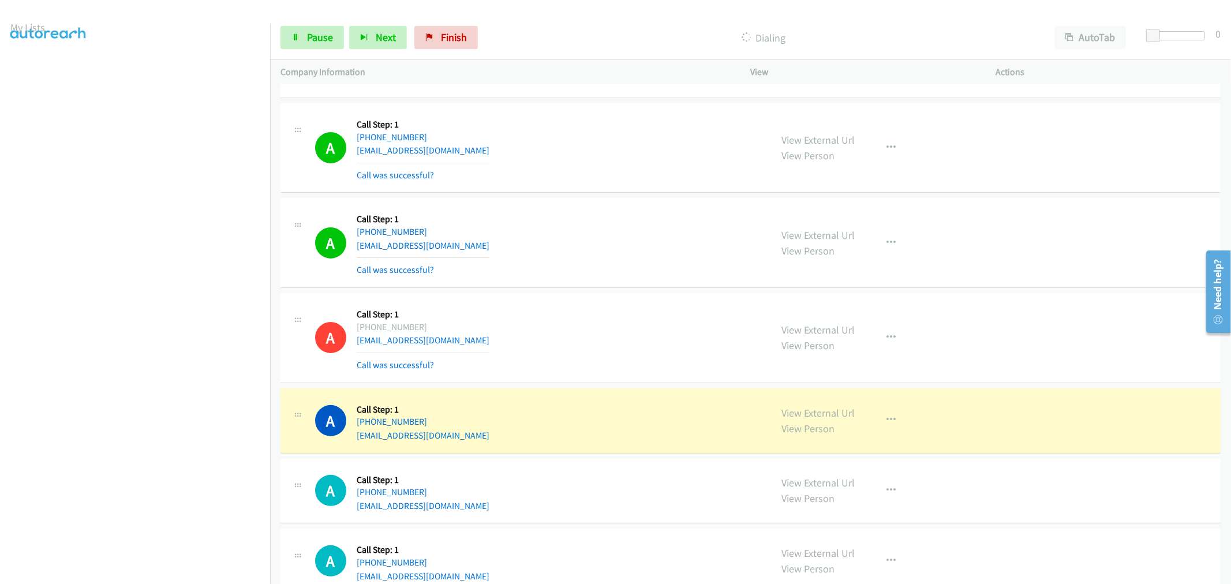
scroll to position [64, 0]
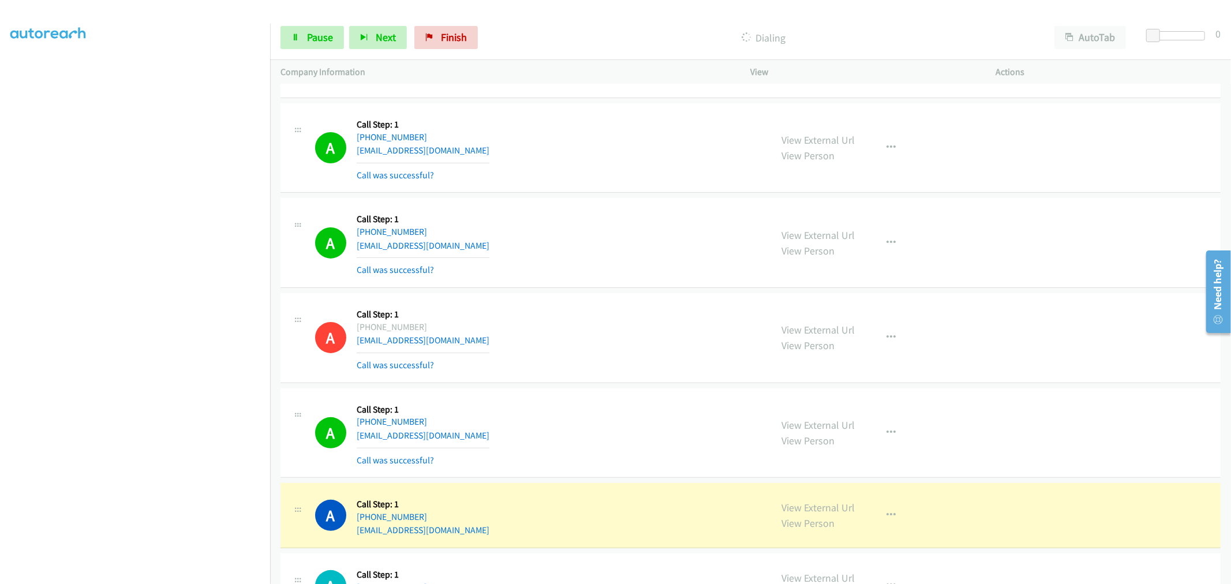
click at [558, 320] on div "A Callback Scheduled Call Step: 1 [GEOGRAPHIC_DATA]/[GEOGRAPHIC_DATA] [PHONE_NU…" at bounding box center [538, 337] width 446 height 69
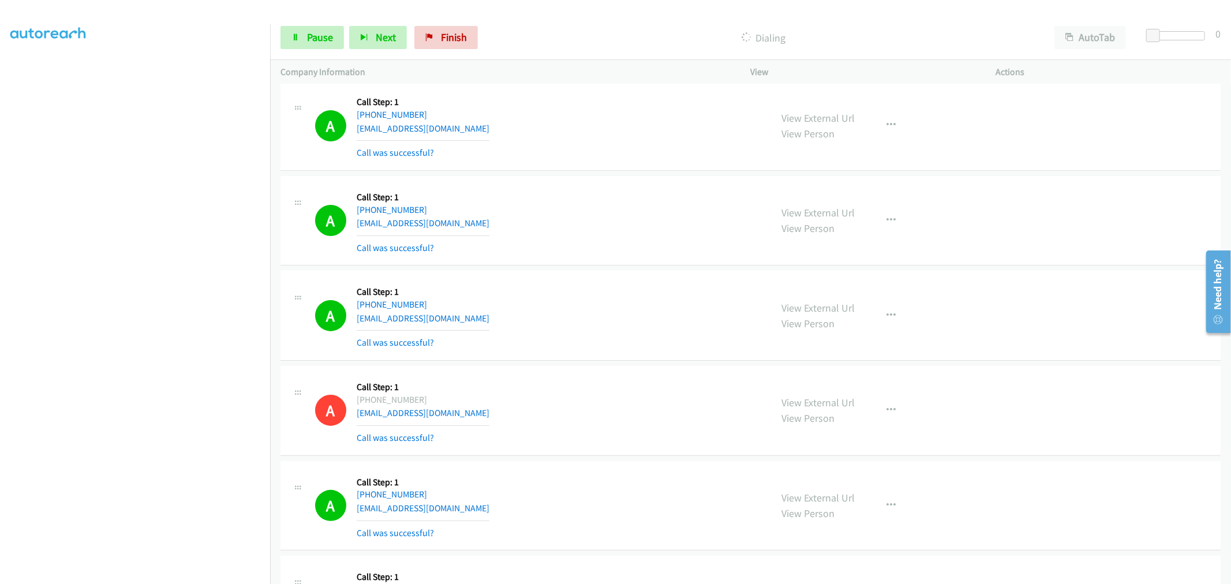
scroll to position [7362, 0]
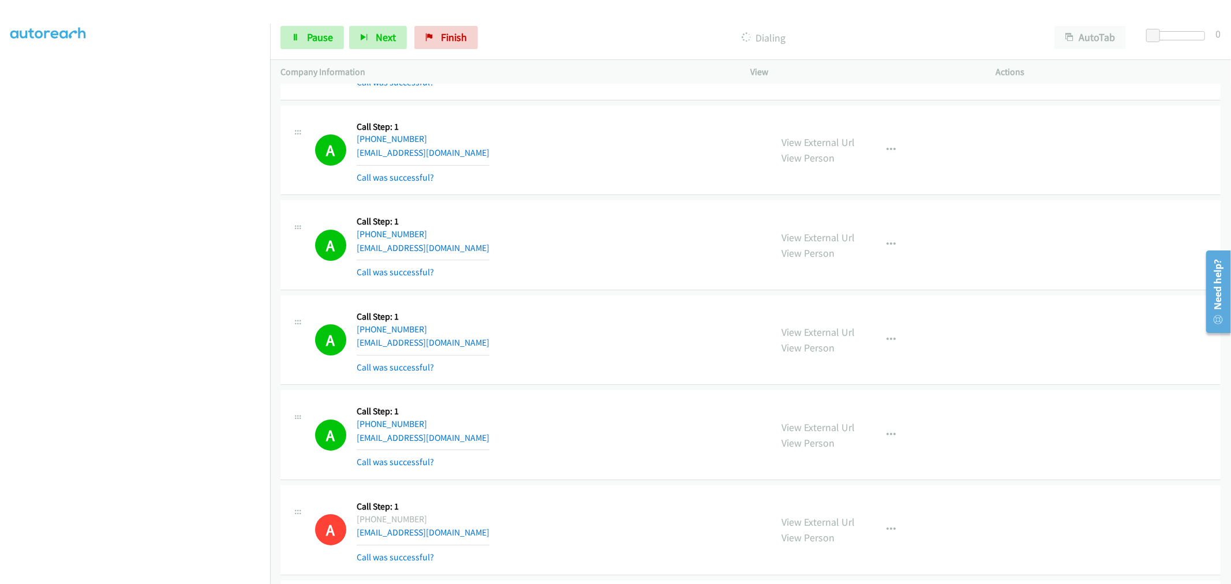
click at [587, 312] on div "A Callback Scheduled Call Step: 1 America/New_York [PHONE_NUMBER] [EMAIL_ADDRES…" at bounding box center [538, 340] width 446 height 69
click at [613, 320] on div "A Callback Scheduled Call Step: 1 America/New_York [PHONE_NUMBER] [EMAIL_ADDRES…" at bounding box center [538, 339] width 446 height 69
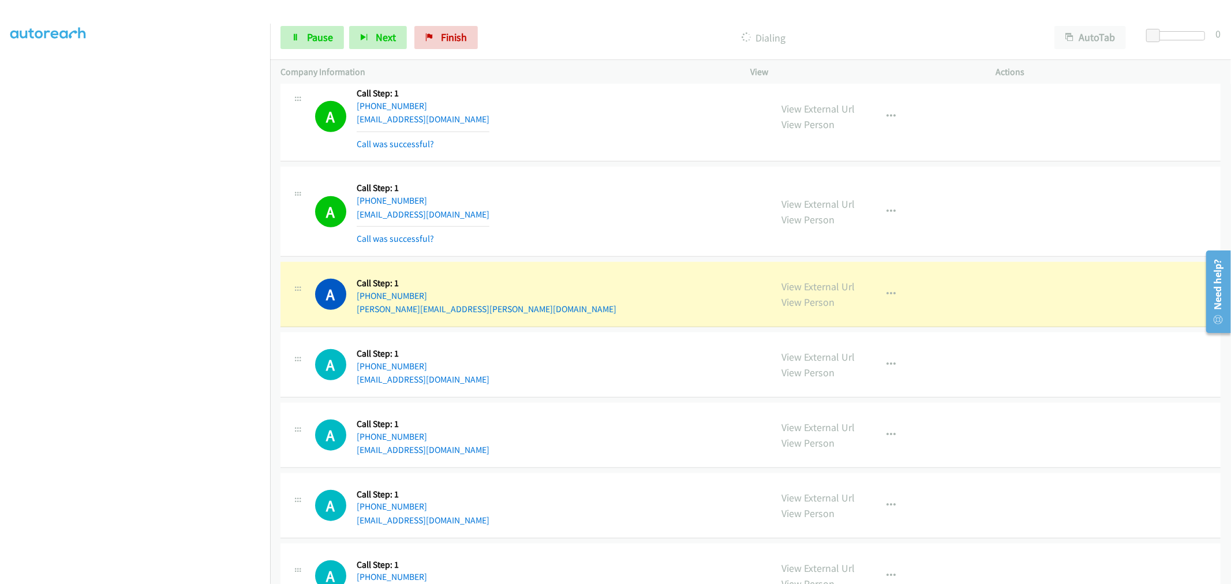
scroll to position [8254, 0]
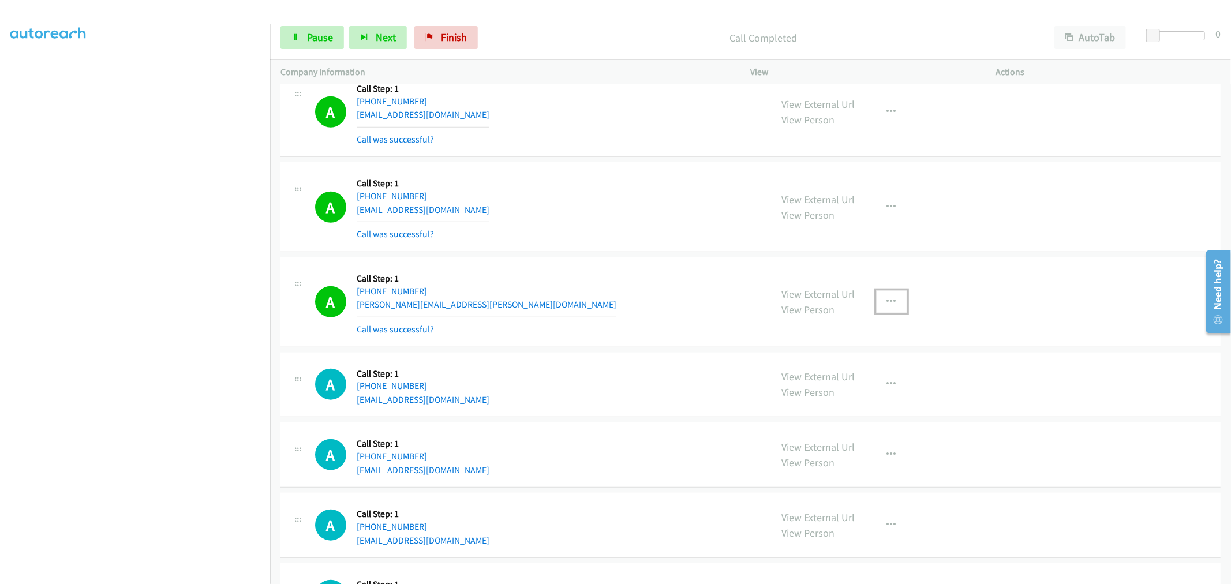
click at [887, 306] on icon "button" at bounding box center [891, 301] width 9 height 9
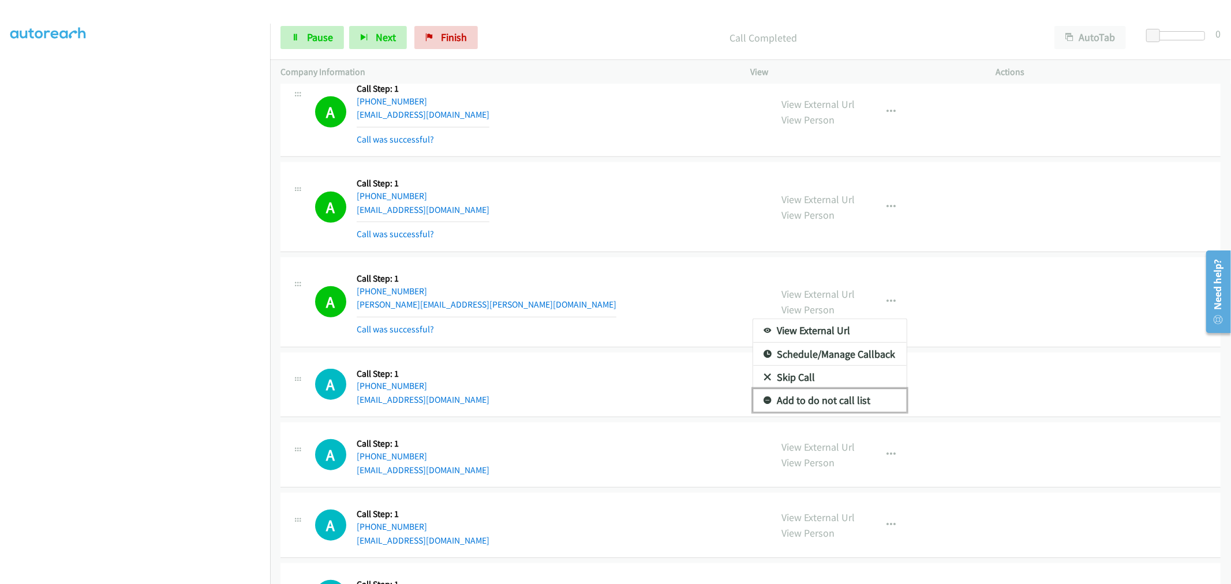
click at [803, 408] on link "Add to do not call list" at bounding box center [829, 400] width 153 height 23
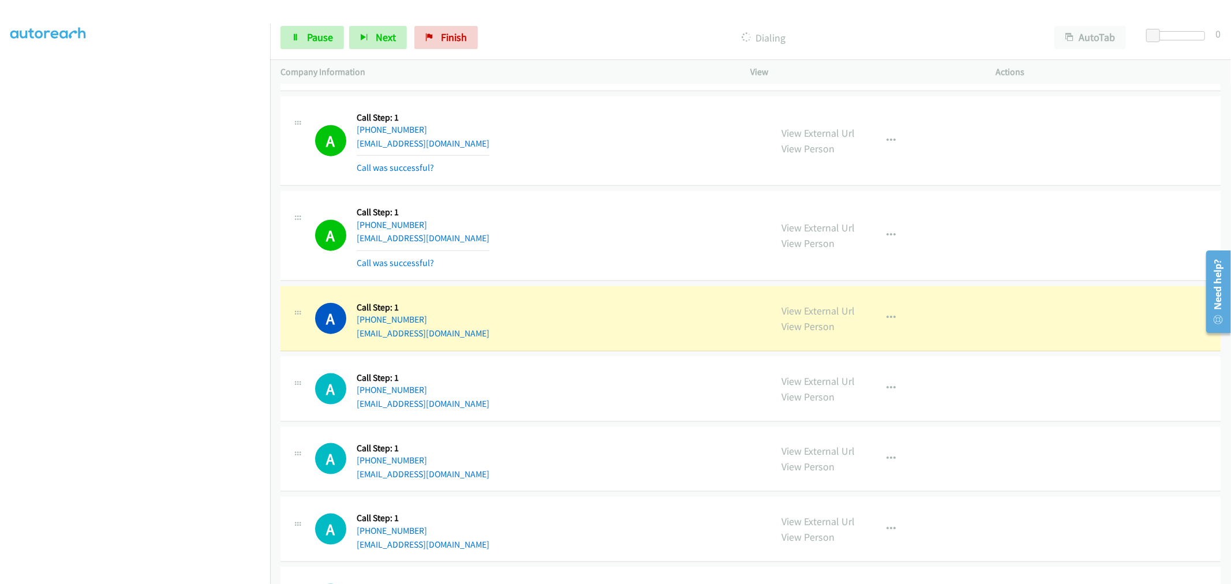
scroll to position [8575, 0]
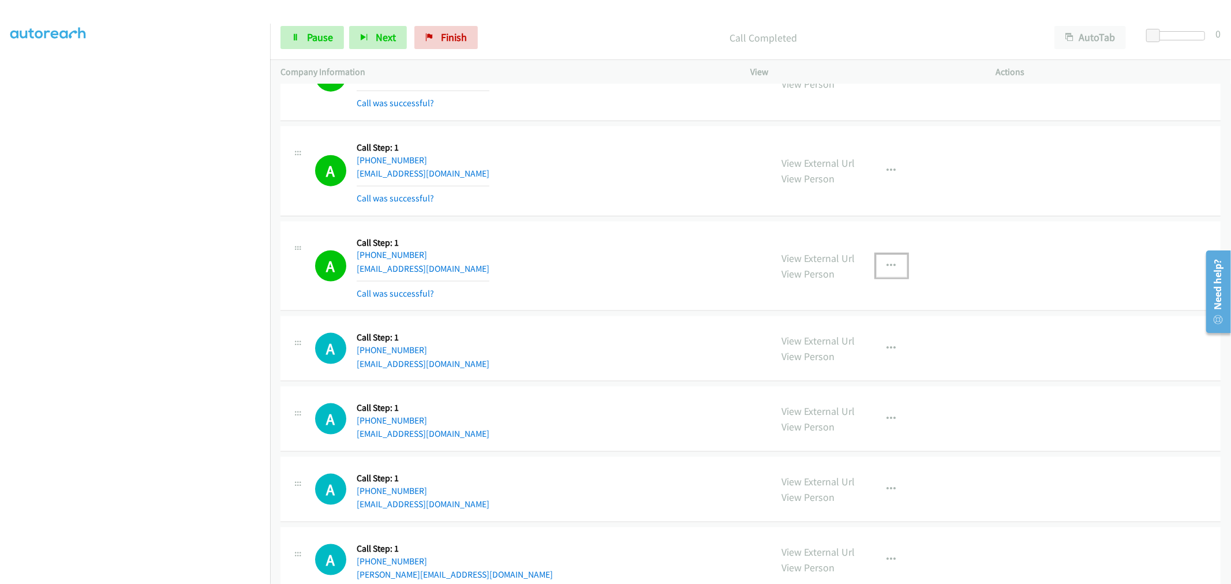
drag, startPoint x: 886, startPoint y: 269, endPoint x: 846, endPoint y: 340, distance: 81.6
click at [887, 270] on icon "button" at bounding box center [891, 265] width 9 height 9
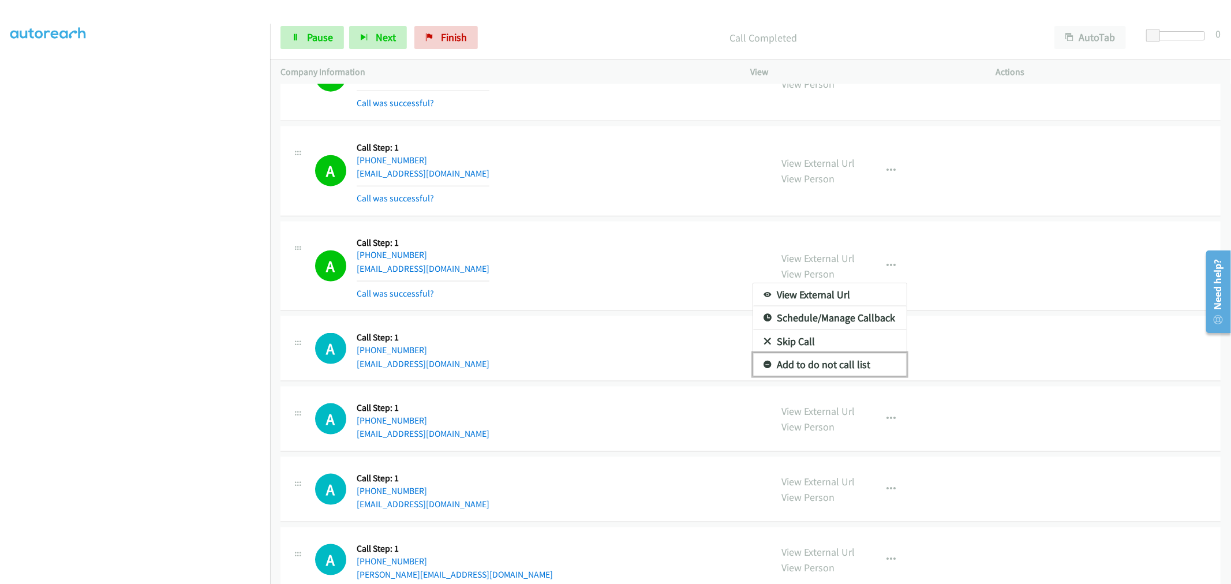
click at [834, 362] on link "Add to do not call list" at bounding box center [829, 364] width 153 height 23
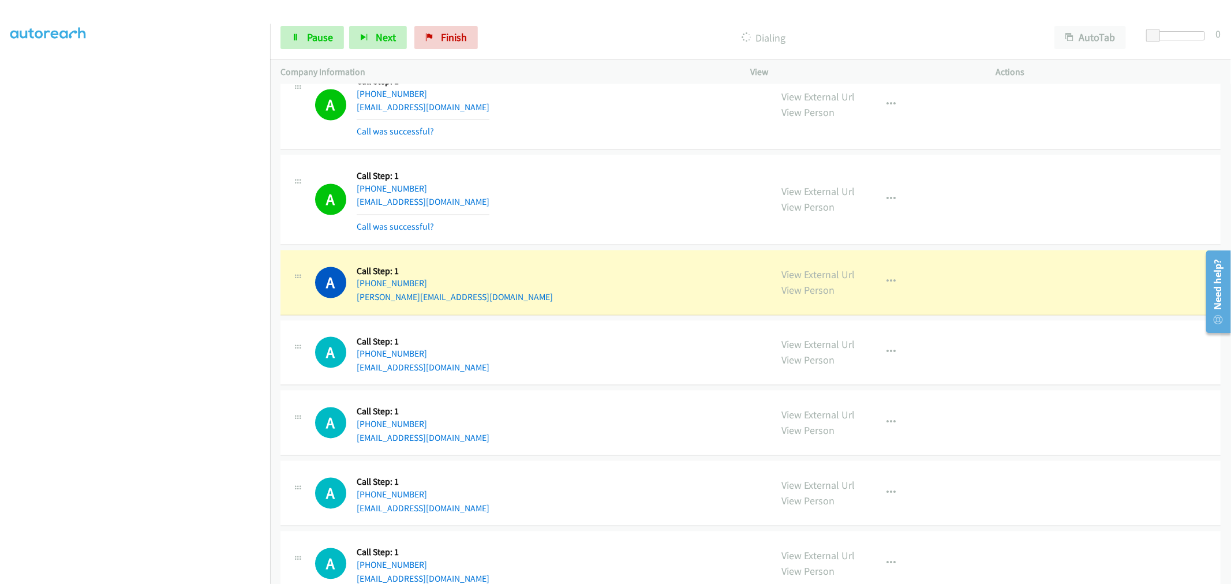
scroll to position [9280, 0]
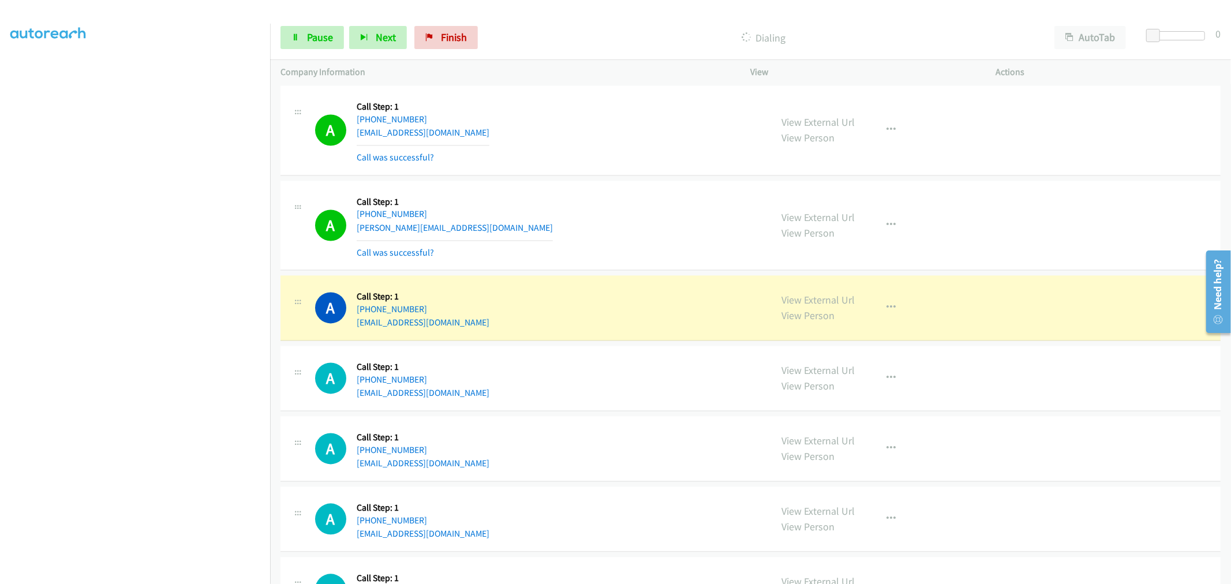
drag, startPoint x: 790, startPoint y: 305, endPoint x: 804, endPoint y: 298, distance: 15.5
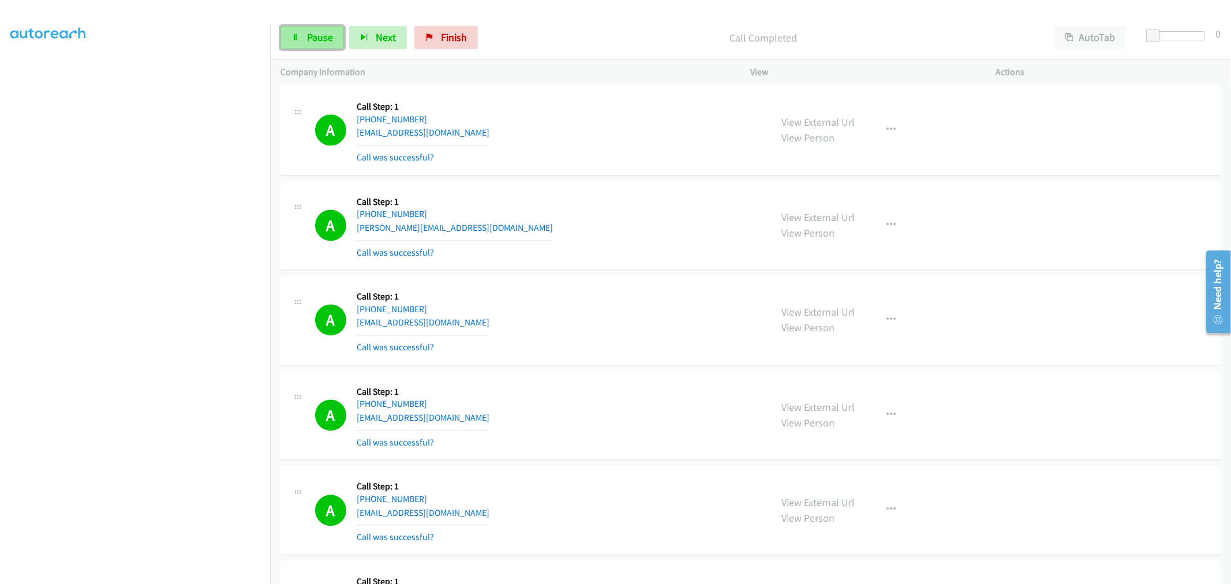
click at [314, 33] on span "Pause" at bounding box center [320, 37] width 26 height 13
click at [325, 37] on span "Start Calls" at bounding box center [329, 37] width 45 height 13
click at [329, 43] on span "Pause" at bounding box center [320, 37] width 26 height 13
click at [558, 248] on div "A Callback Scheduled Call Step: 1 [GEOGRAPHIC_DATA]/[GEOGRAPHIC_DATA] [PHONE_NU…" at bounding box center [538, 226] width 446 height 69
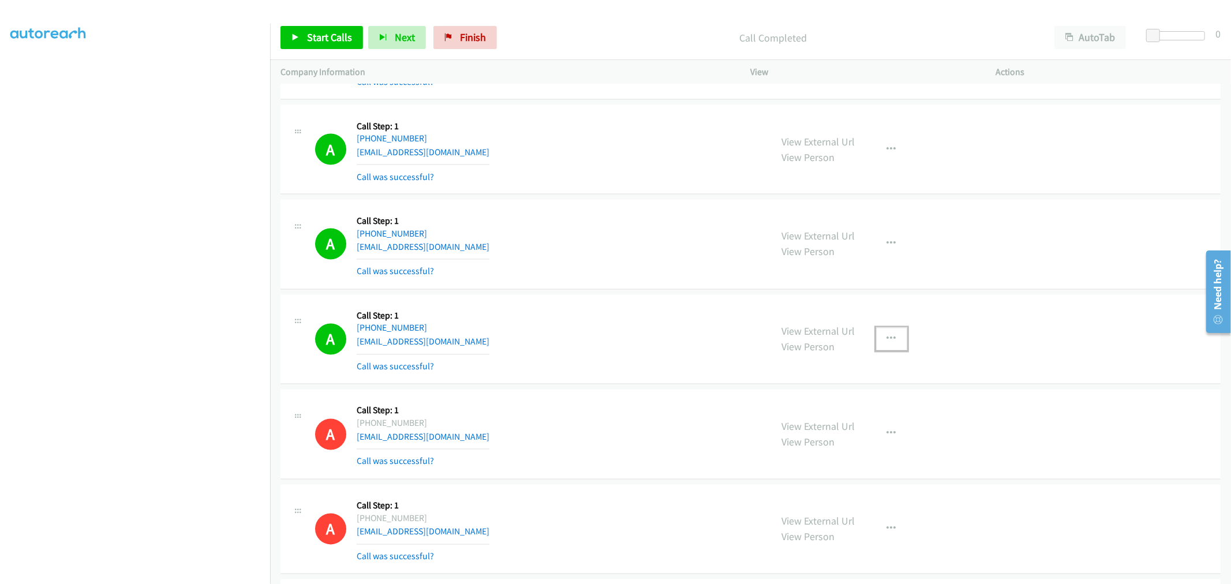
click at [894, 336] on button "button" at bounding box center [891, 339] width 31 height 23
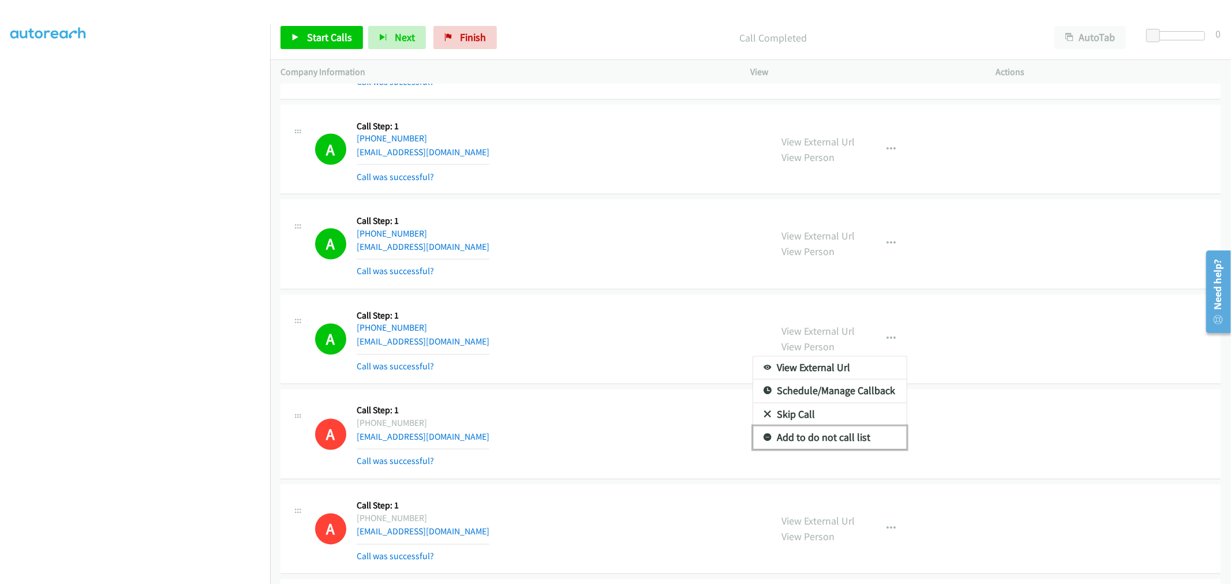
click at [802, 445] on link "Add to do not call list" at bounding box center [829, 437] width 153 height 23
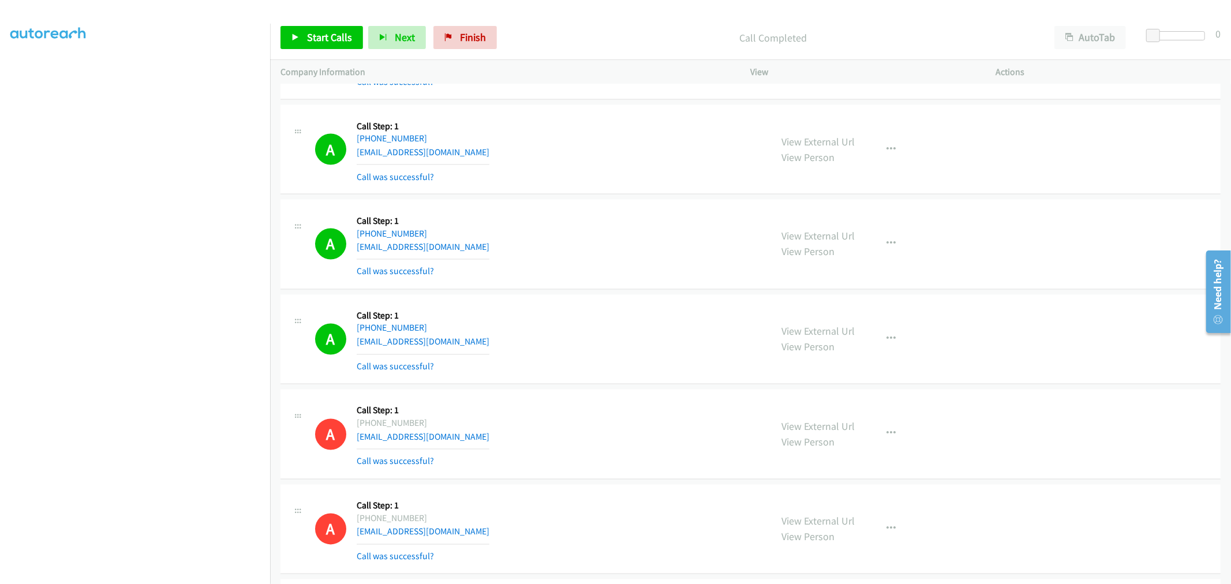
click at [555, 332] on div "A Callback Scheduled Call Step: 1 America/New_York [PHONE_NUMBER] [EMAIL_ADDRES…" at bounding box center [538, 339] width 446 height 69
click at [314, 42] on span "Start Calls" at bounding box center [329, 37] width 45 height 13
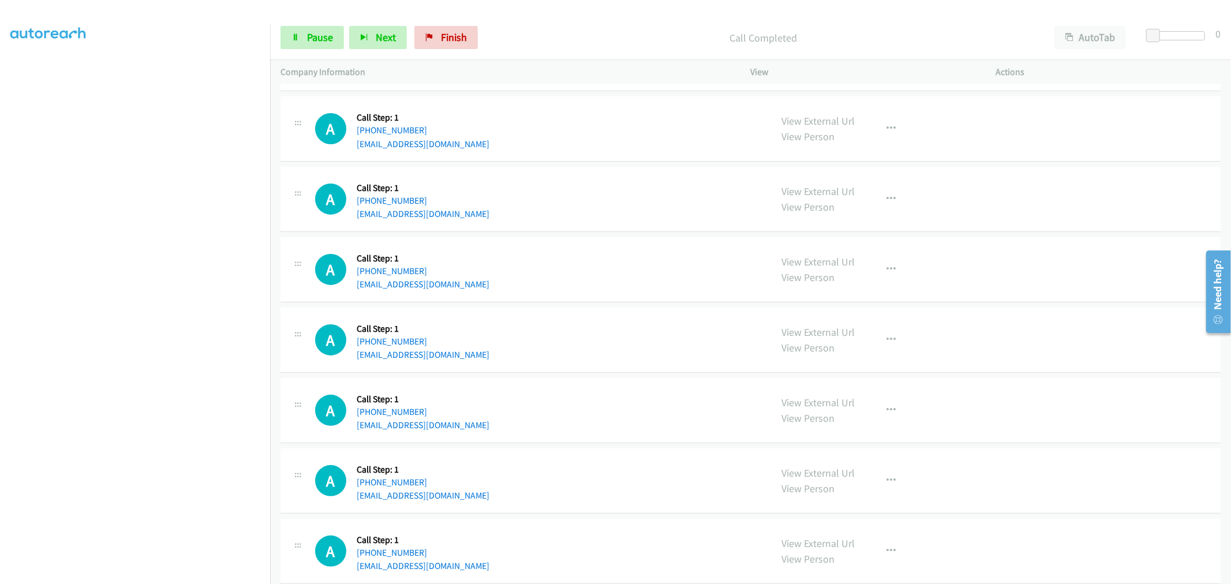
scroll to position [11263, 0]
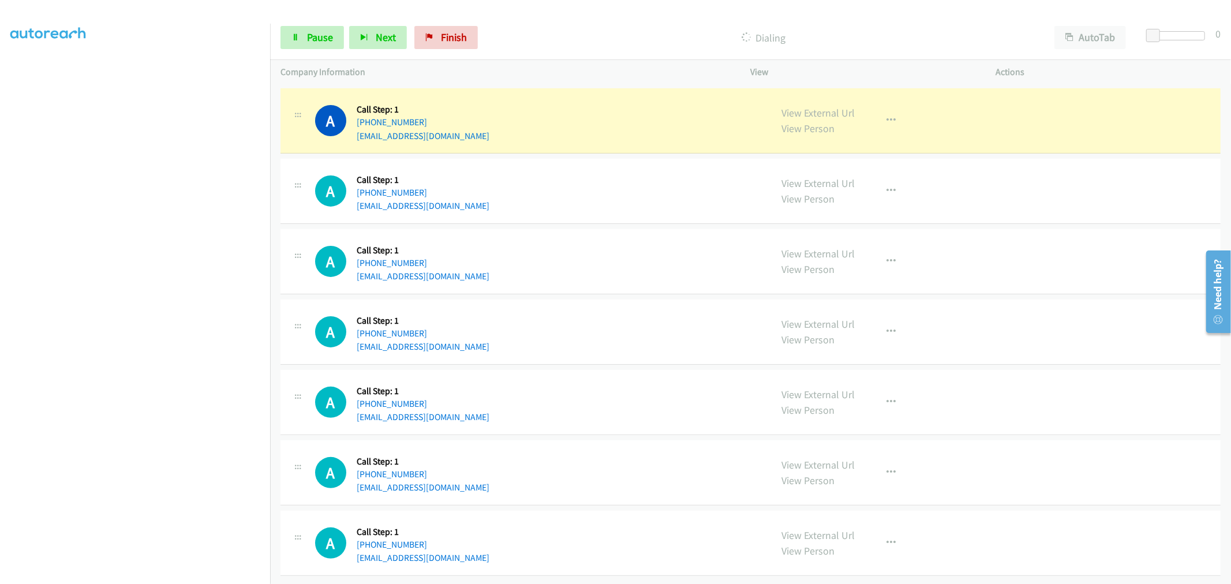
click at [598, 299] on div "A Callback Scheduled Call Step: 1 America/New_York [PHONE_NUMBER] [EMAIL_ADDRES…" at bounding box center [750, 331] width 940 height 65
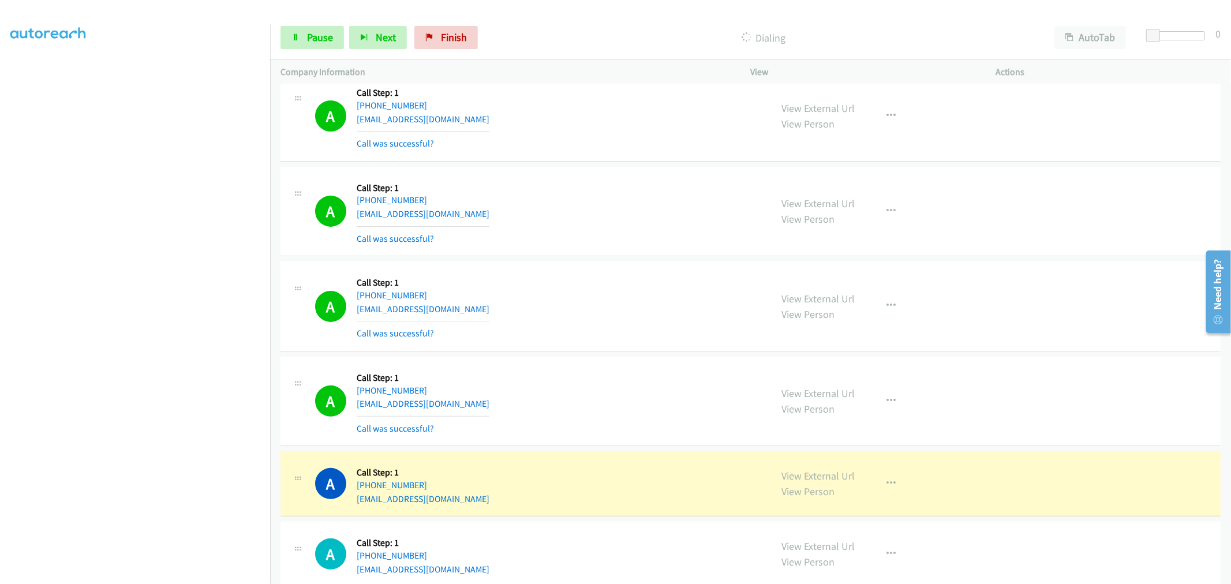
scroll to position [11455, 0]
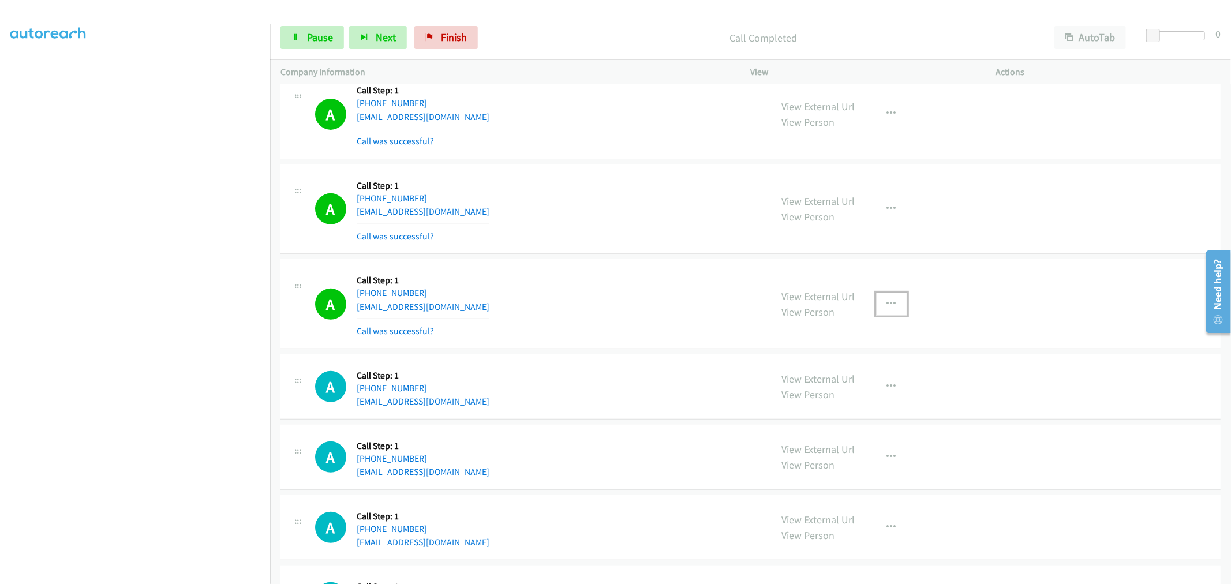
drag, startPoint x: 889, startPoint y: 317, endPoint x: 884, endPoint y: 325, distance: 9.1
click at [889, 316] on button "button" at bounding box center [891, 303] width 31 height 23
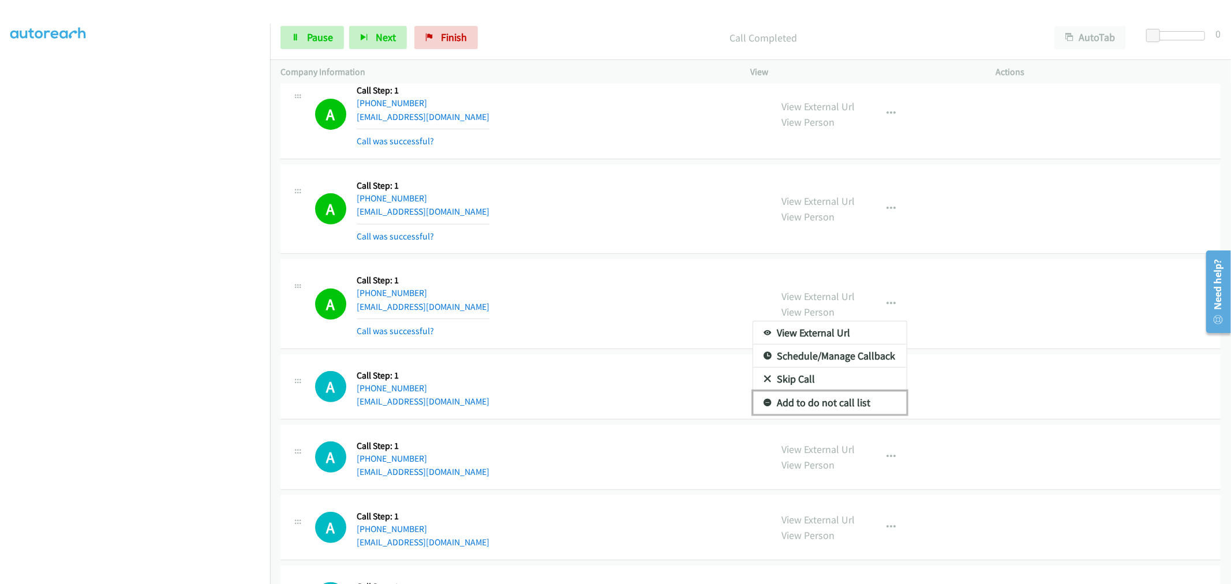
click at [817, 410] on link "Add to do not call list" at bounding box center [829, 402] width 153 height 23
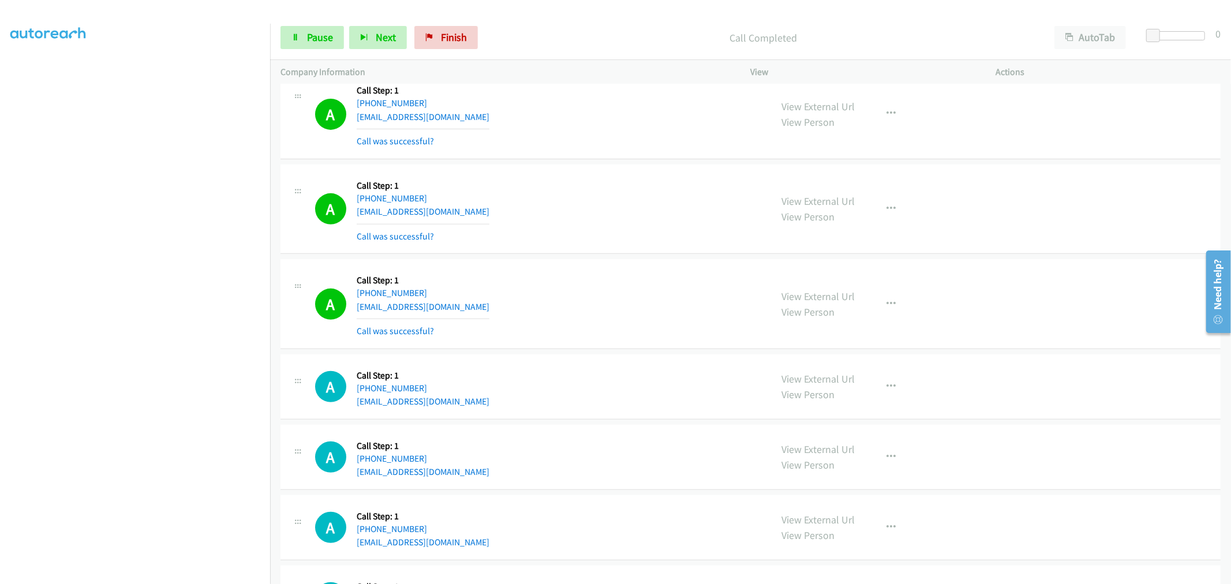
click at [626, 269] on div "A Callback Scheduled Call Step: 1 America/New_York [PHONE_NUMBER] [EMAIL_ADDRES…" at bounding box center [750, 304] width 940 height 90
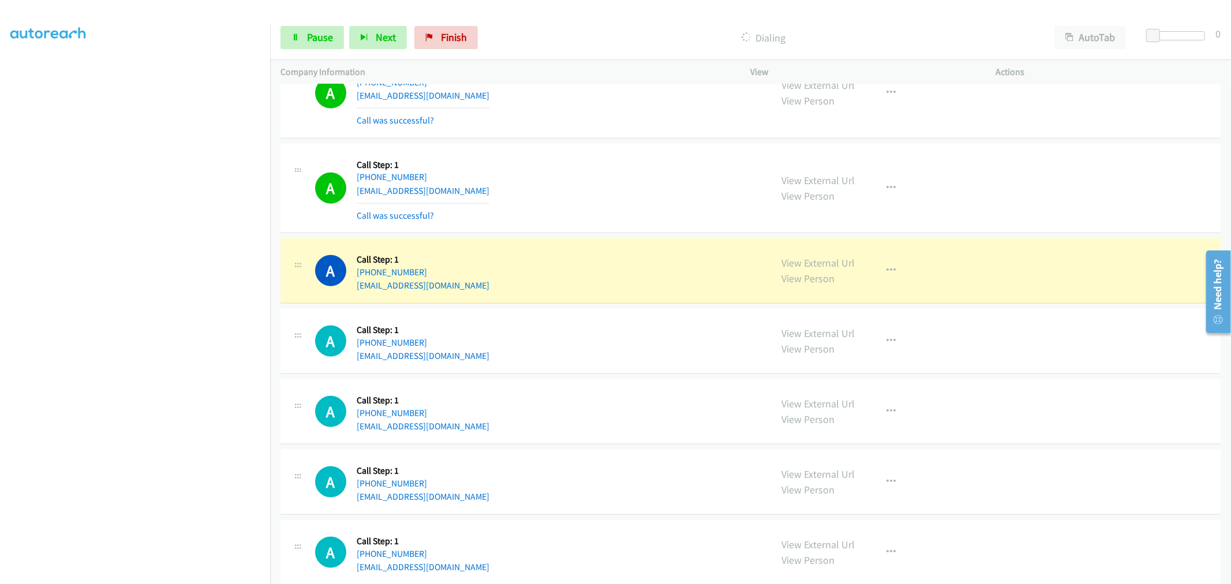
scroll to position [11776, 0]
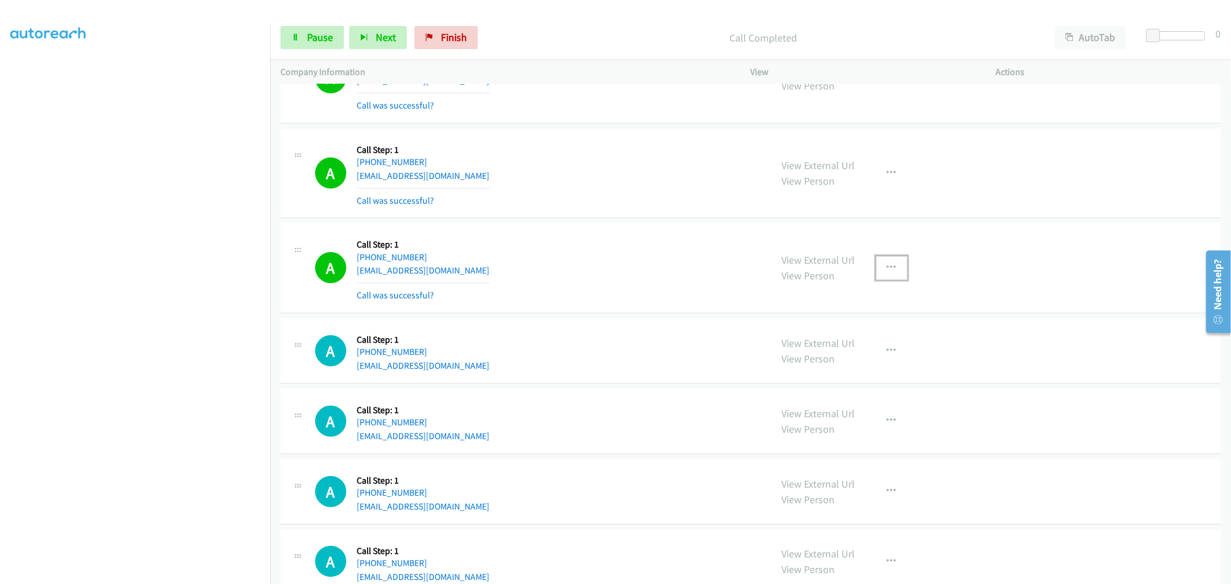
drag, startPoint x: 886, startPoint y: 274, endPoint x: 838, endPoint y: 367, distance: 104.8
click at [887, 272] on icon "button" at bounding box center [891, 267] width 9 height 9
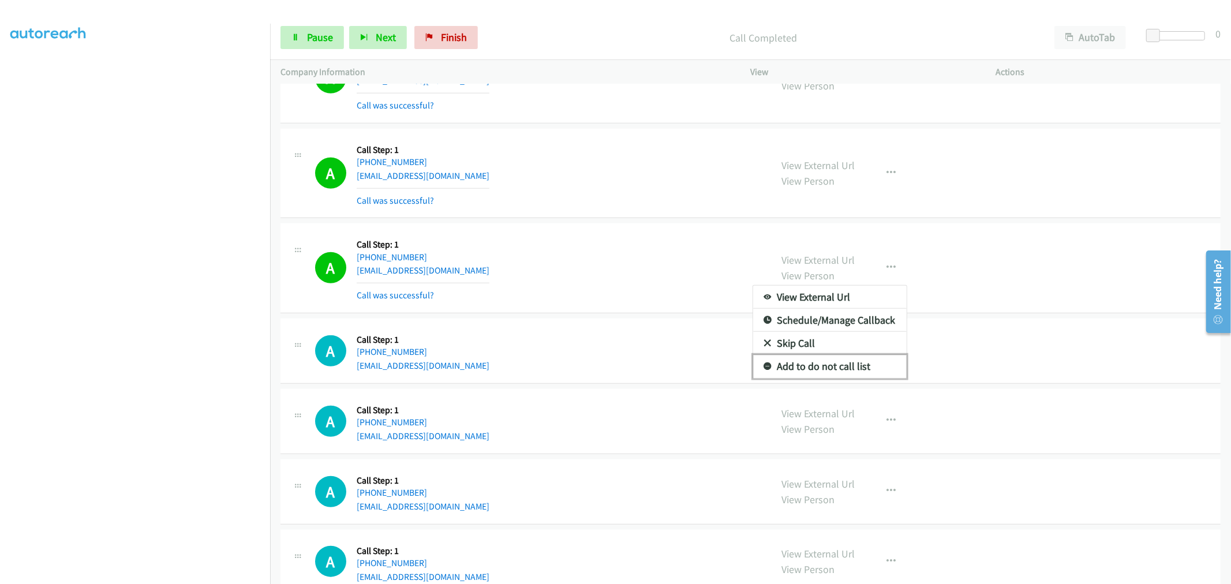
click at [822, 376] on link "Add to do not call list" at bounding box center [829, 366] width 153 height 23
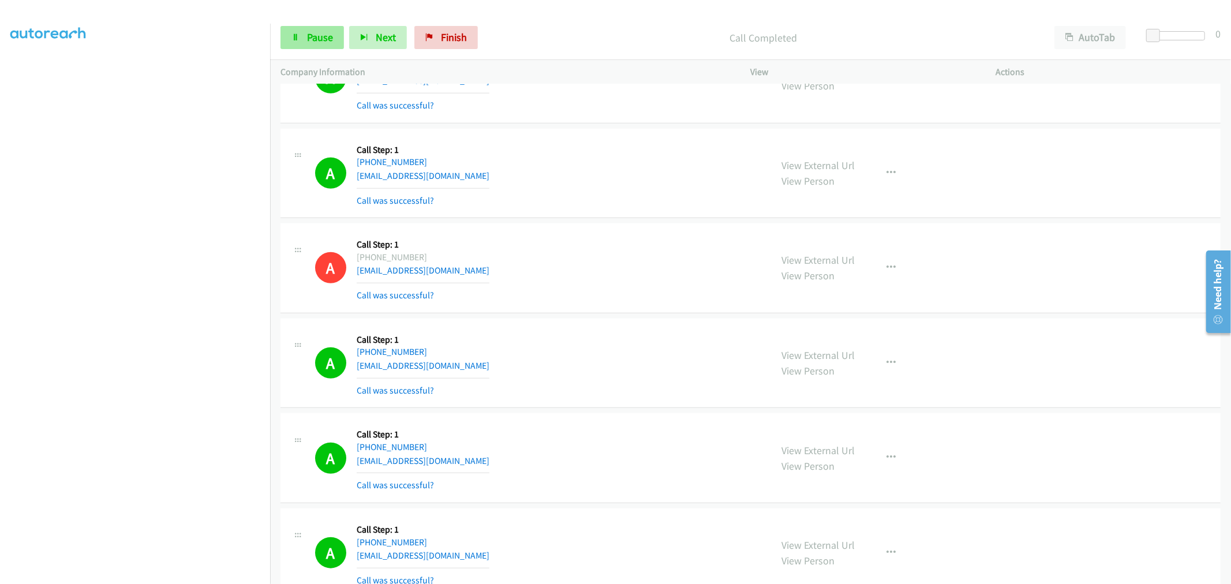
drag, startPoint x: 339, startPoint y: 59, endPoint x: 332, endPoint y: 48, distance: 13.0
click at [332, 48] on div "Start Calls Pause Next Finish Call Completed AutoTab AutoTab 0" at bounding box center [750, 38] width 961 height 44
click at [332, 48] on link "Pause" at bounding box center [311, 37] width 63 height 23
click at [326, 42] on span "Start Calls" at bounding box center [329, 37] width 45 height 13
click at [612, 282] on div "A Callback Scheduled Call Step: 1 America/New_York [PHONE_NUMBER] [EMAIL_ADDRES…" at bounding box center [538, 268] width 446 height 69
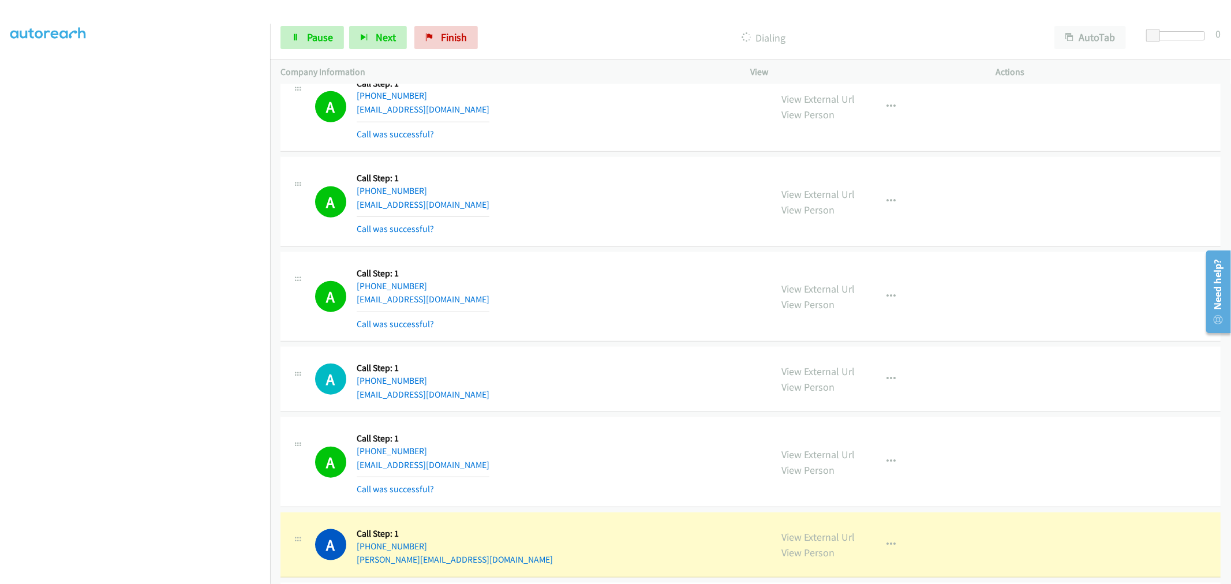
scroll to position [12161, 0]
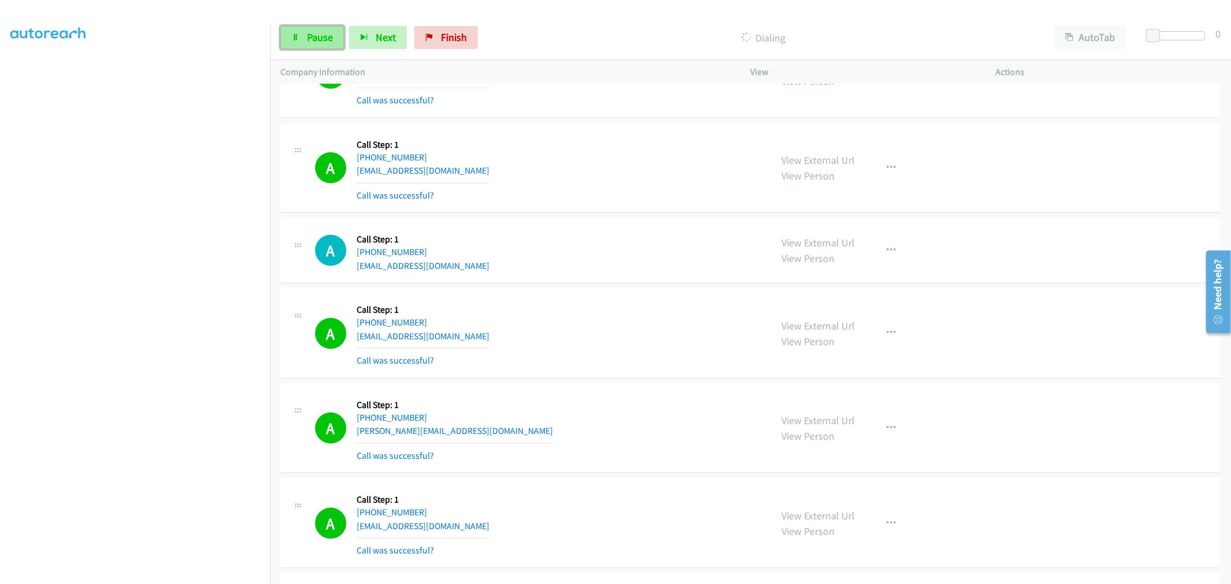
drag, startPoint x: 305, startPoint y: 37, endPoint x: 268, endPoint y: 77, distance: 53.9
click at [305, 37] on link "Pause" at bounding box center [311, 37] width 63 height 23
click at [310, 46] on link "Start Calls" at bounding box center [321, 37] width 82 height 23
click at [557, 318] on div "A Callback Scheduled Call Step: 1 [GEOGRAPHIC_DATA]/[GEOGRAPHIC_DATA] [PHONE_NU…" at bounding box center [538, 333] width 446 height 69
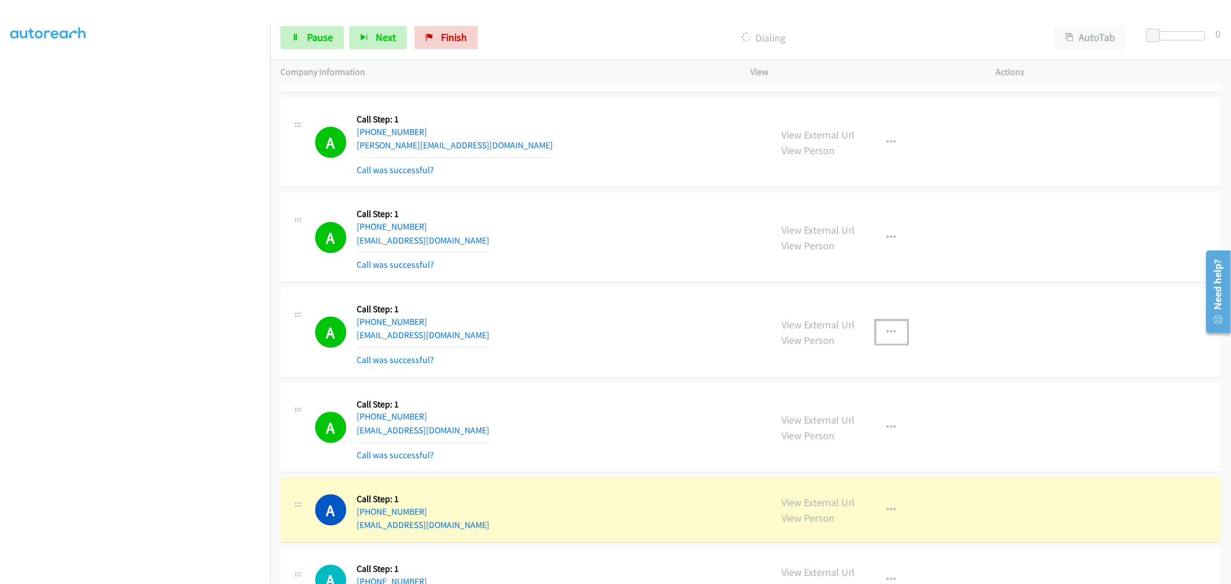
drag, startPoint x: 891, startPoint y: 339, endPoint x: 880, endPoint y: 360, distance: 23.7
click at [891, 339] on button "button" at bounding box center [891, 332] width 31 height 23
drag, startPoint x: 826, startPoint y: 447, endPoint x: 676, endPoint y: 379, distance: 164.7
click at [825, 442] on link "Add to do not call list" at bounding box center [829, 430] width 153 height 23
click at [620, 342] on div "A Callback Scheduled Call Step: 1 America/Los_Angeles [PHONE_NUMBER] [EMAIL_ADD…" at bounding box center [538, 332] width 446 height 69
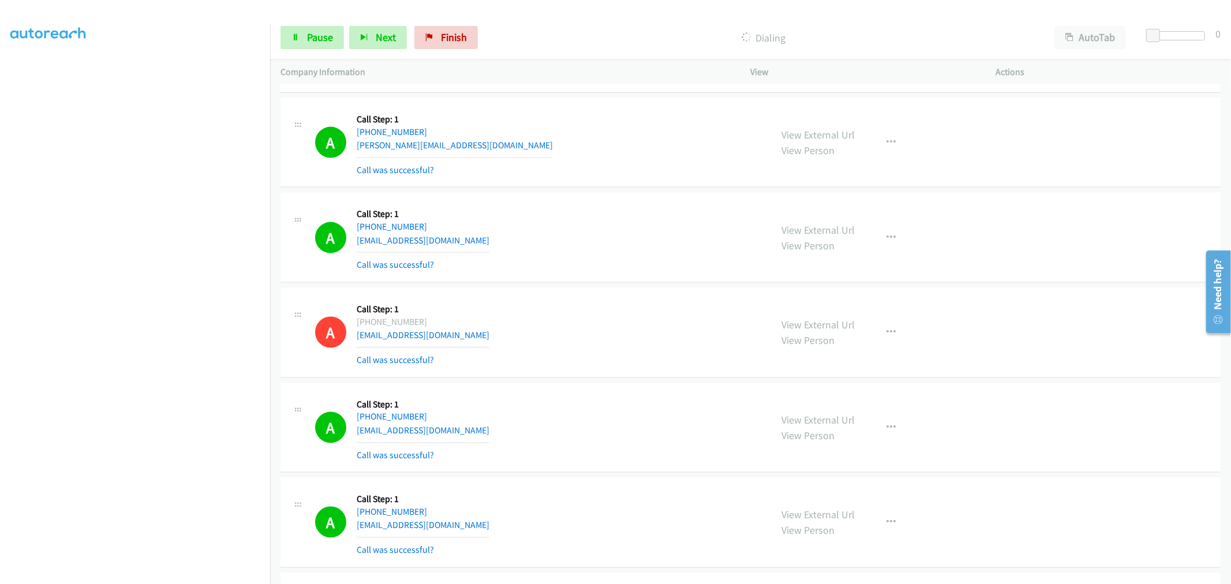
drag, startPoint x: 569, startPoint y: 293, endPoint x: 502, endPoint y: 318, distance: 71.6
click at [569, 292] on td "A Callback Scheduled Call Step: 1 America/Los_Angeles [PHONE_NUMBER] [EMAIL_ADD…" at bounding box center [750, 333] width 961 height 95
click at [704, 261] on div "A Callback Scheduled Call Step: 1 America/New_York [PHONE_NUMBER] [EMAIL_ADDRES…" at bounding box center [538, 237] width 446 height 69
click at [173, 573] on section at bounding box center [134, 310] width 249 height 552
click at [516, 348] on div "A Callback Scheduled Call Step: 1 America/Los_Angeles [PHONE_NUMBER] [EMAIL_ADD…" at bounding box center [538, 332] width 446 height 69
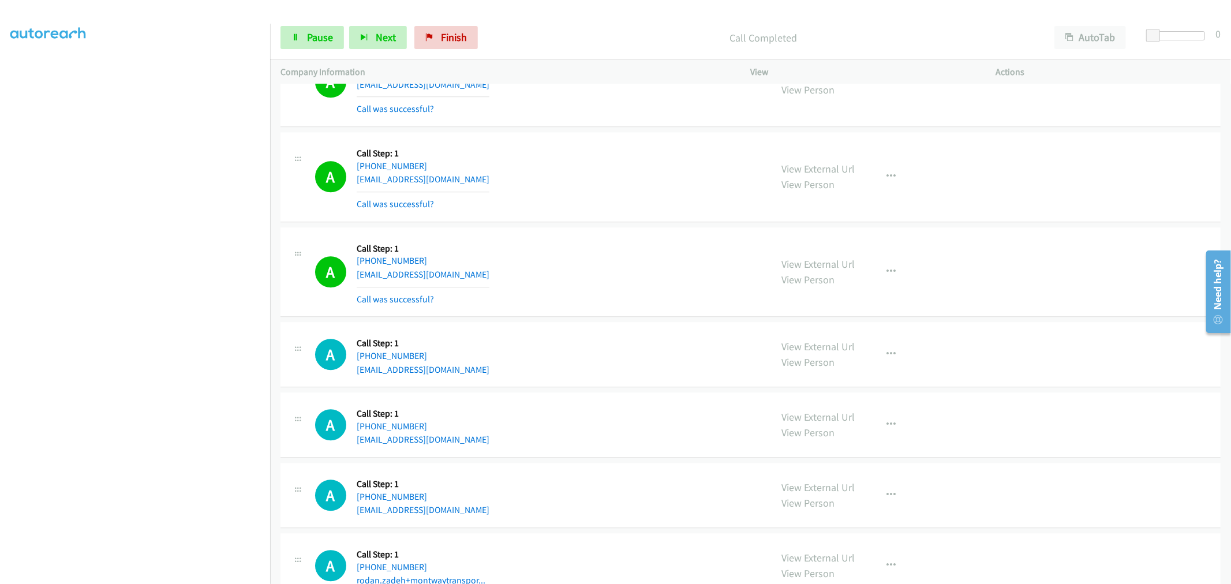
scroll to position [13472, 0]
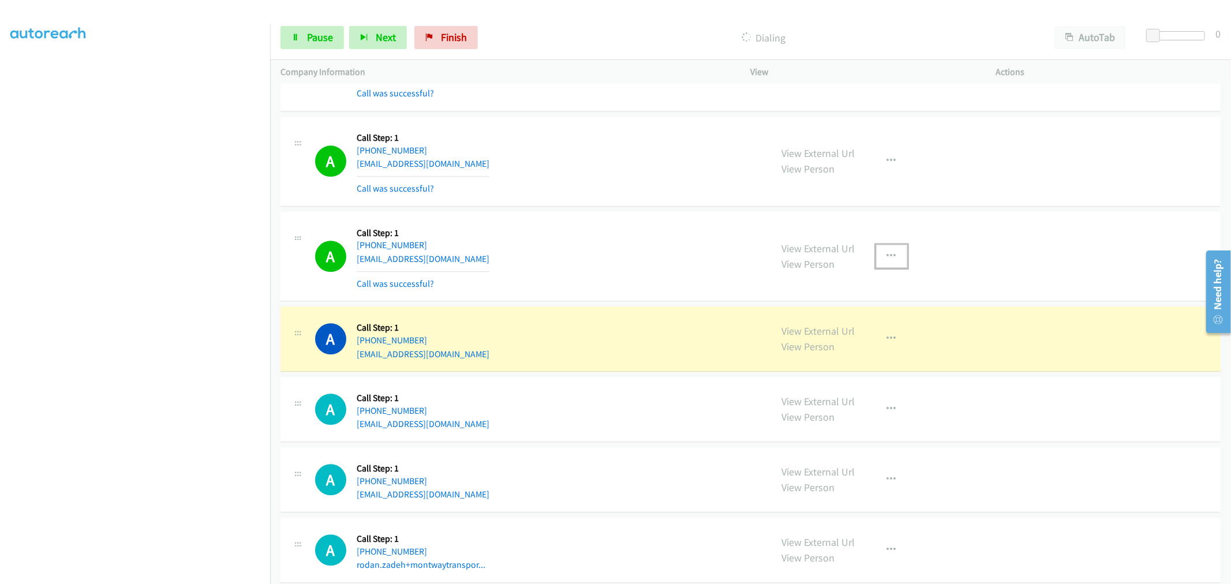
click at [887, 261] on icon "button" at bounding box center [891, 256] width 9 height 9
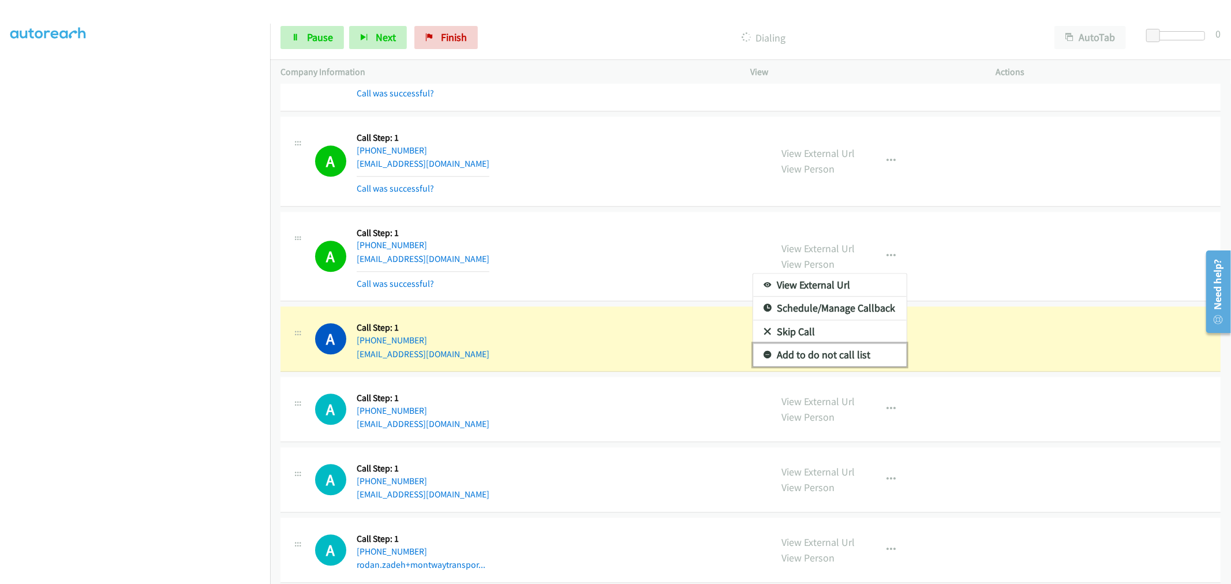
click at [809, 359] on link "Add to do not call list" at bounding box center [829, 354] width 153 height 23
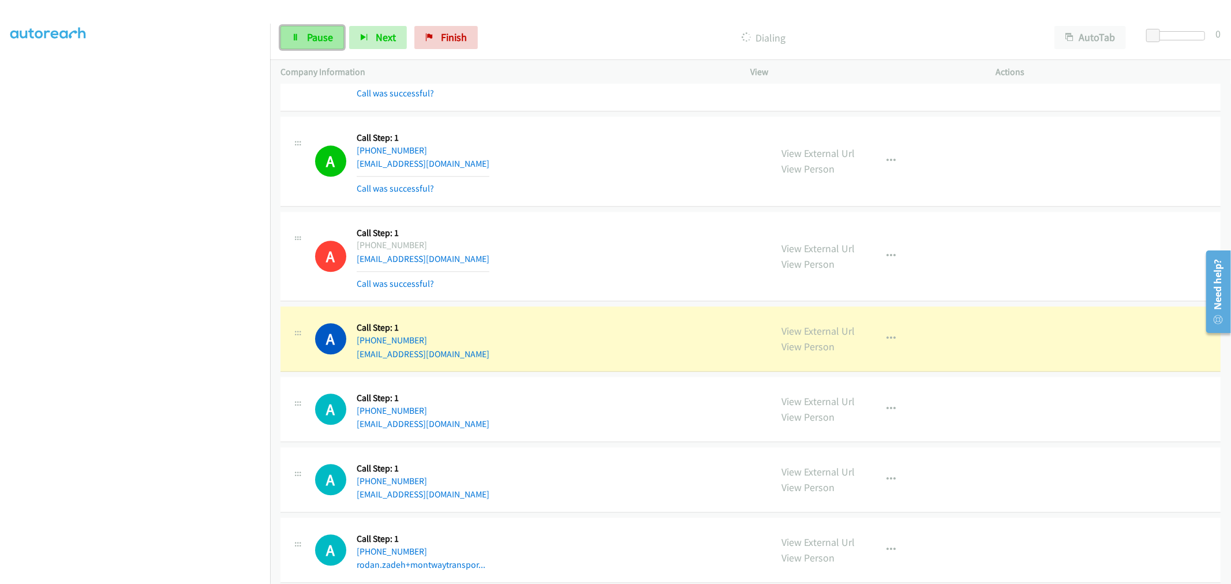
click at [308, 39] on span "Pause" at bounding box center [320, 37] width 26 height 13
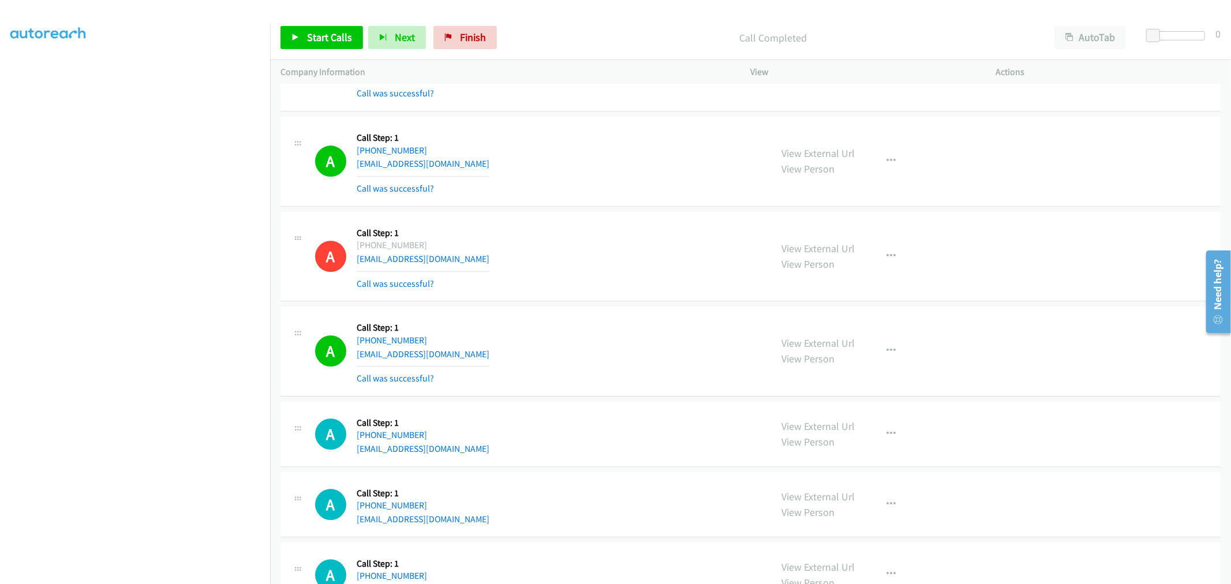
click at [637, 286] on div "A Callback Scheduled Call Step: 1 America/Los_Angeles [PHONE_NUMBER] [EMAIL_ADD…" at bounding box center [538, 256] width 446 height 69
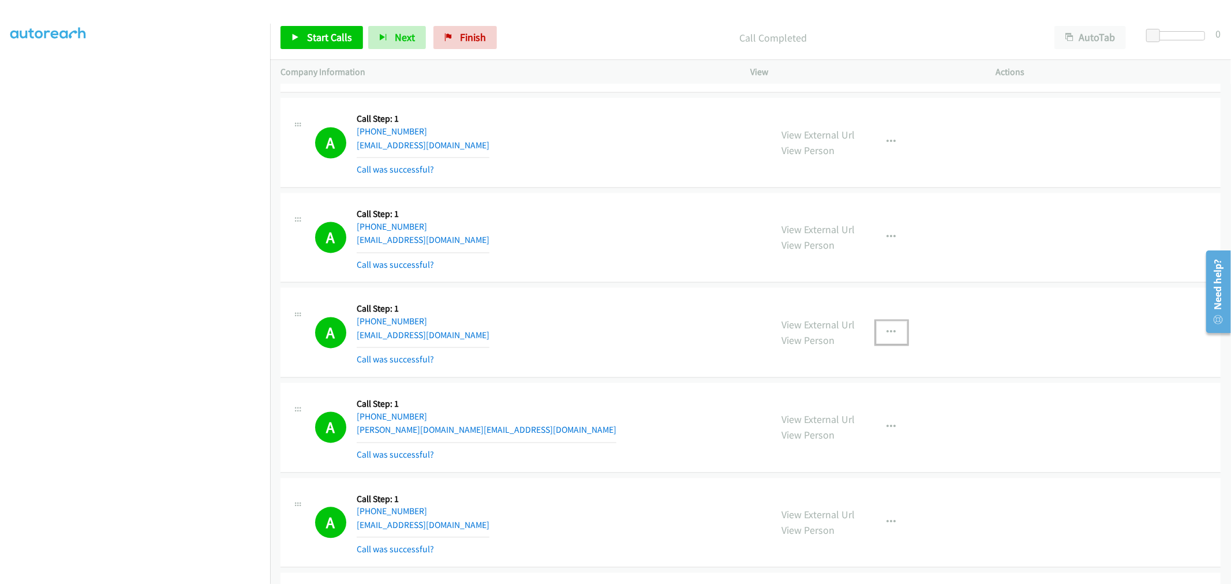
drag, startPoint x: 880, startPoint y: 335, endPoint x: 862, endPoint y: 383, distance: 51.5
click at [881, 335] on button "button" at bounding box center [891, 332] width 31 height 23
click at [840, 436] on link "Add to do not call list" at bounding box center [829, 430] width 153 height 23
click at [603, 316] on div "A Callback Scheduled Call Step: 1 [GEOGRAPHIC_DATA]/[GEOGRAPHIC_DATA] [PHONE_NU…" at bounding box center [538, 332] width 446 height 69
click at [652, 187] on div "A Callback Scheduled Call Step: 1 America/New_York [PHONE_NUMBER] [EMAIL_ADDRES…" at bounding box center [750, 142] width 940 height 90
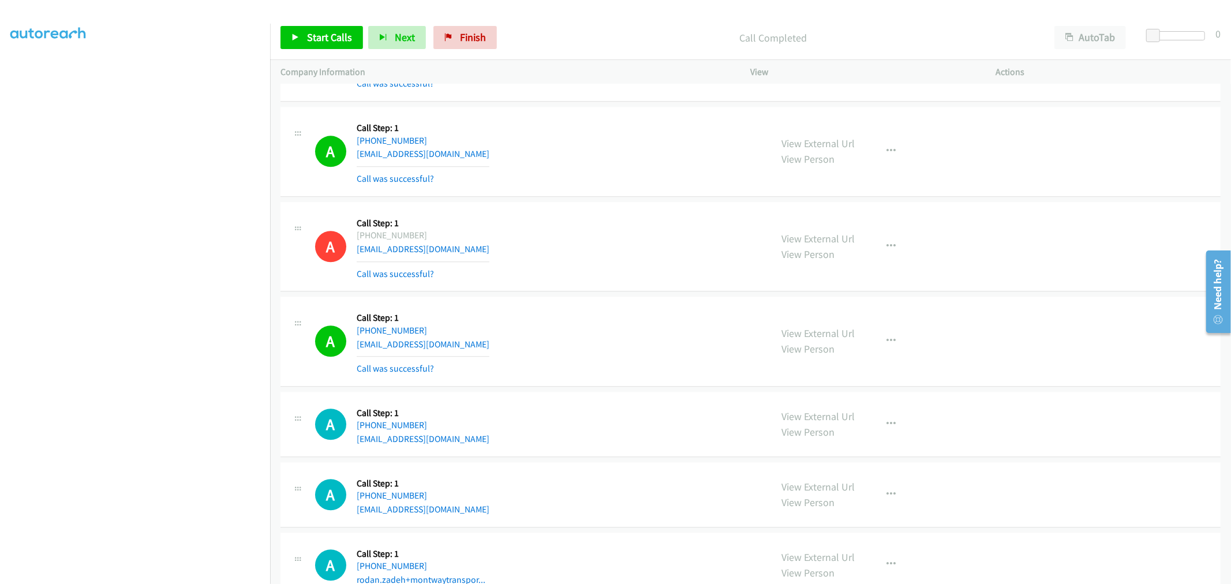
scroll to position [13450, 0]
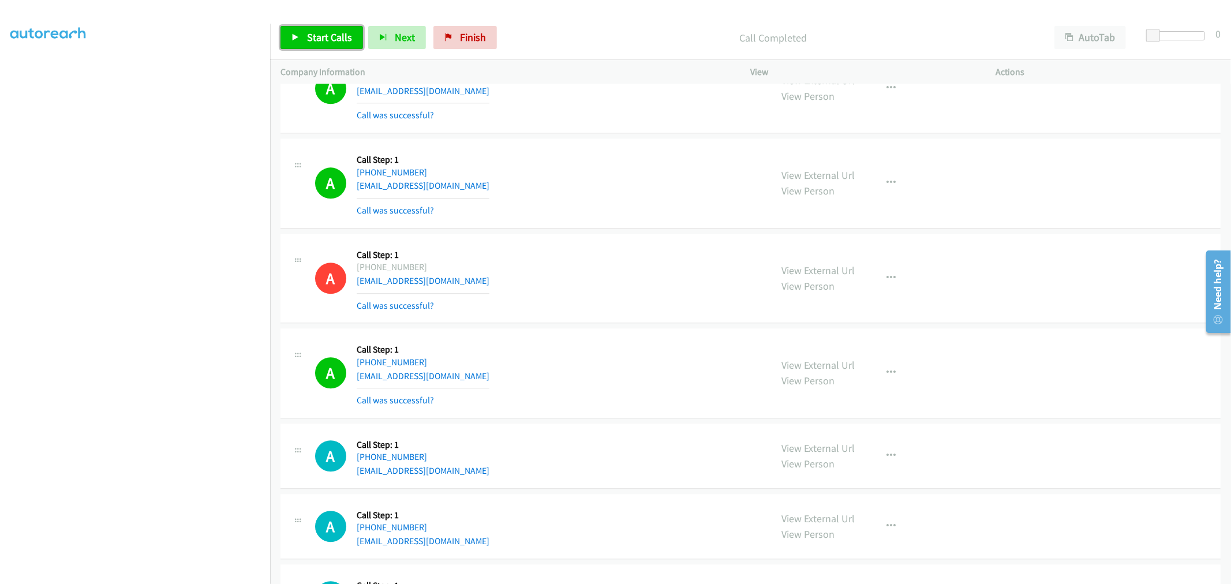
drag, startPoint x: 312, startPoint y: 37, endPoint x: 313, endPoint y: 29, distance: 8.2
click at [312, 37] on span "Start Calls" at bounding box center [329, 37] width 45 height 13
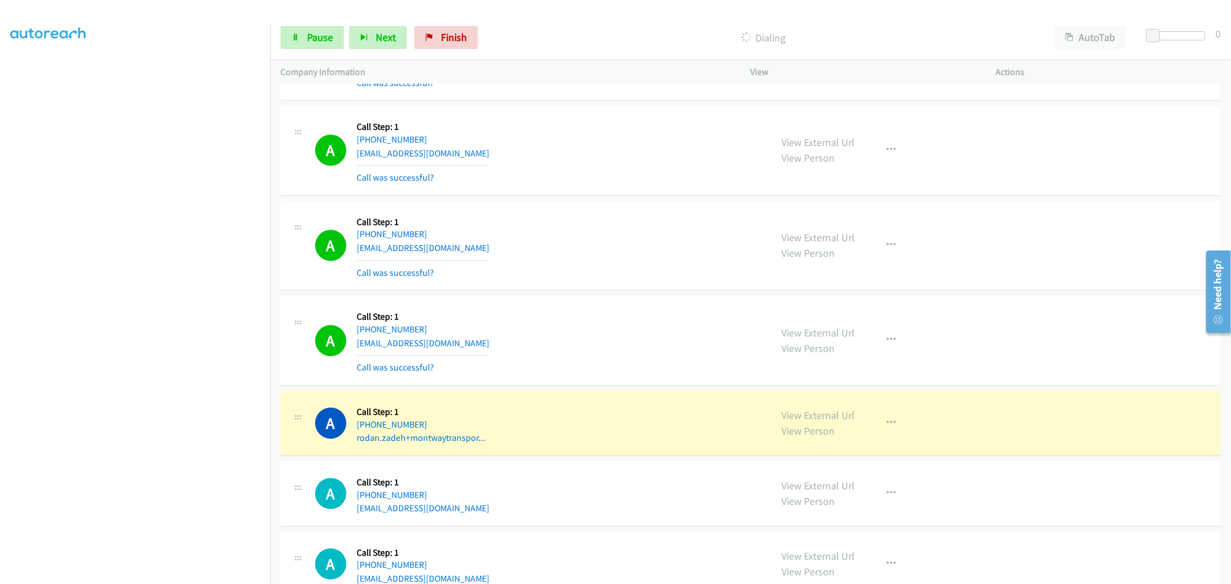
scroll to position [13835, 0]
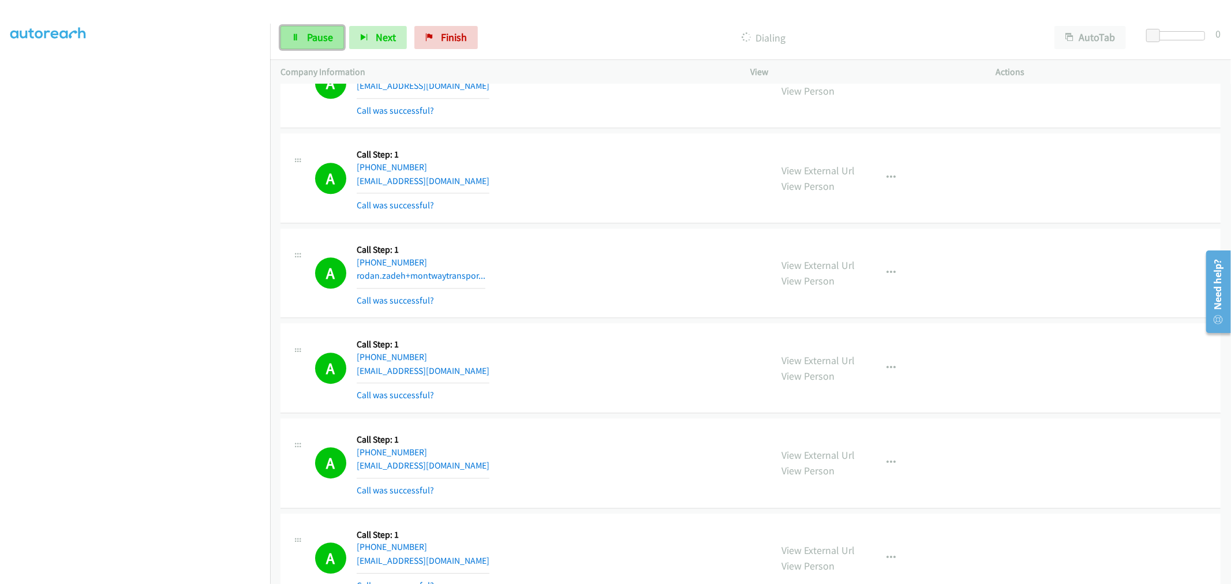
click at [309, 32] on span "Pause" at bounding box center [320, 37] width 26 height 13
